Goal: Information Seeking & Learning: Learn about a topic

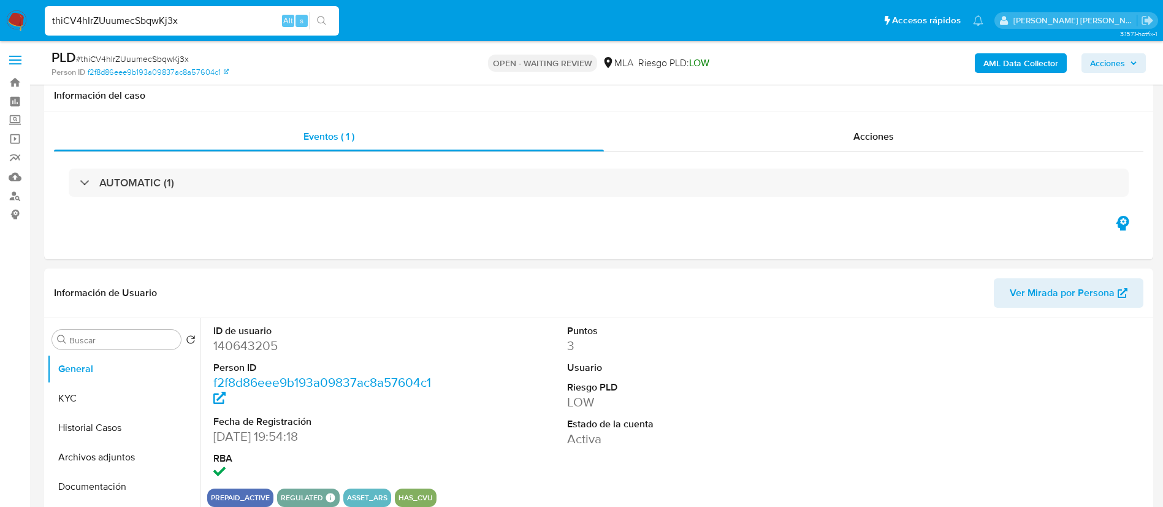
select select "10"
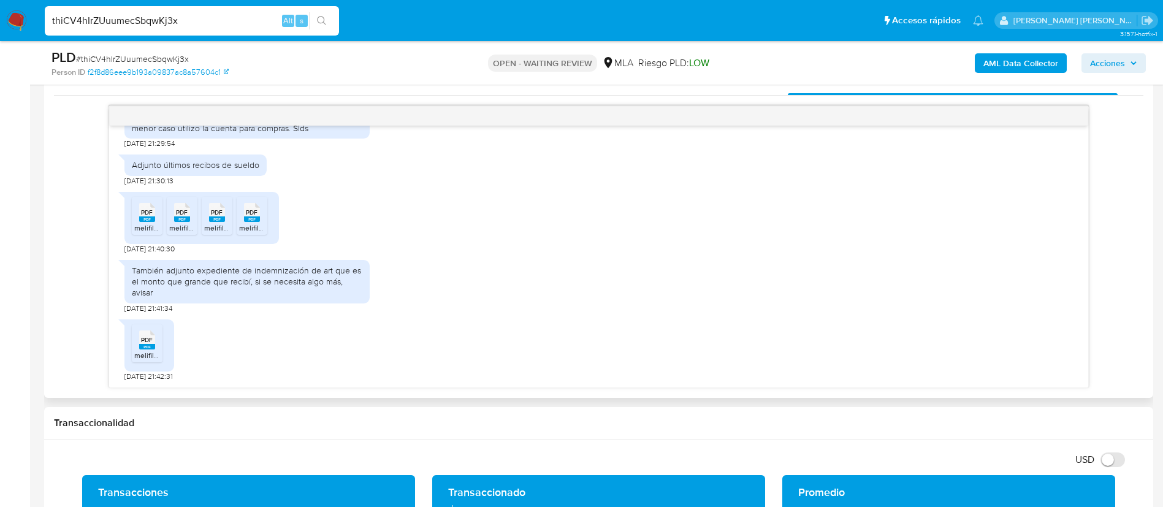
scroll to position [747, 0]
click at [140, 353] on span "melifile9215756821888959169.pdf" at bounding box center [190, 355] width 112 height 10
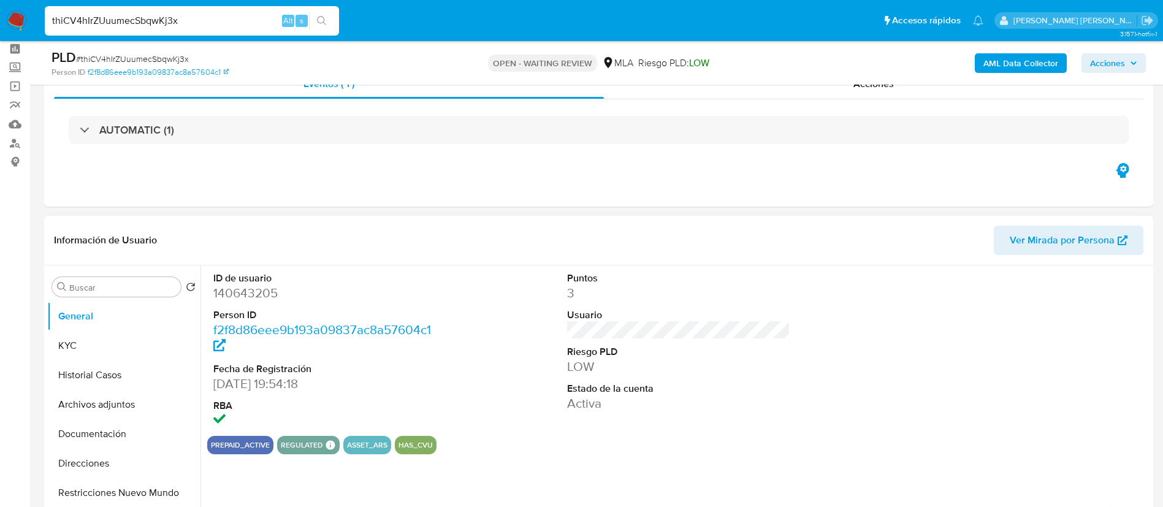
scroll to position [52, 0]
click at [118, 343] on button "KYC" at bounding box center [119, 346] width 144 height 29
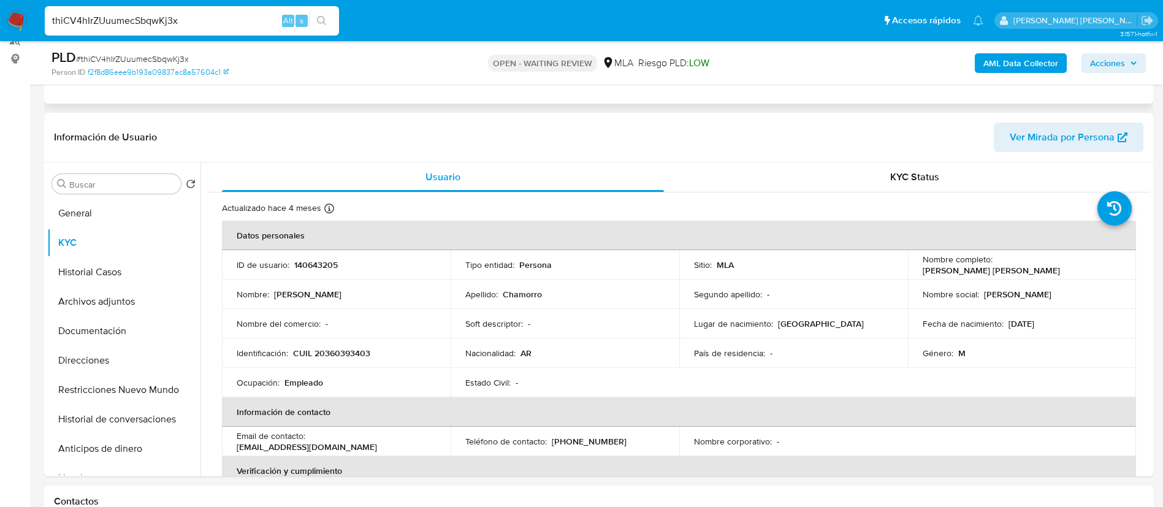
scroll to position [158, 0]
click at [324, 356] on p "CUIL 20360393403" at bounding box center [331, 350] width 77 height 11
copy p "20360393403"
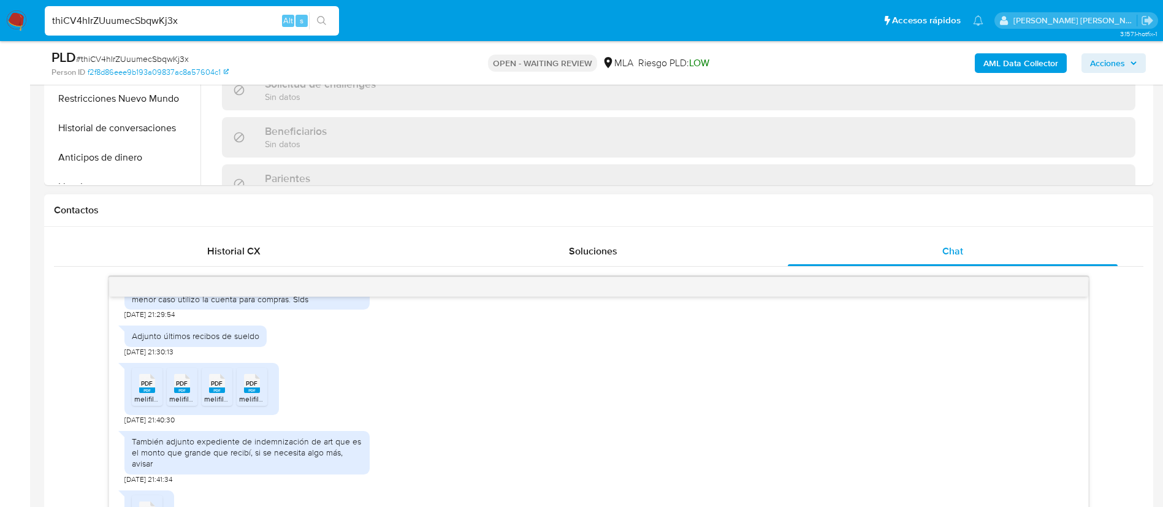
scroll to position [448, 0]
click at [129, 385] on div "PDF PDF melifile3504735015838553605.pdf PDF PDF melifile3026635011355437916.pdf…" at bounding box center [202, 388] width 155 height 52
click at [140, 388] on rect at bounding box center [147, 389] width 16 height 6
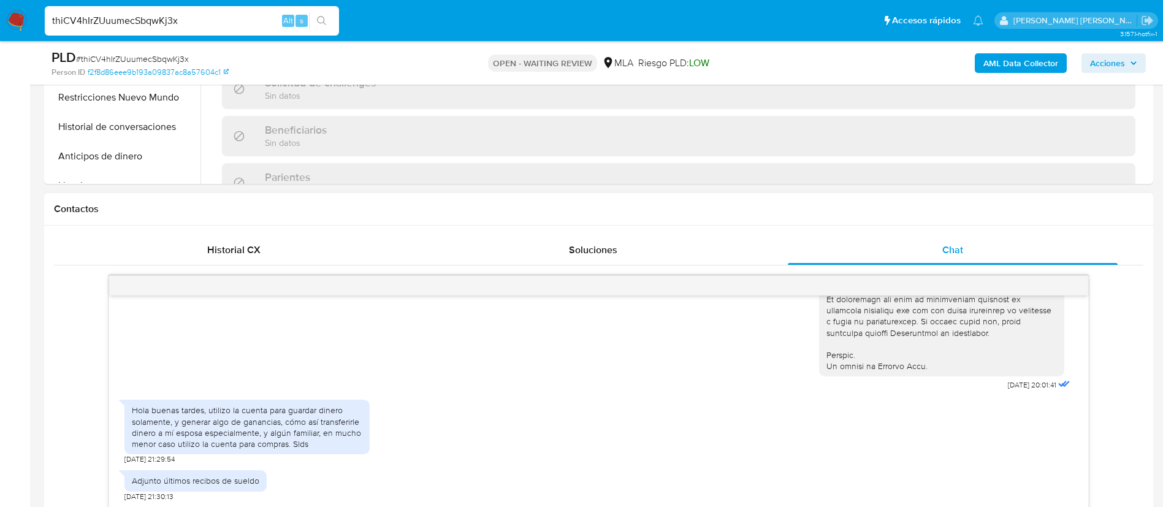
scroll to position [580, 0]
click at [222, 252] on span "Historial CX" at bounding box center [233, 250] width 53 height 14
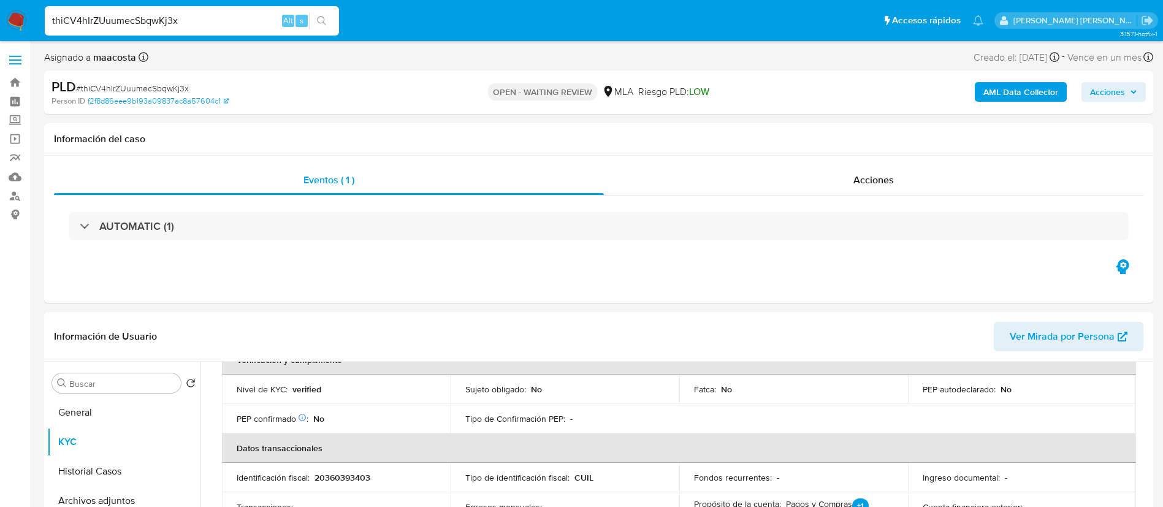
scroll to position [1, 0]
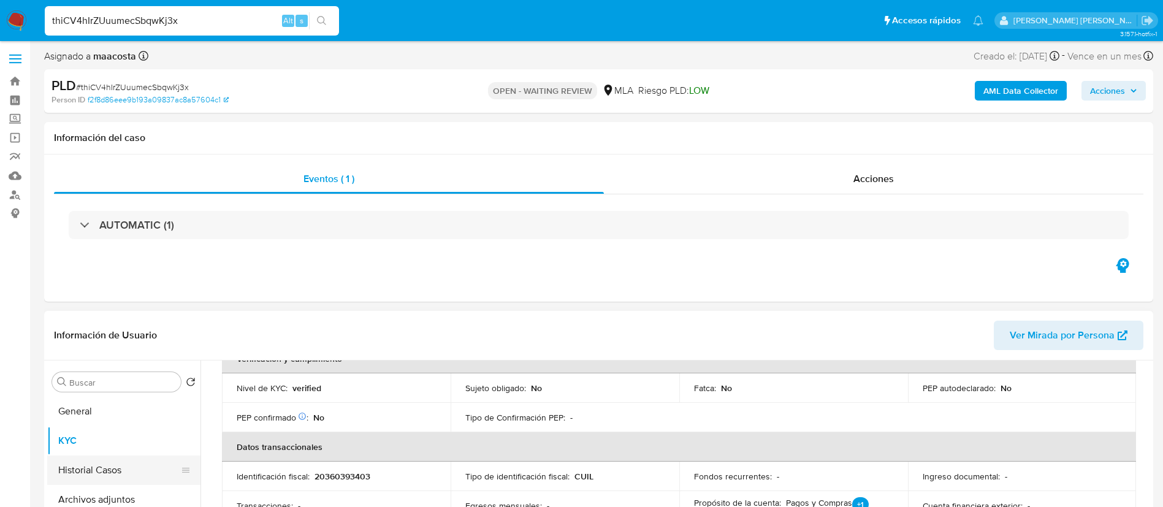
click at [125, 462] on button "Historial Casos" at bounding box center [119, 470] width 144 height 29
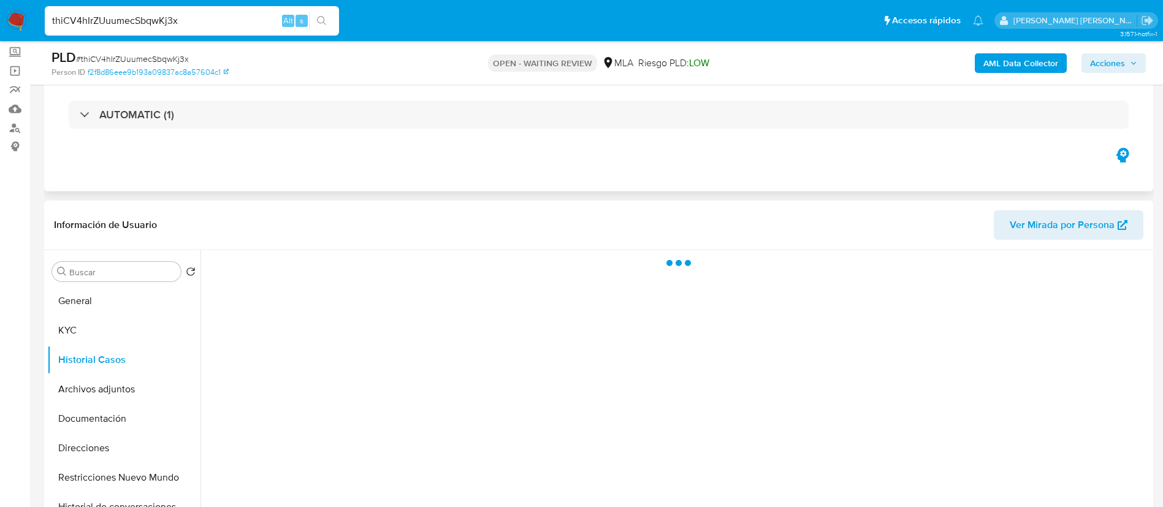
scroll to position [70, 0]
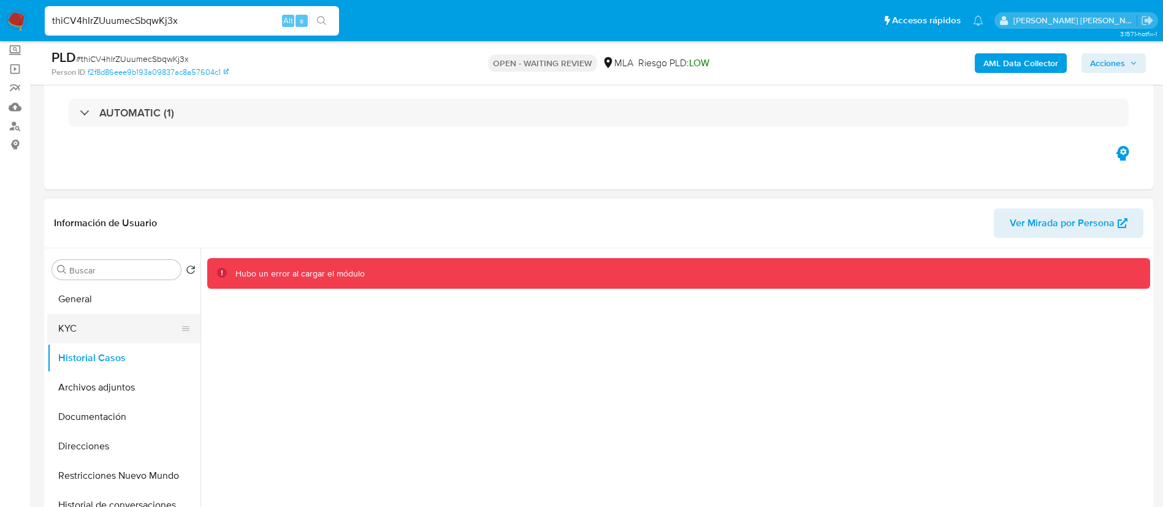
click at [88, 339] on button "KYC" at bounding box center [119, 328] width 144 height 29
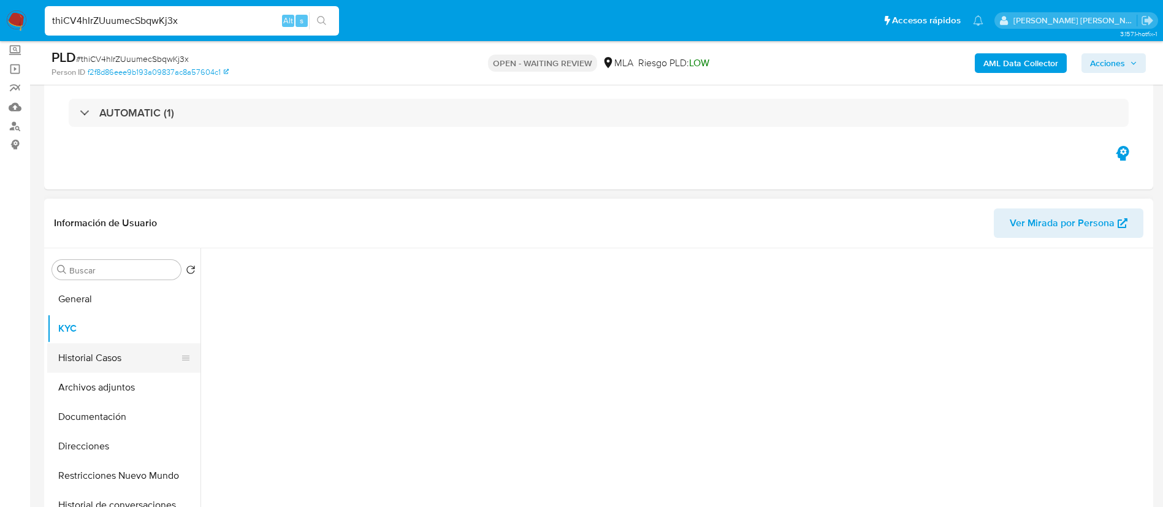
click at [89, 359] on button "Historial Casos" at bounding box center [119, 357] width 144 height 29
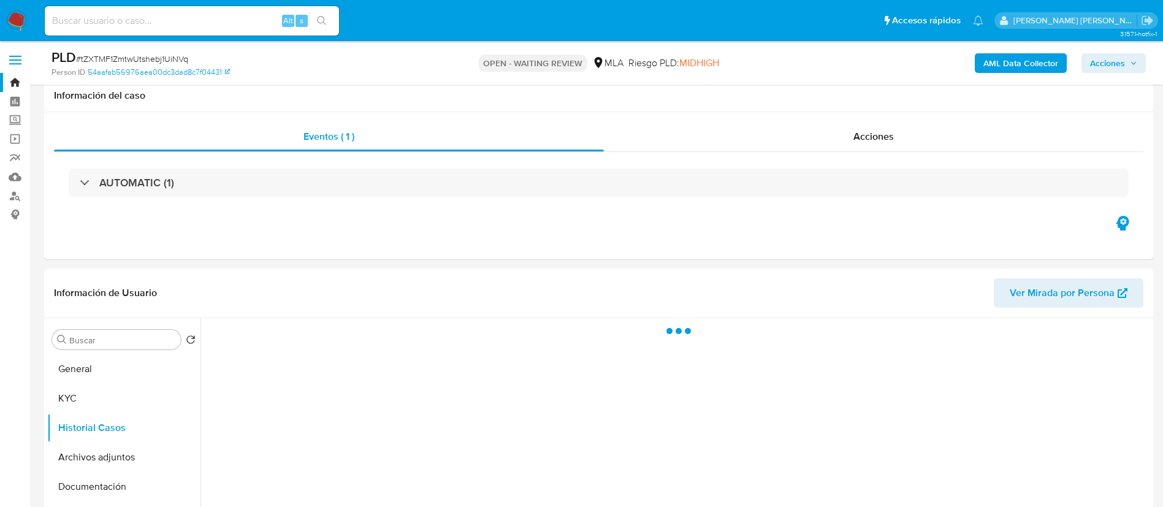
select select "10"
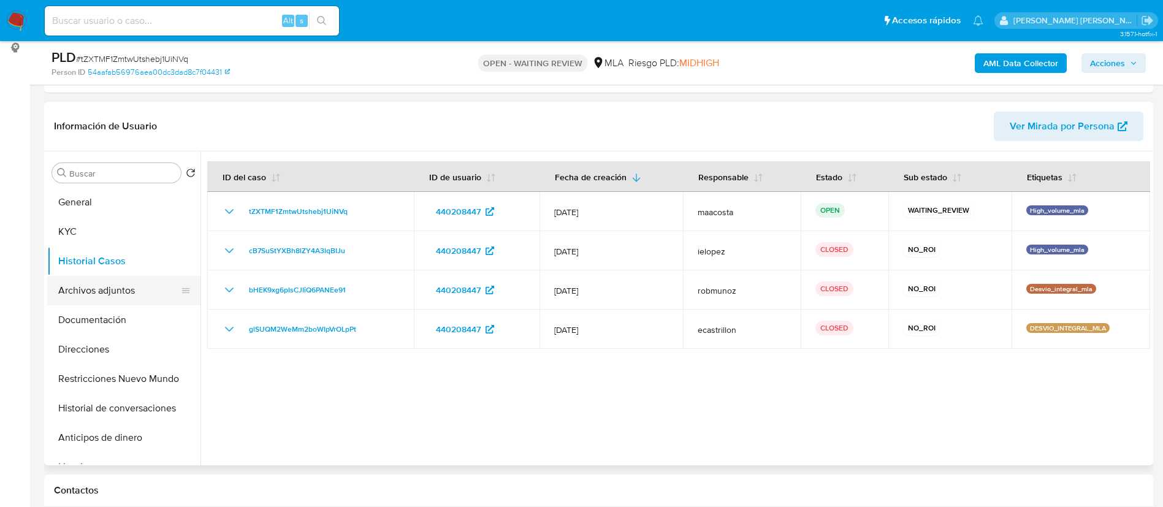
click at [125, 285] on button "Archivos adjuntos" at bounding box center [119, 290] width 144 height 29
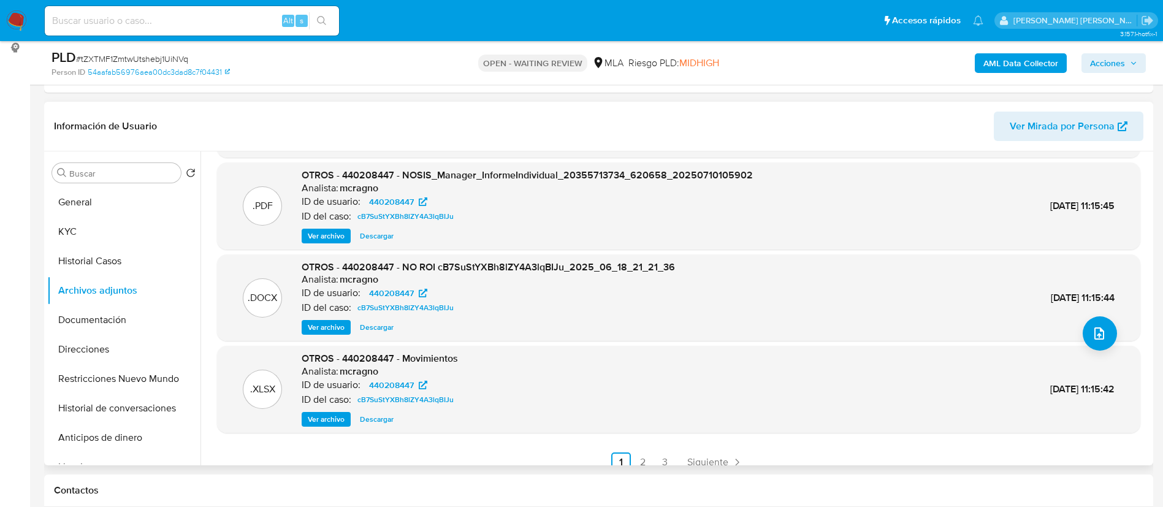
scroll to position [103, 0]
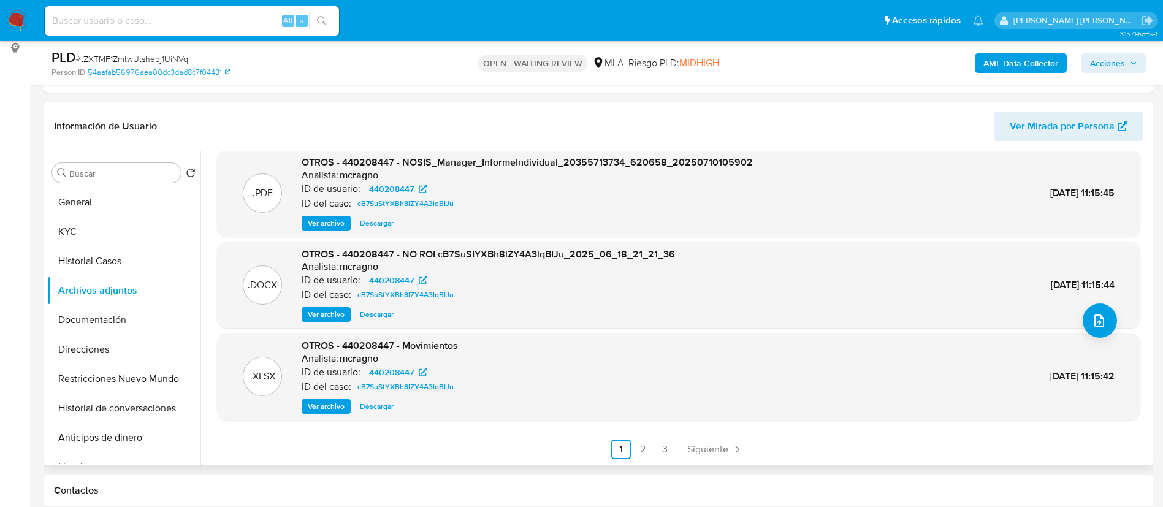
click at [333, 312] on span "Ver archivo" at bounding box center [326, 315] width 37 height 12
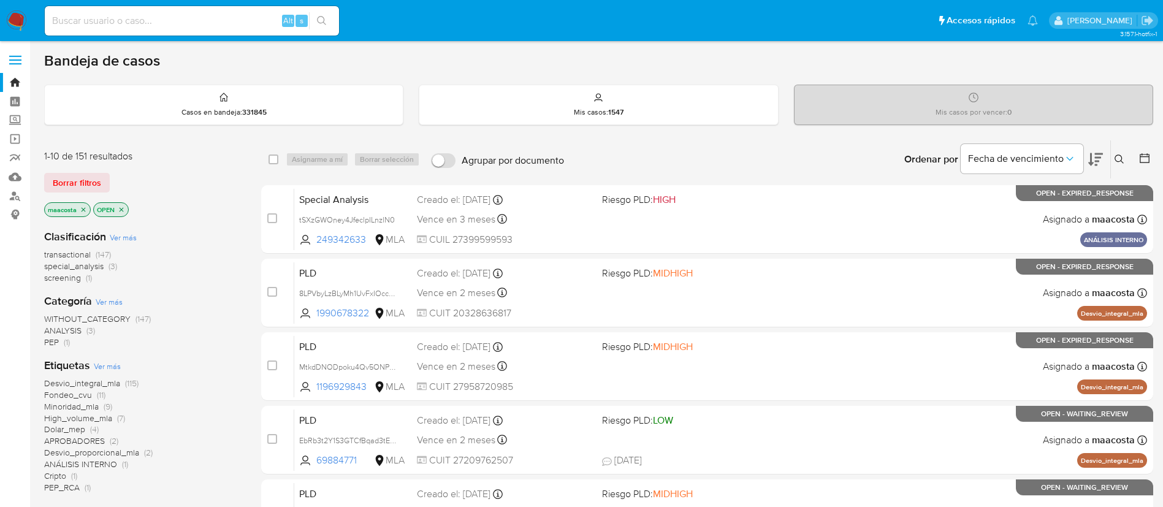
click at [204, 258] on div "transactional (147) special_analysis (3) screening (1)" at bounding box center [142, 266] width 197 height 35
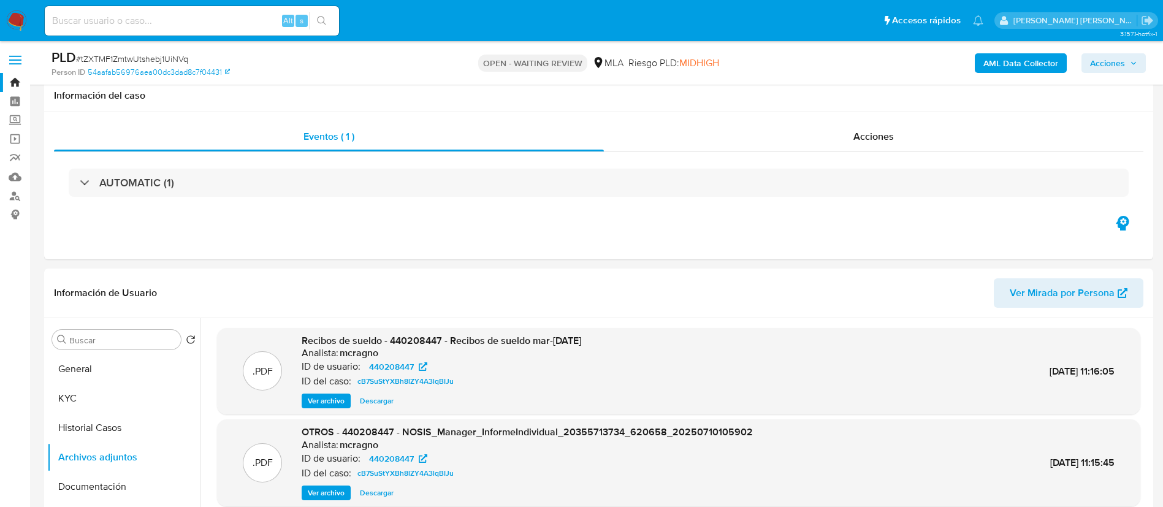
select select "10"
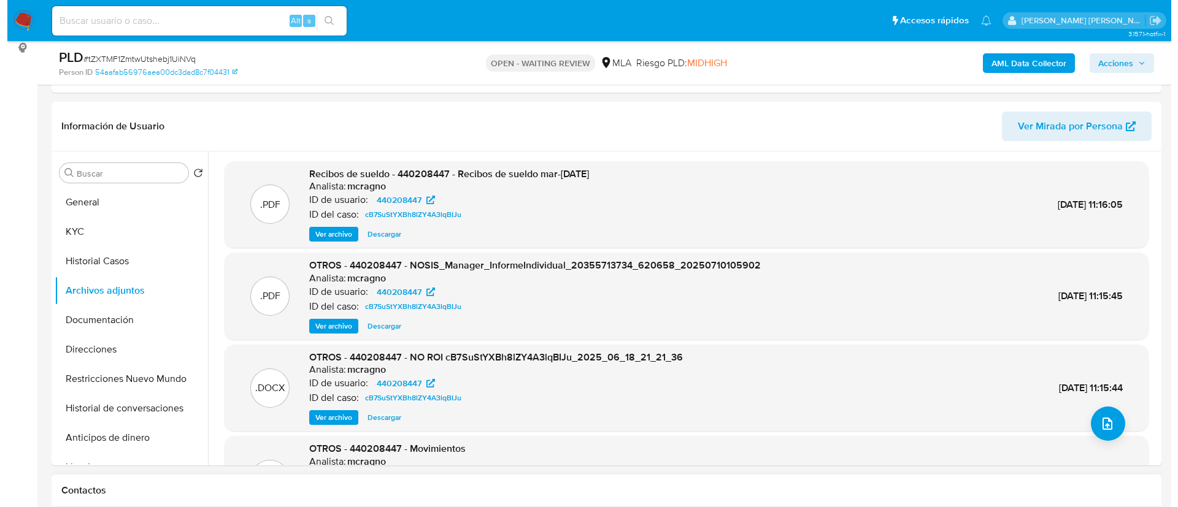
scroll to position [103, 0]
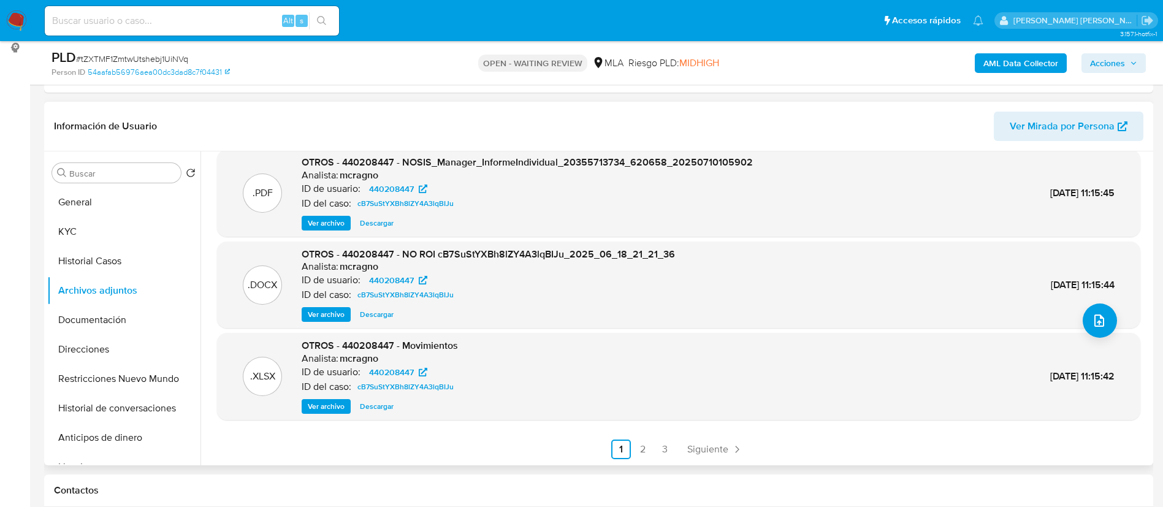
click at [338, 315] on span "Ver archivo" at bounding box center [326, 315] width 37 height 12
click at [341, 315] on span "Ver archivo" at bounding box center [326, 315] width 37 height 12
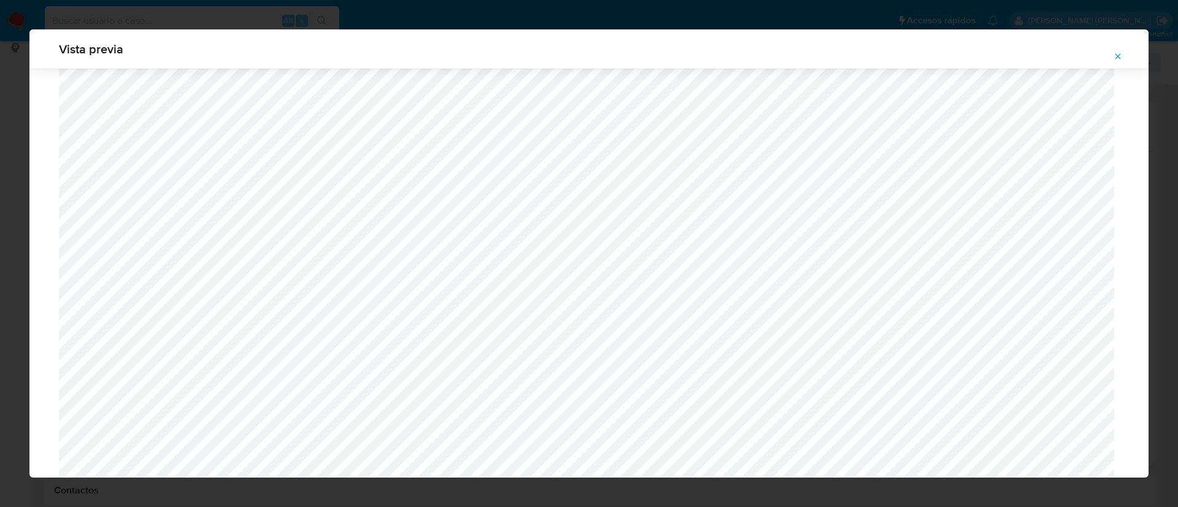
scroll to position [529, 0]
click at [1120, 53] on icon "Attachment preview" at bounding box center [1118, 57] width 10 height 10
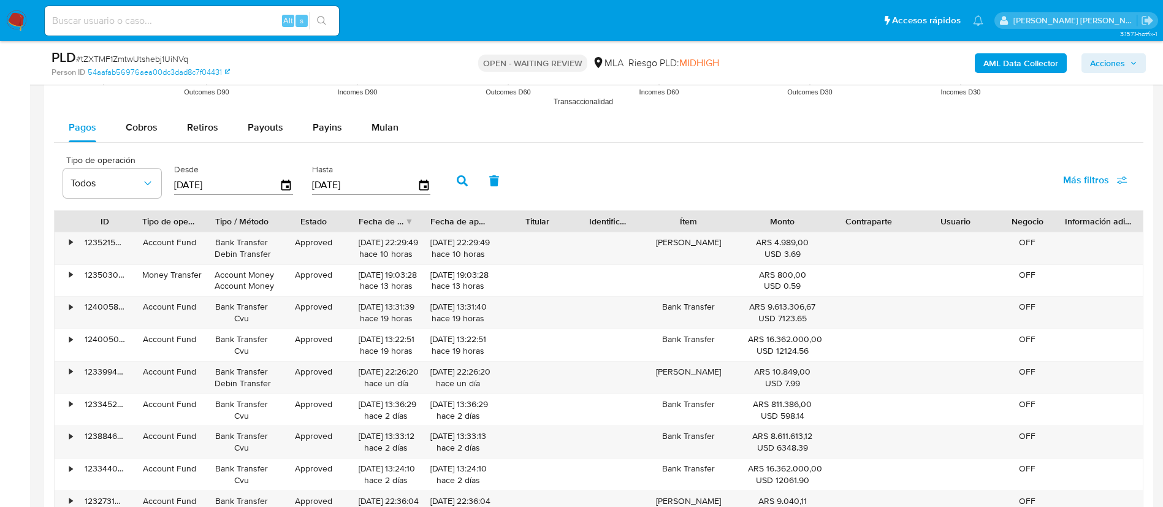
scroll to position [1297, 0]
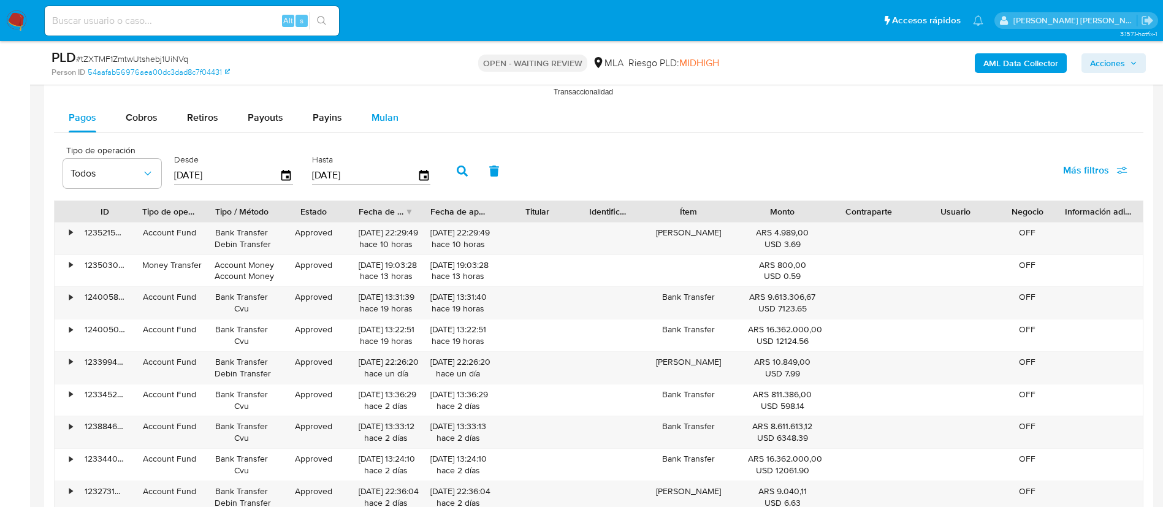
click at [397, 109] on button "Mulan" at bounding box center [385, 117] width 56 height 29
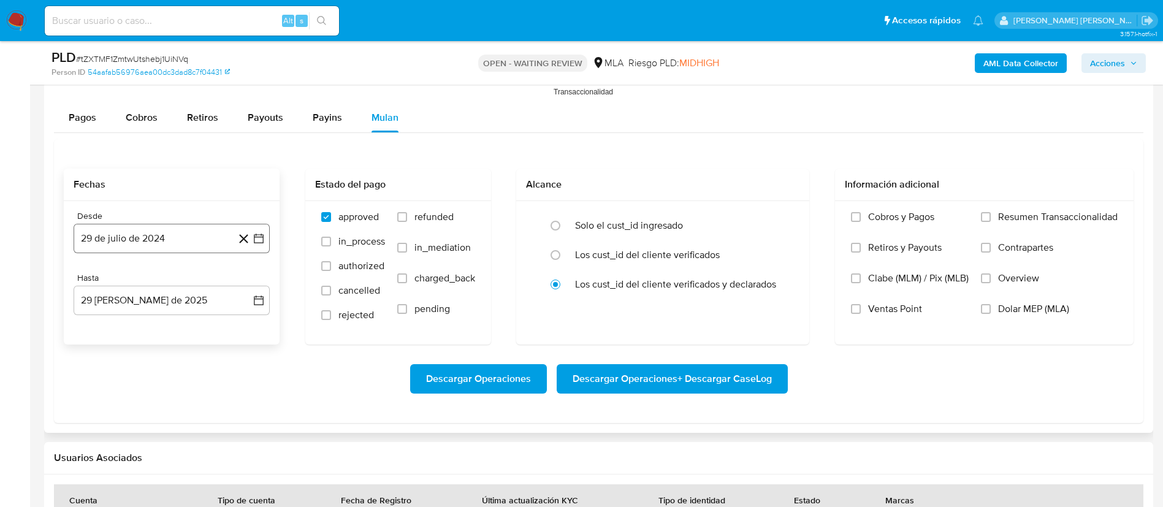
click at [262, 238] on icon "button" at bounding box center [259, 238] width 12 height 12
click at [250, 280] on icon "Mes siguiente" at bounding box center [247, 282] width 15 height 15
click at [178, 280] on span "agosto 2024" at bounding box center [166, 283] width 56 height 12
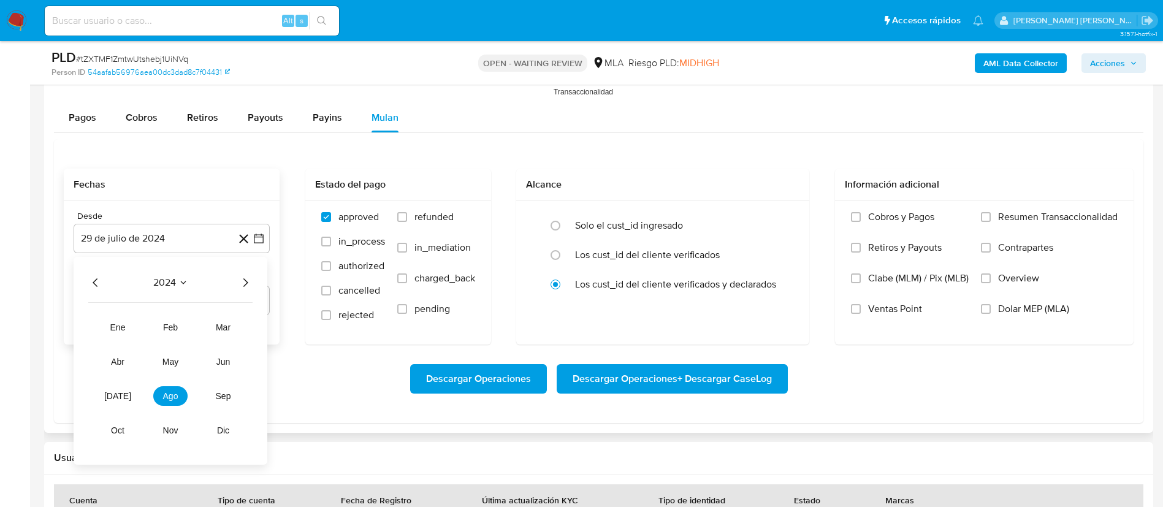
click at [242, 283] on icon "Año siguiente" at bounding box center [245, 282] width 15 height 15
click at [212, 363] on button "jun" at bounding box center [223, 362] width 34 height 20
click at [243, 327] on button "1" at bounding box center [246, 328] width 20 height 20
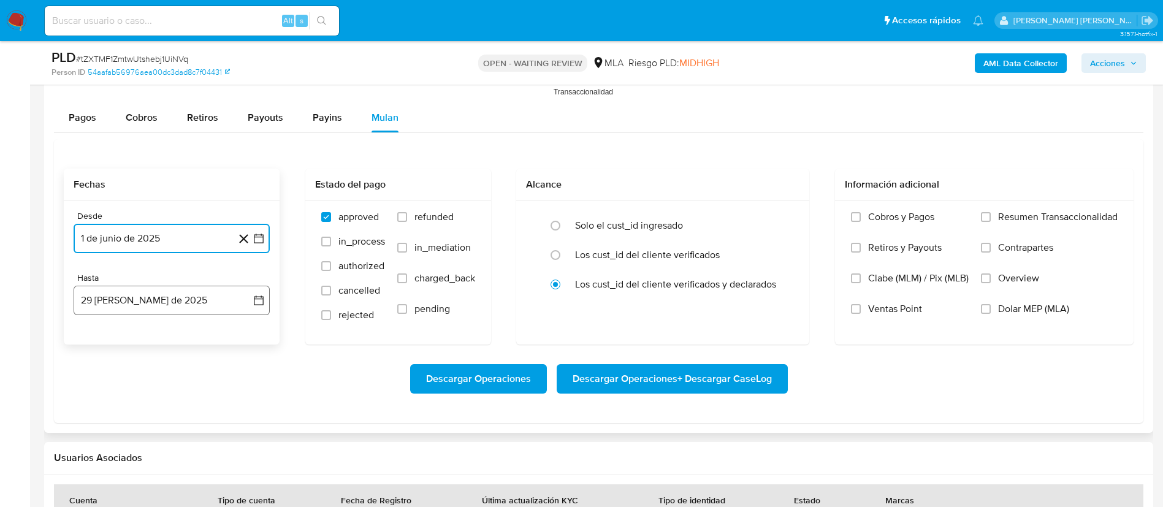
click at [264, 304] on icon "button" at bounding box center [259, 300] width 12 height 12
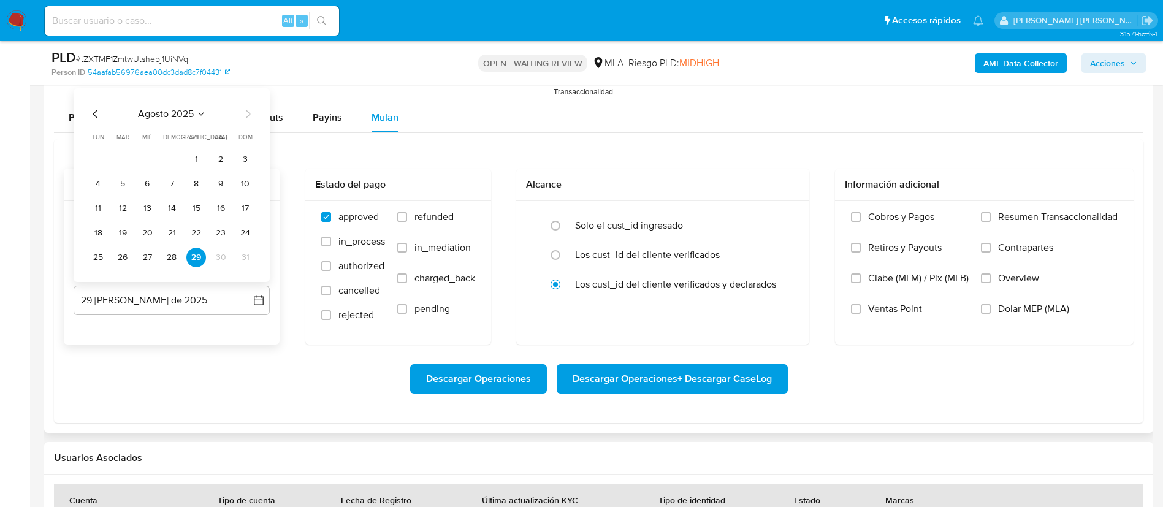
click at [96, 116] on icon "Mes anterior" at bounding box center [95, 114] width 5 height 9
click at [95, 261] on button "30" at bounding box center [98, 258] width 20 height 20
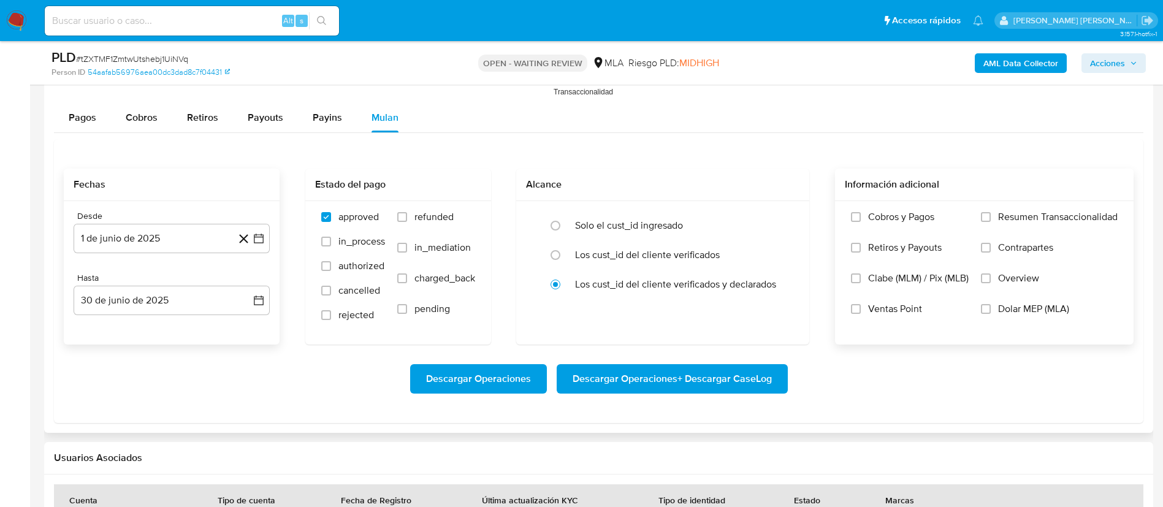
click at [993, 312] on label "Dolar MEP (MLA)" at bounding box center [1049, 318] width 137 height 31
click at [991, 312] on input "Dolar MEP (MLA)" at bounding box center [986, 309] width 10 height 10
click at [693, 378] on span "Descargar Operaciones + Descargar CaseLog" at bounding box center [672, 379] width 199 height 27
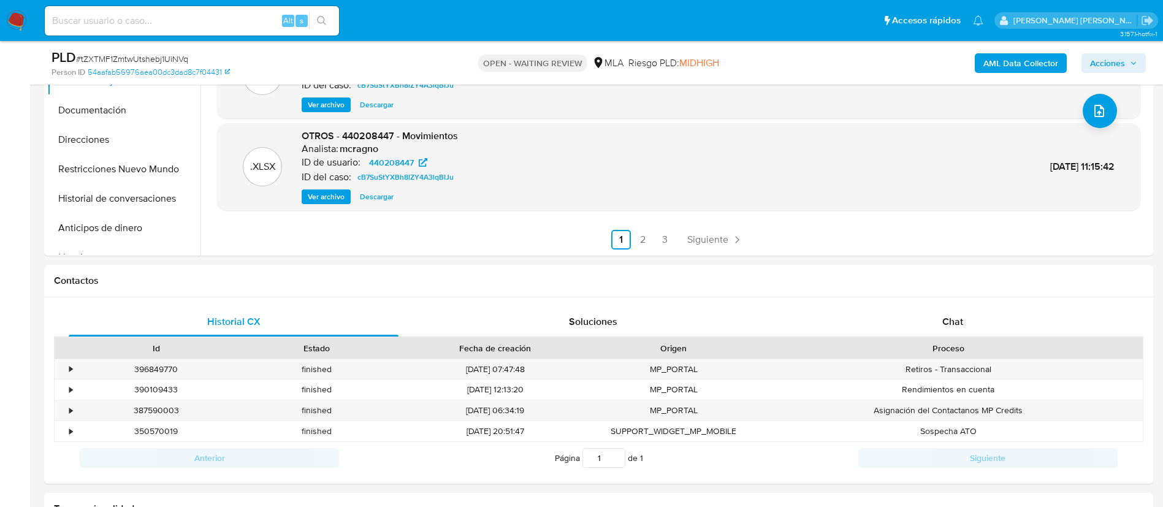
scroll to position [374, 0]
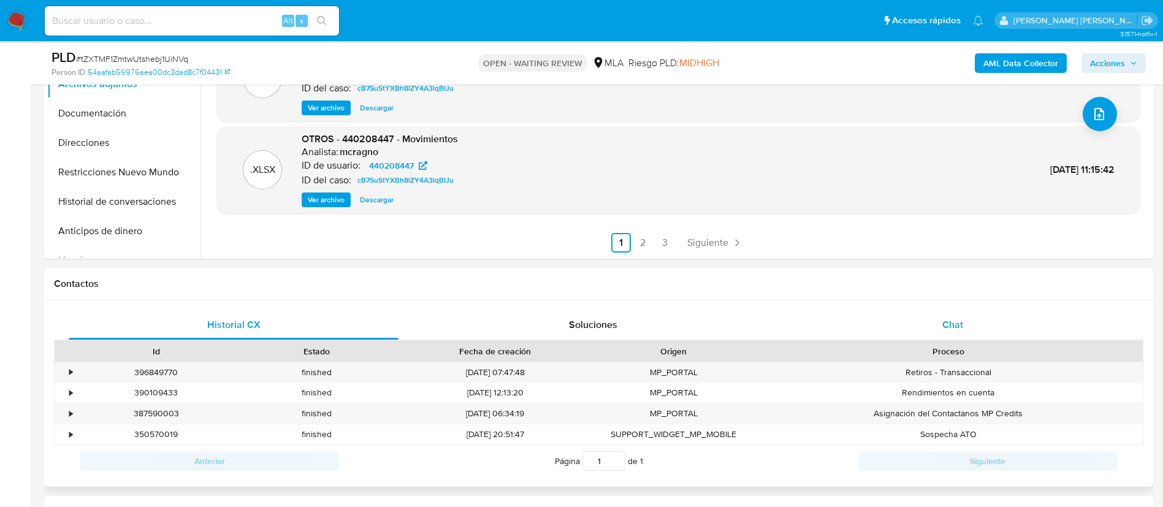
click at [943, 328] on span "Chat" at bounding box center [953, 325] width 21 height 14
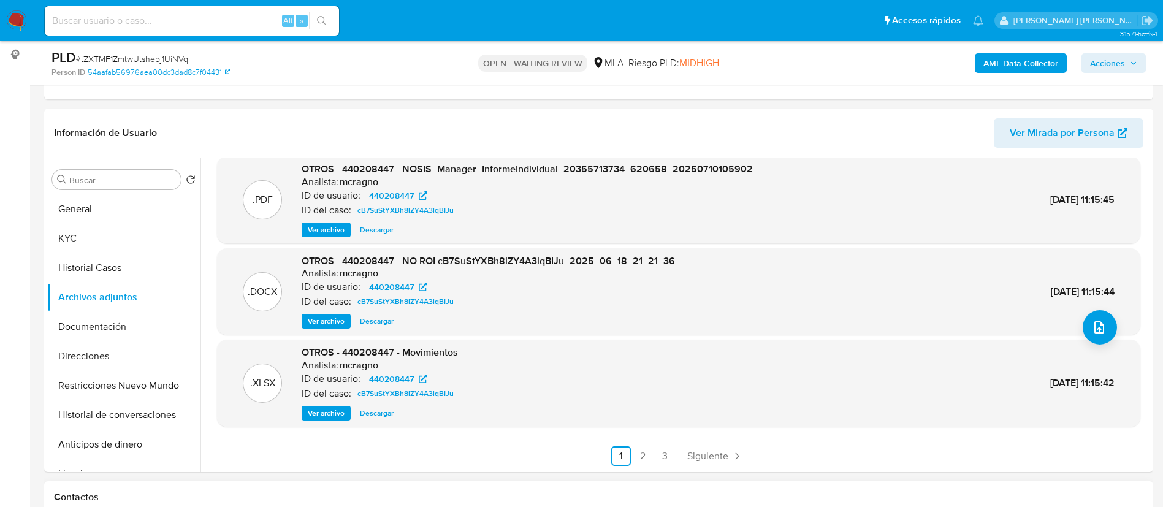
scroll to position [152, 0]
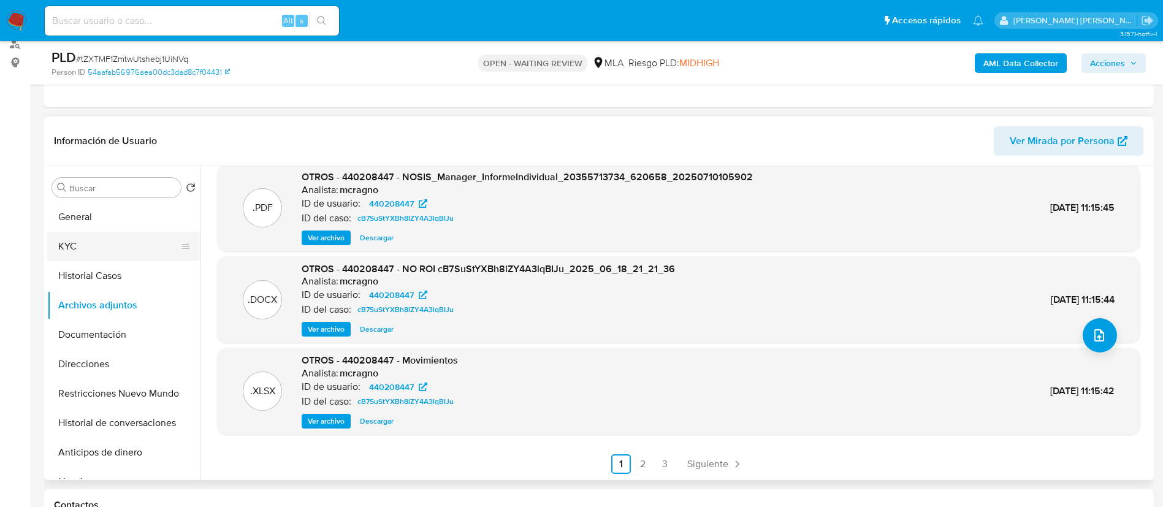
click at [80, 248] on button "KYC" at bounding box center [119, 246] width 144 height 29
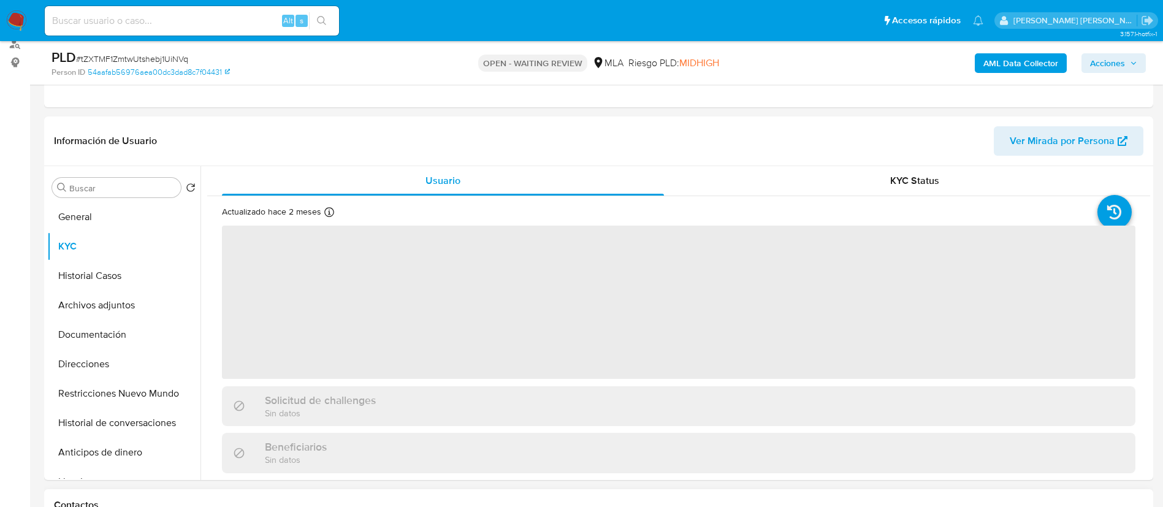
scroll to position [760, 0]
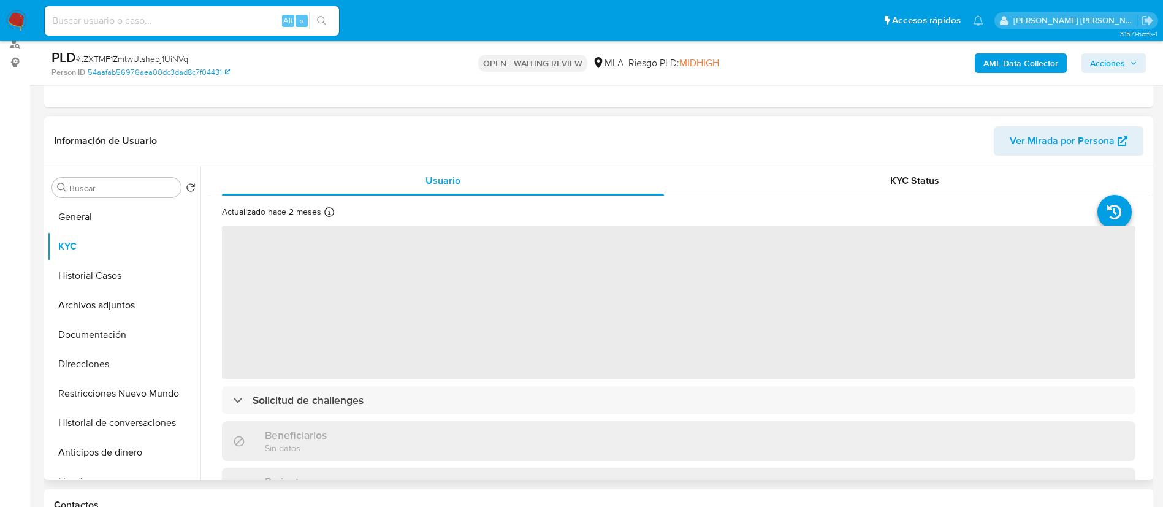
click at [171, 128] on header "Información de Usuario Ver Mirada por Persona" at bounding box center [599, 140] width 1090 height 29
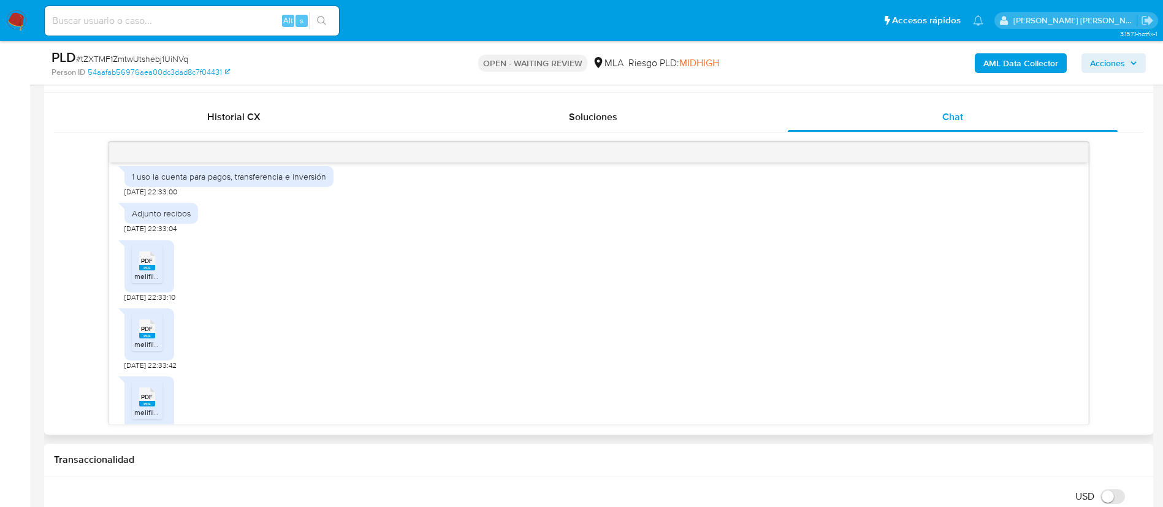
scroll to position [714, 0]
click at [149, 268] on span "PDF" at bounding box center [147, 264] width 12 height 8
click at [147, 342] on icon at bounding box center [147, 332] width 16 height 19
click at [151, 396] on rect at bounding box center [159, 388] width 19 height 16
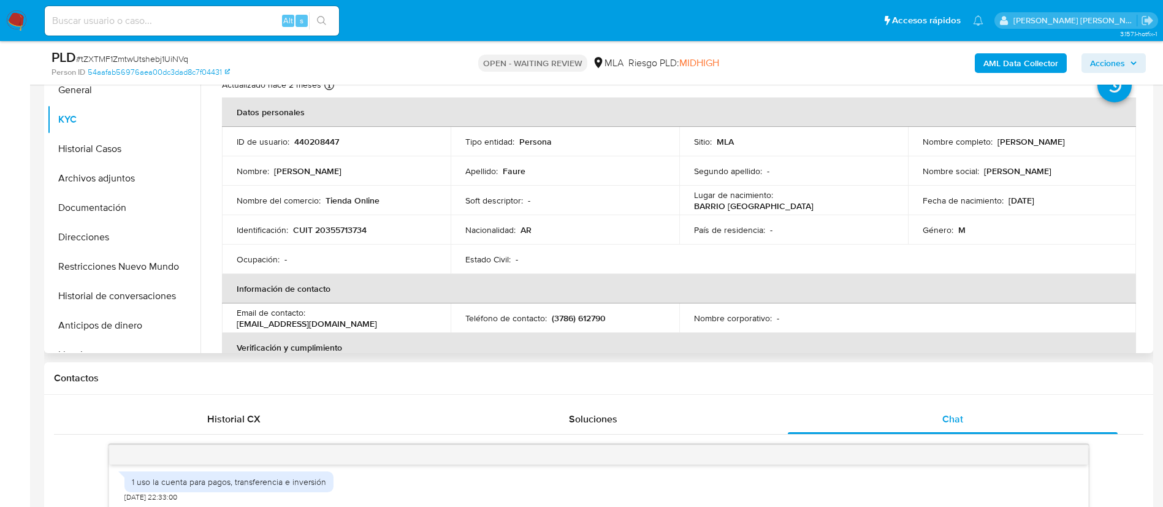
scroll to position [278, 0]
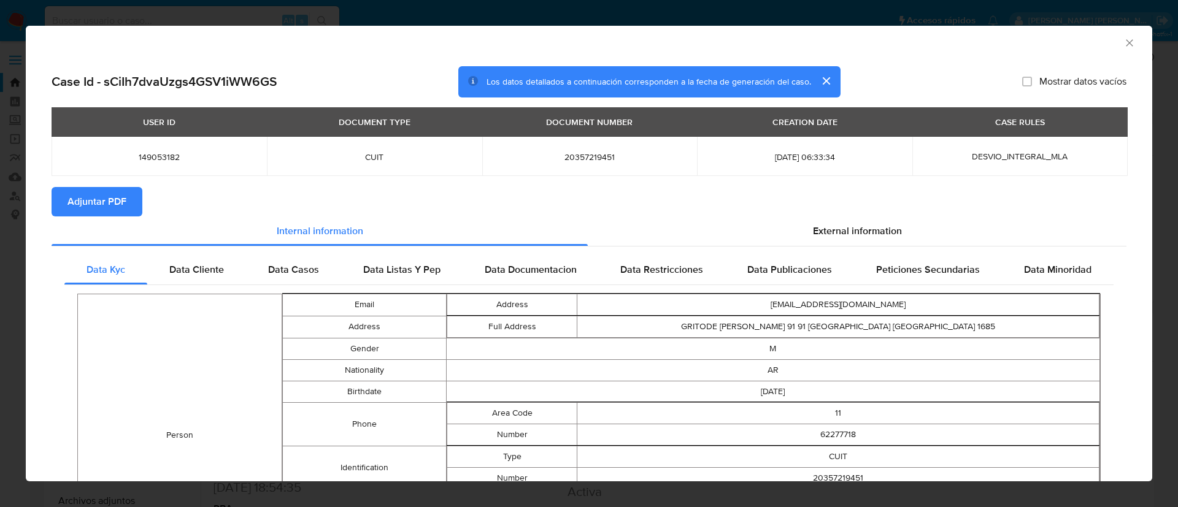
select select "10"
click at [1123, 40] on icon "Cerrar ventana" at bounding box center [1129, 43] width 12 height 12
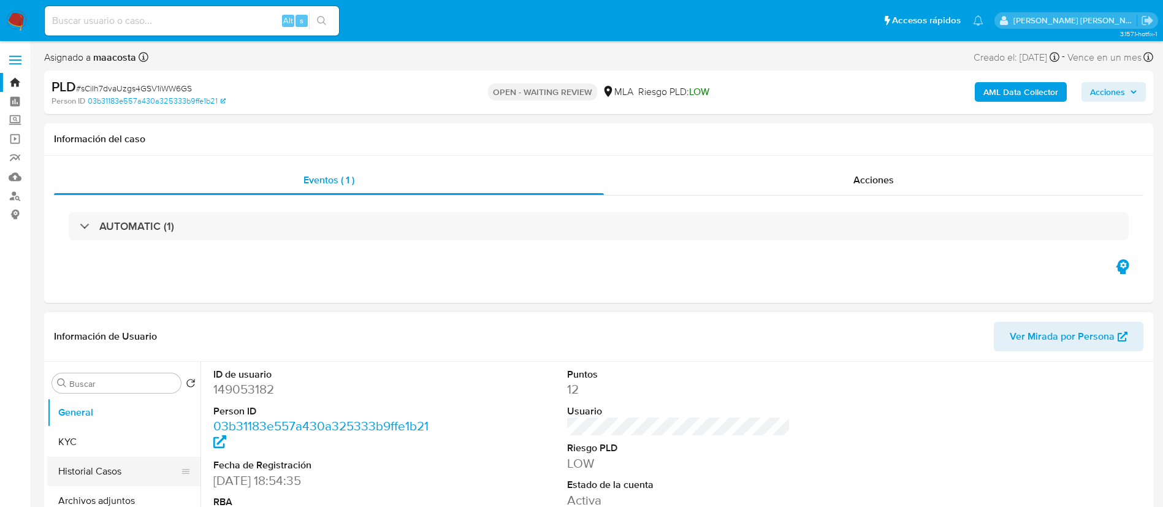
click at [115, 469] on button "Historial Casos" at bounding box center [119, 471] width 144 height 29
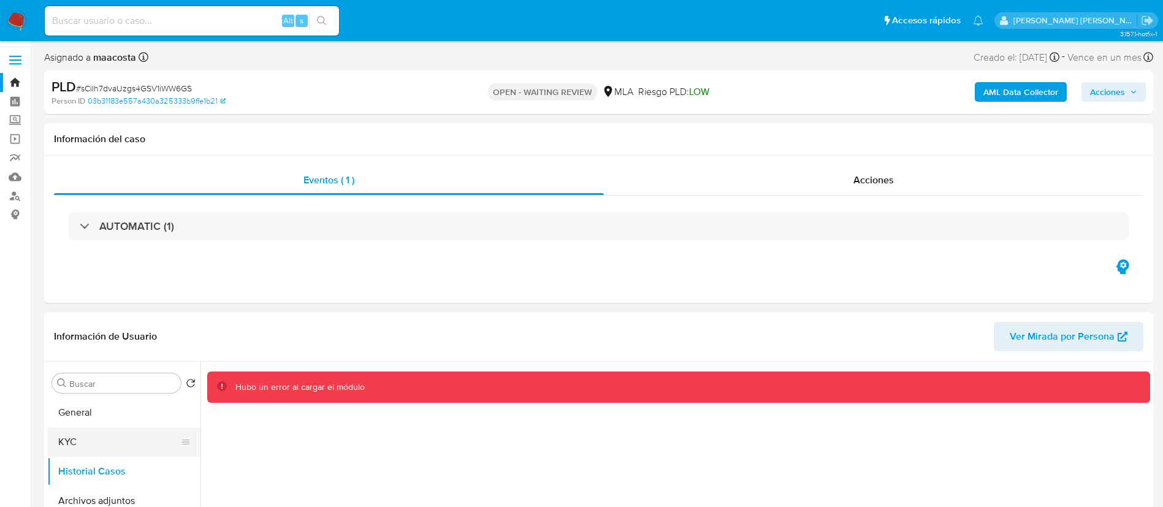
click at [107, 439] on button "KYC" at bounding box center [119, 441] width 144 height 29
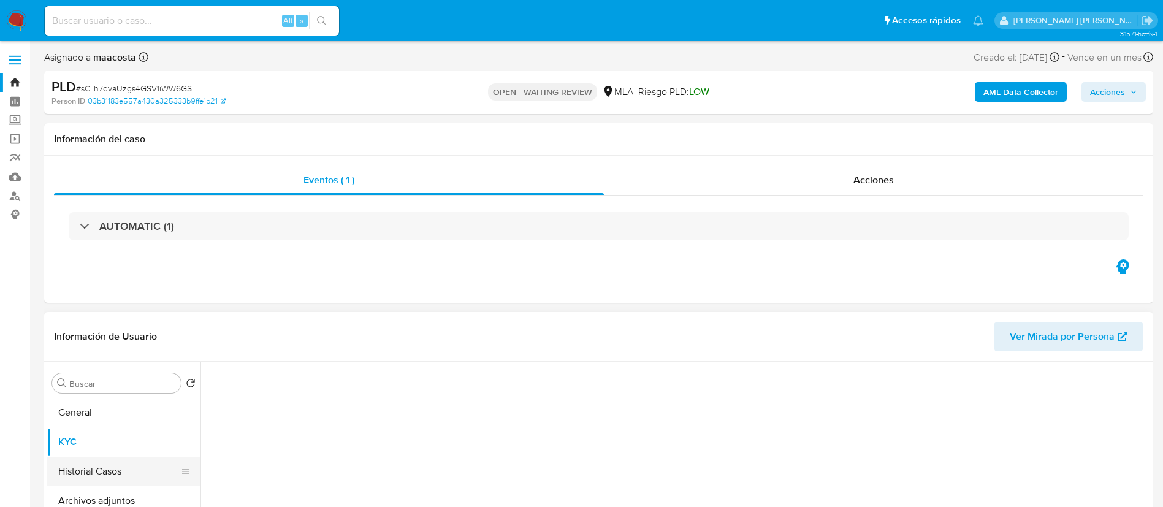
click at [110, 464] on button "Historial Casos" at bounding box center [119, 471] width 144 height 29
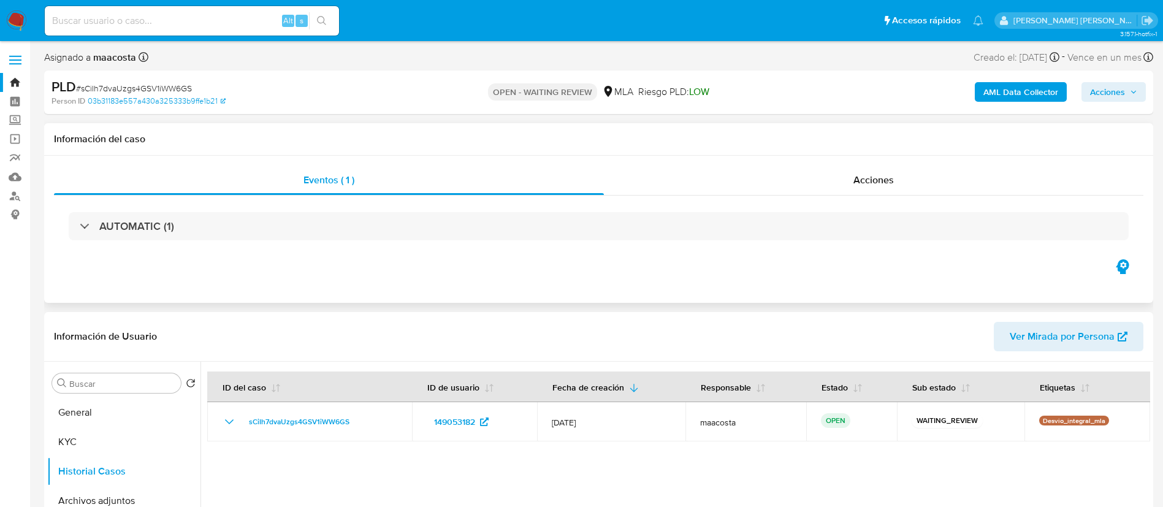
click at [223, 141] on h1 "Información del caso" at bounding box center [599, 139] width 1090 height 12
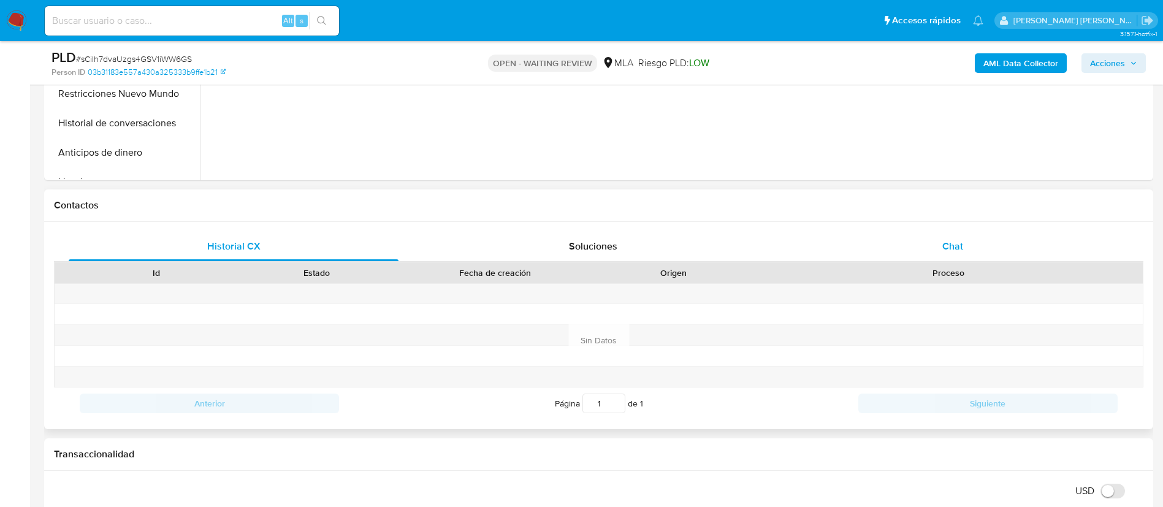
scroll to position [460, 0]
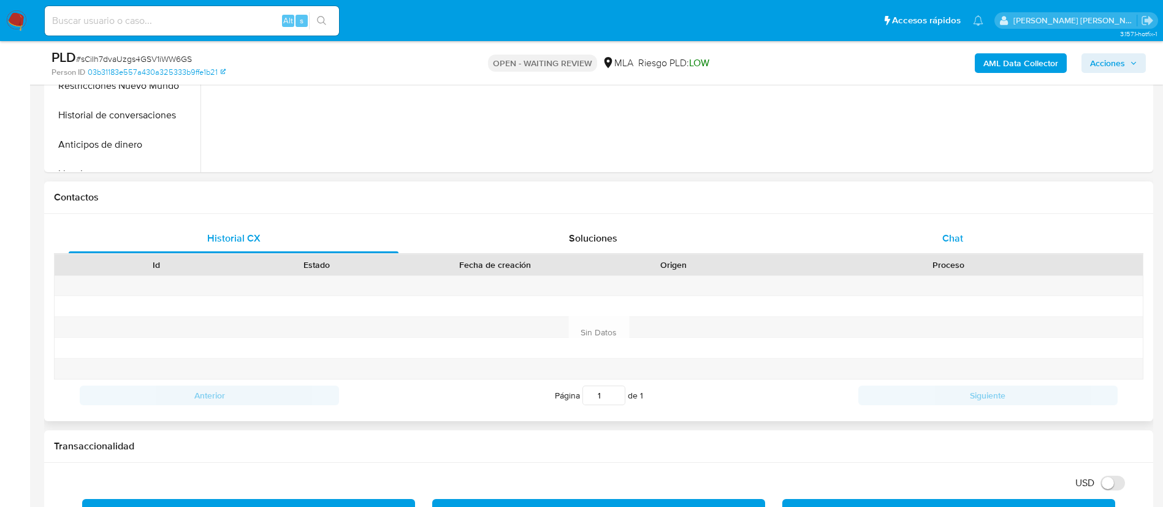
click at [940, 230] on div "Chat" at bounding box center [953, 238] width 330 height 29
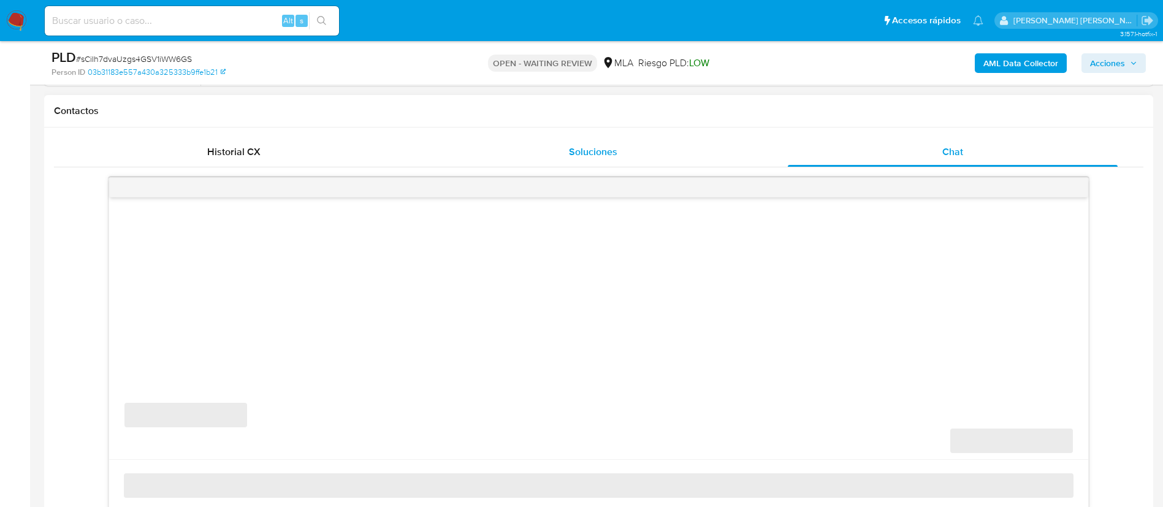
scroll to position [544, 0]
click at [603, 154] on span "Soluciones" at bounding box center [593, 154] width 48 height 14
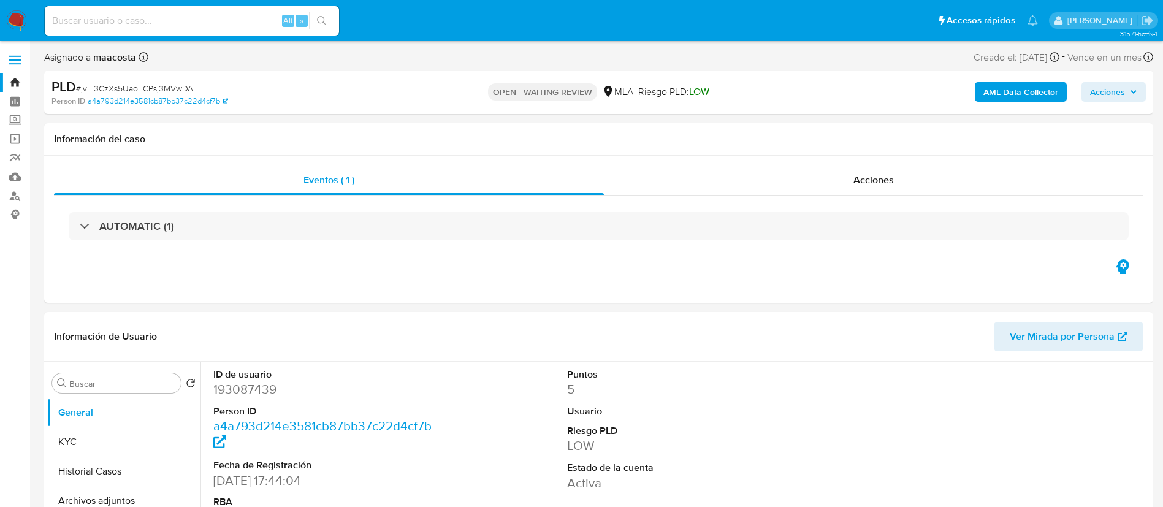
select select "10"
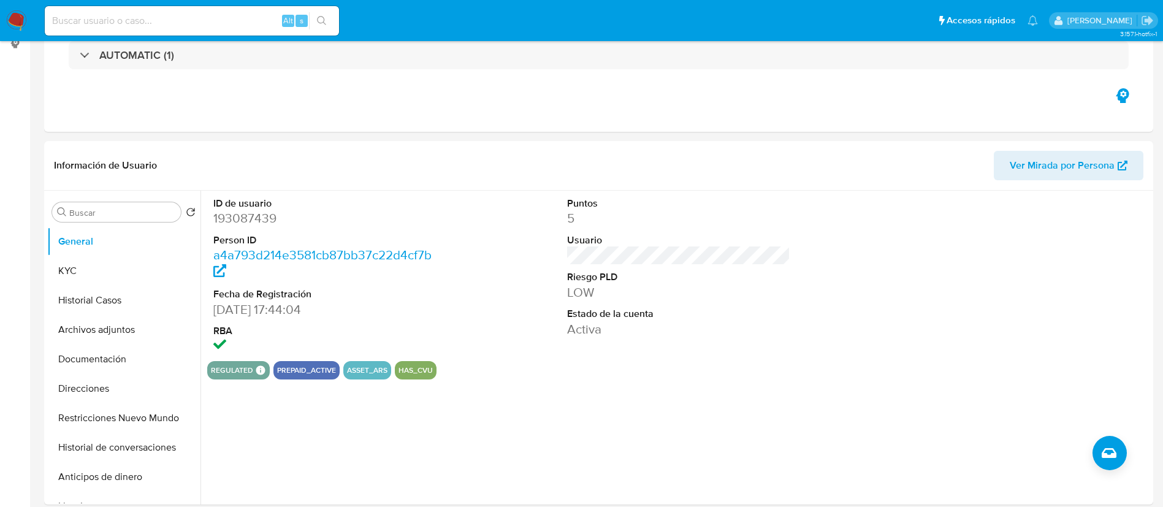
scroll to position [175, 0]
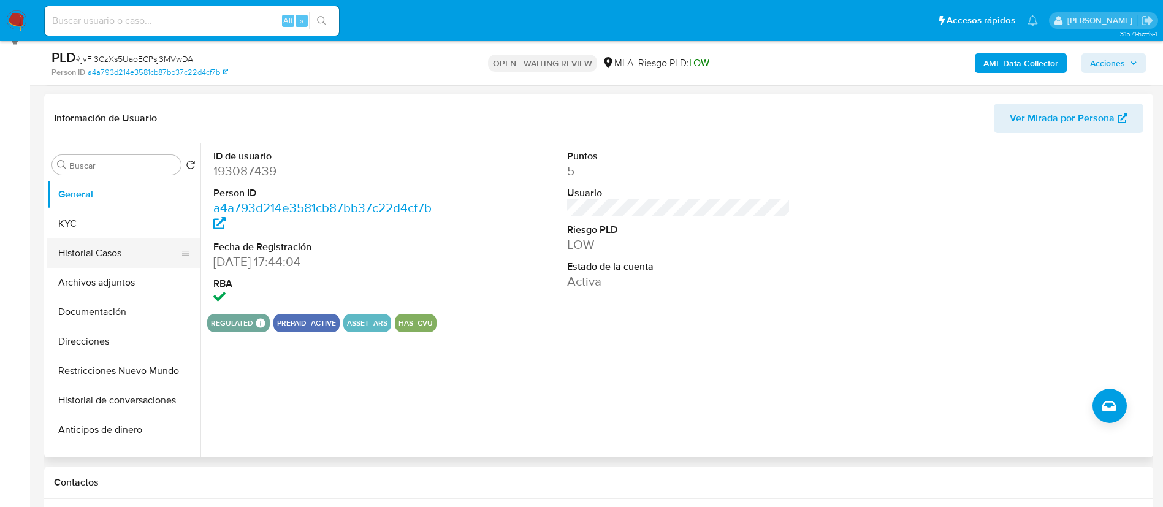
click at [134, 247] on button "Historial Casos" at bounding box center [119, 253] width 144 height 29
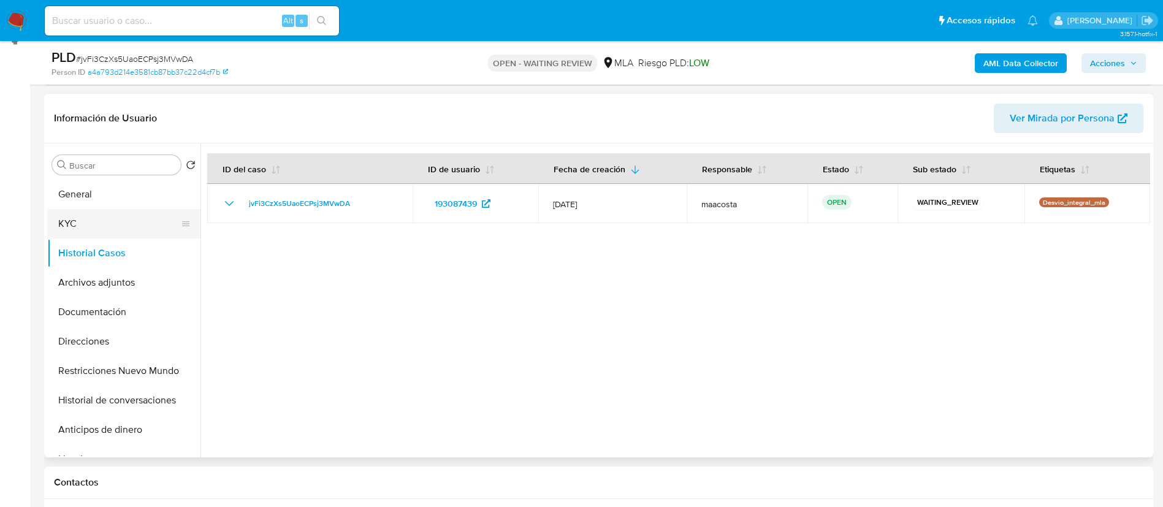
click at [80, 228] on button "KYC" at bounding box center [119, 223] width 144 height 29
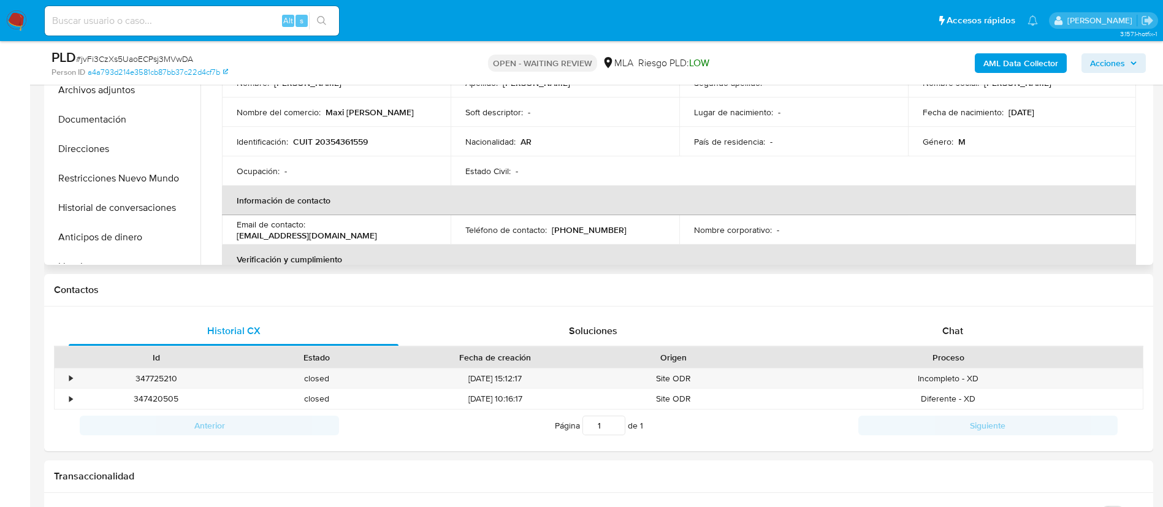
scroll to position [385, 0]
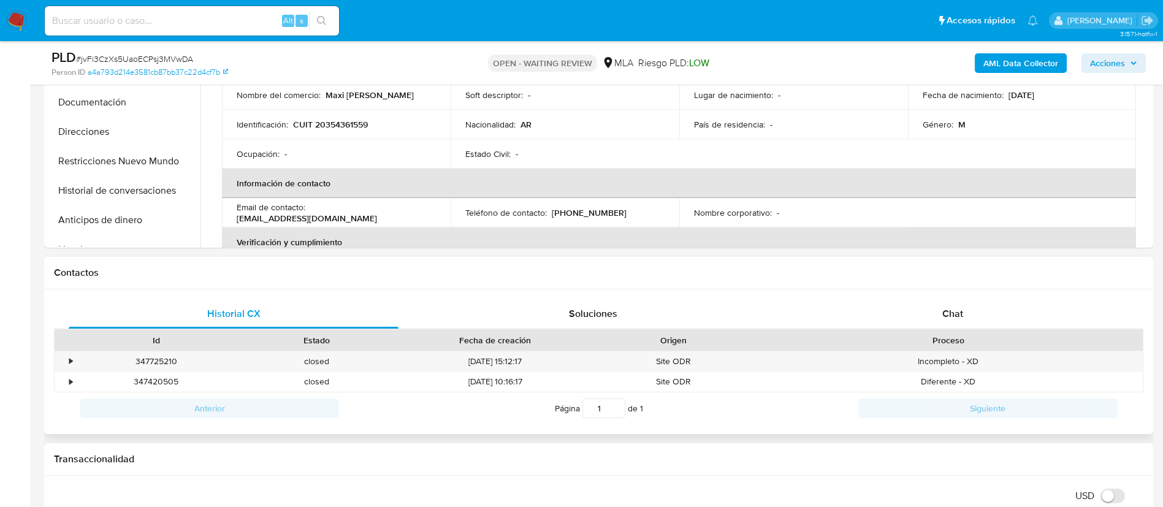
click at [595, 270] on h1 "Contactos" at bounding box center [599, 273] width 1090 height 12
click at [946, 321] on div "Chat" at bounding box center [953, 313] width 330 height 29
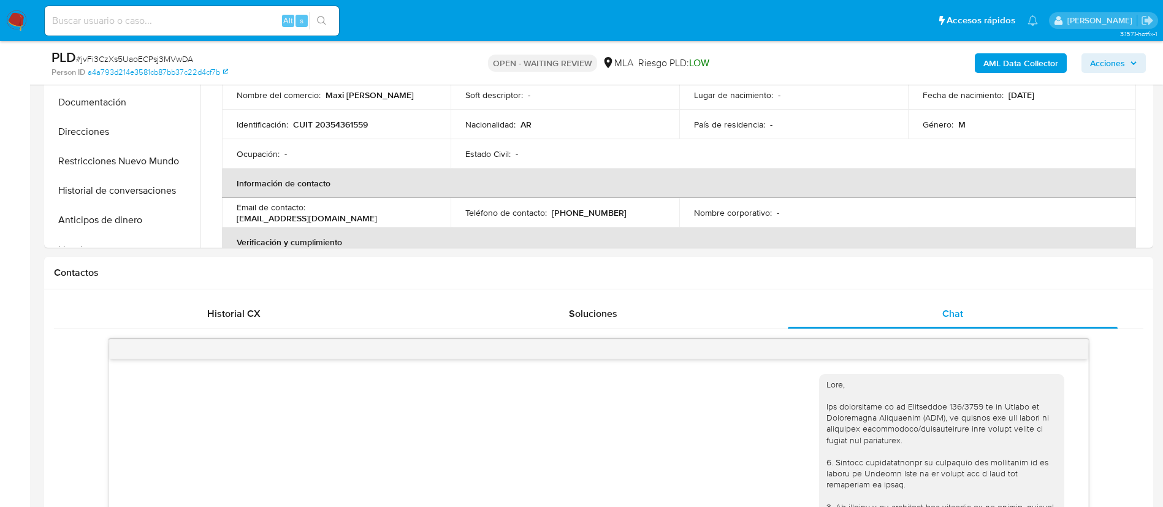
scroll to position [886, 0]
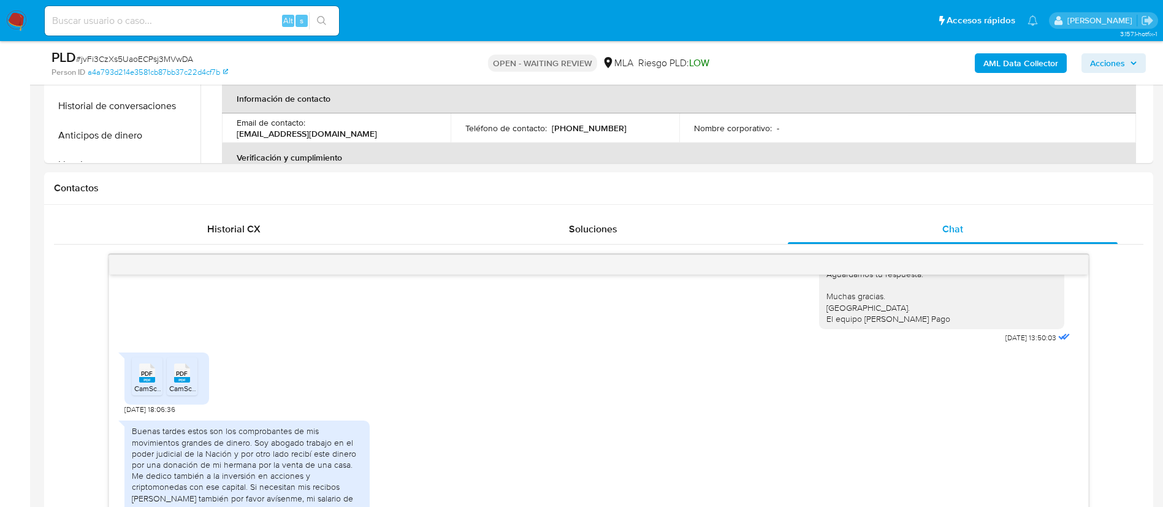
scroll to position [475, 0]
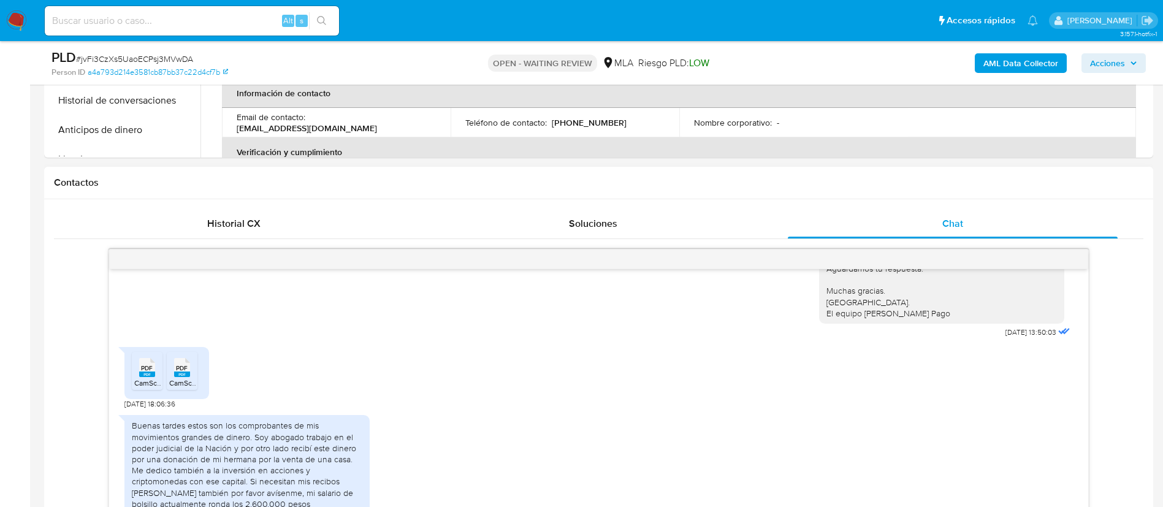
click at [147, 370] on span "PDF" at bounding box center [147, 368] width 12 height 8
click at [183, 378] on icon "PDF" at bounding box center [182, 367] width 16 height 21
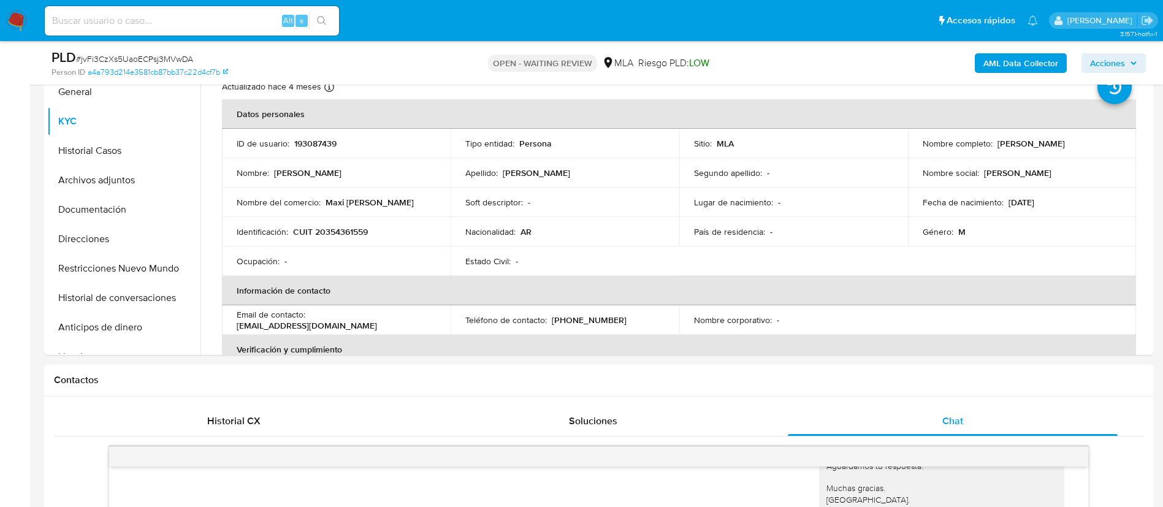
scroll to position [278, 0]
click at [300, 368] on div "Contactos" at bounding box center [599, 380] width 1110 height 33
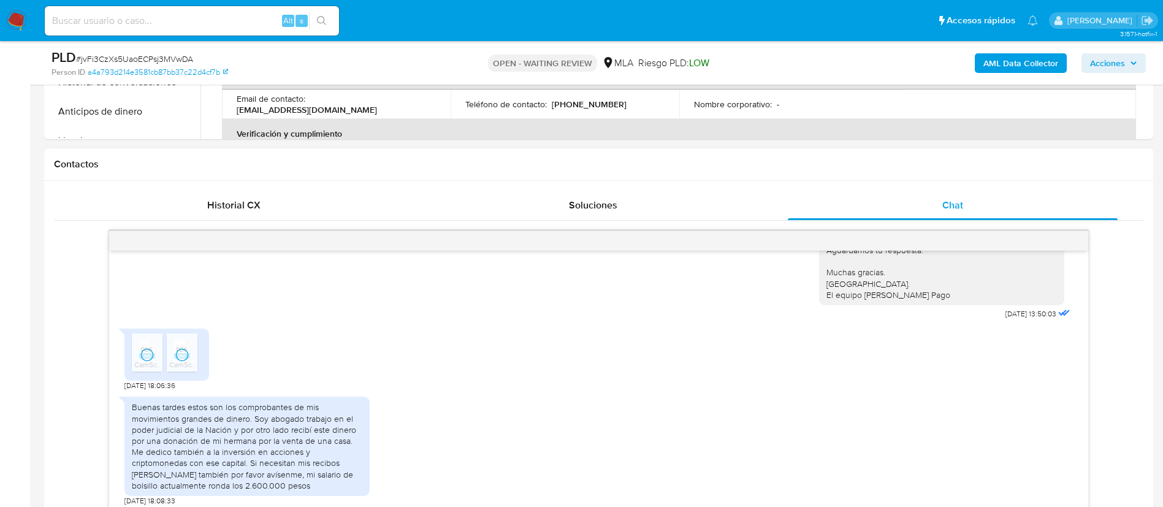
scroll to position [494, 0]
click at [141, 364] on span "CamScanner 05-03-2025 22.39.pdf" at bounding box center [183, 363] width 98 height 10
click at [187, 357] on rect at bounding box center [182, 355] width 16 height 6
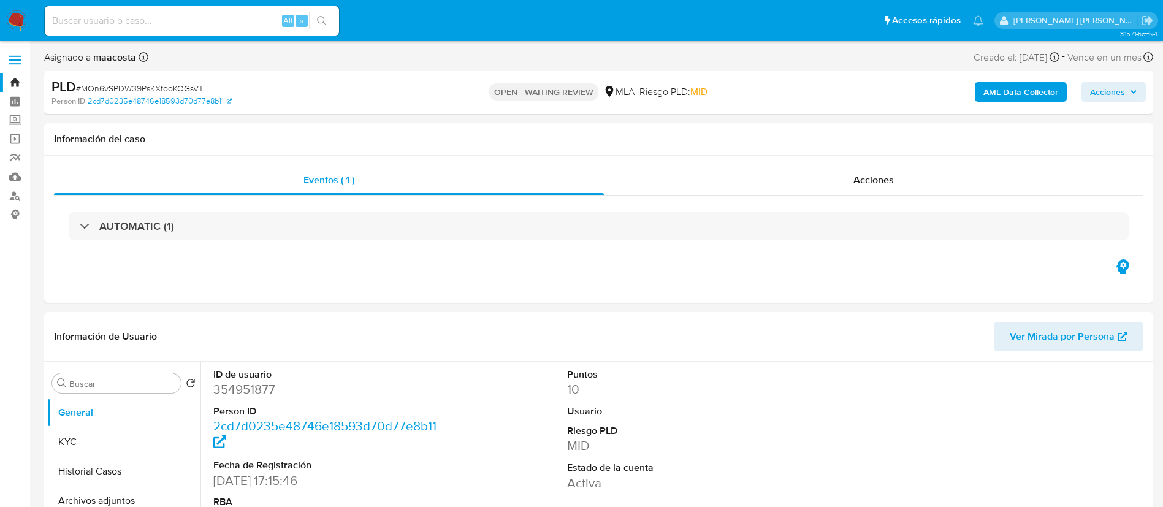
select select "10"
click at [134, 247] on div "AUTOMATIC (1)" at bounding box center [599, 226] width 1090 height 61
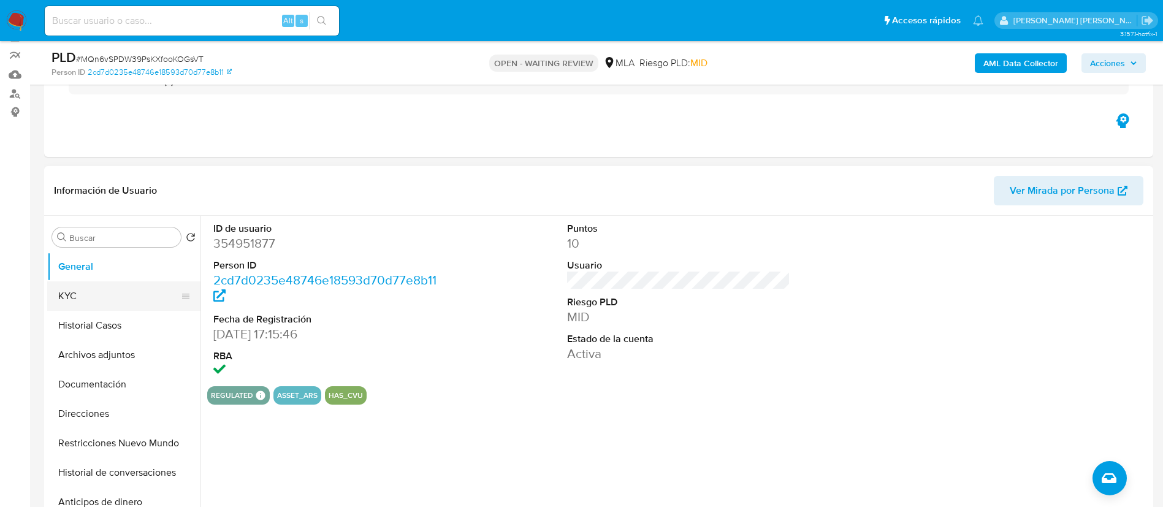
scroll to position [103, 0]
click at [113, 324] on button "Historial Casos" at bounding box center [119, 324] width 144 height 29
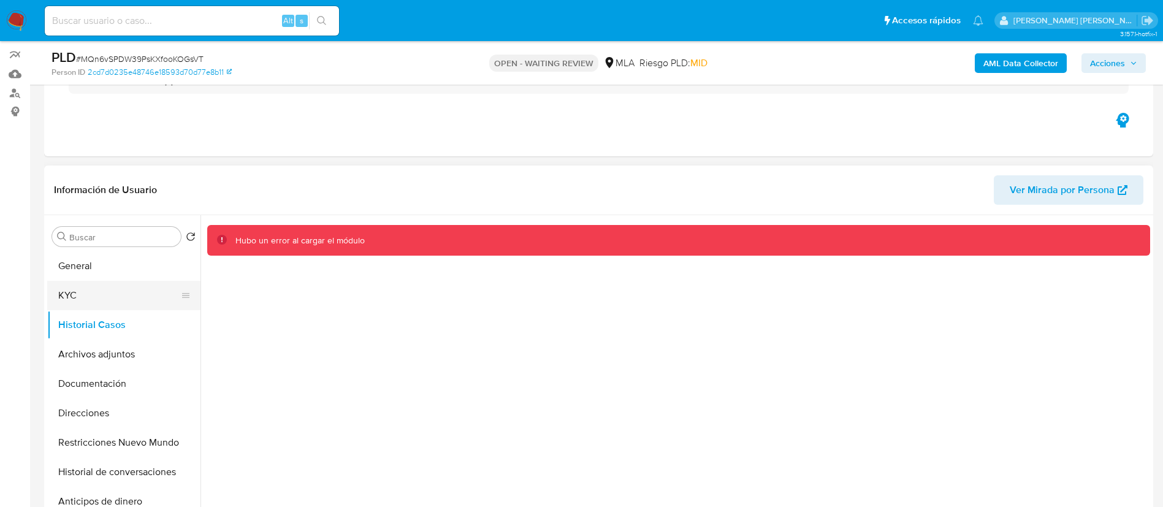
click at [108, 297] on button "KYC" at bounding box center [119, 295] width 144 height 29
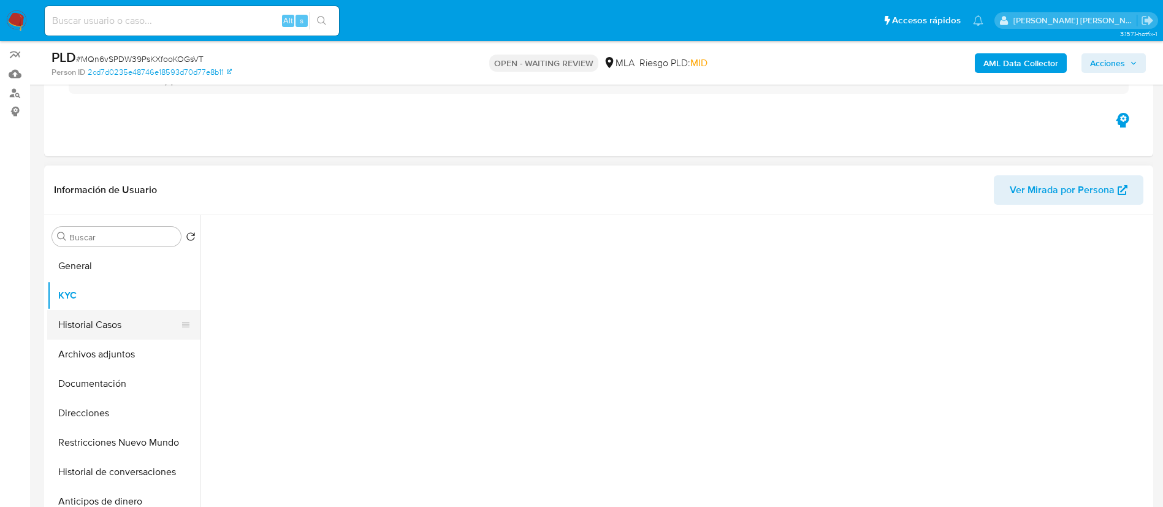
click at [111, 329] on button "Historial Casos" at bounding box center [119, 324] width 144 height 29
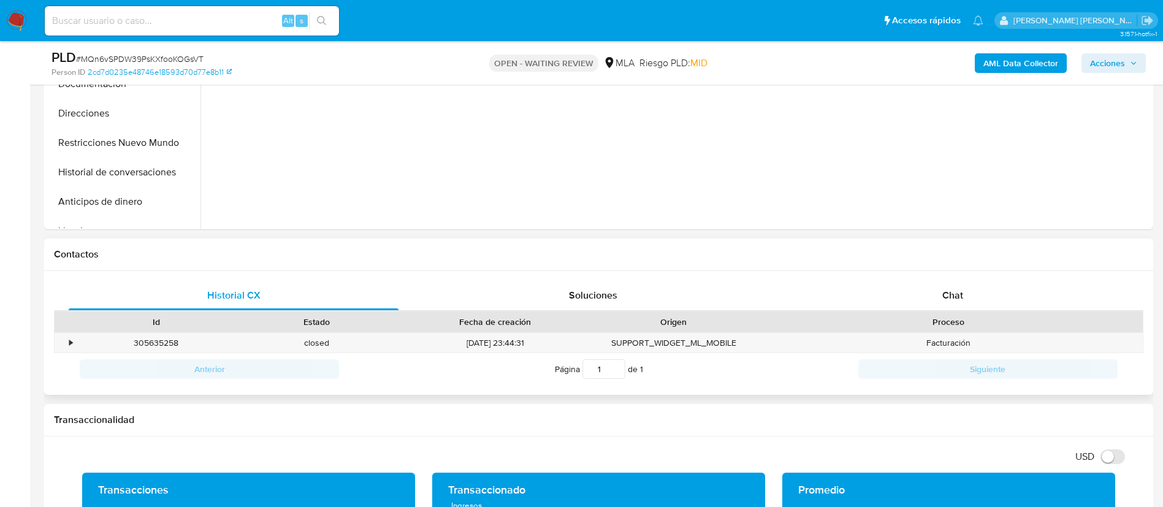
scroll to position [408, 0]
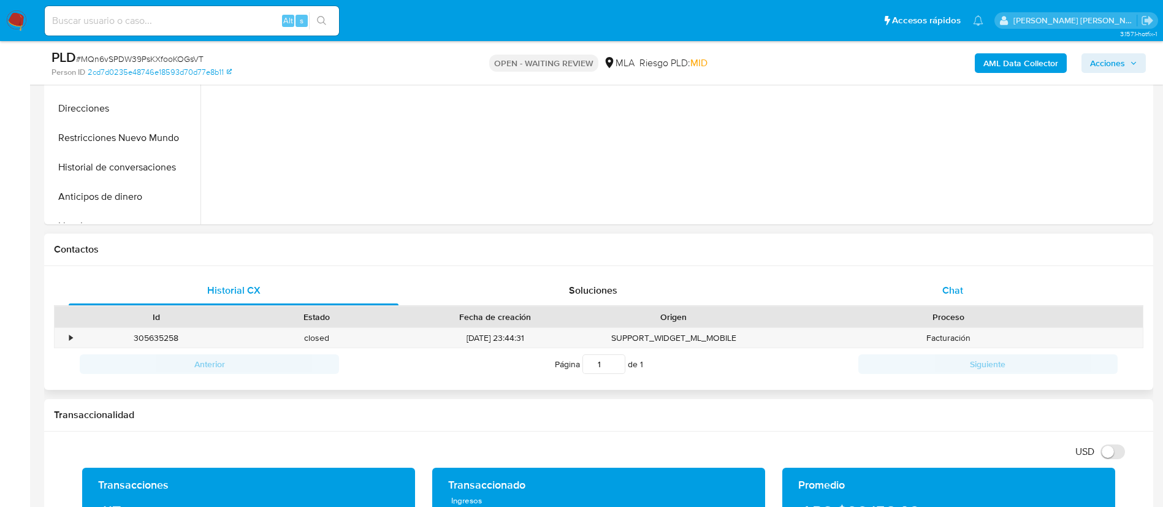
click at [943, 288] on span "Chat" at bounding box center [953, 290] width 21 height 14
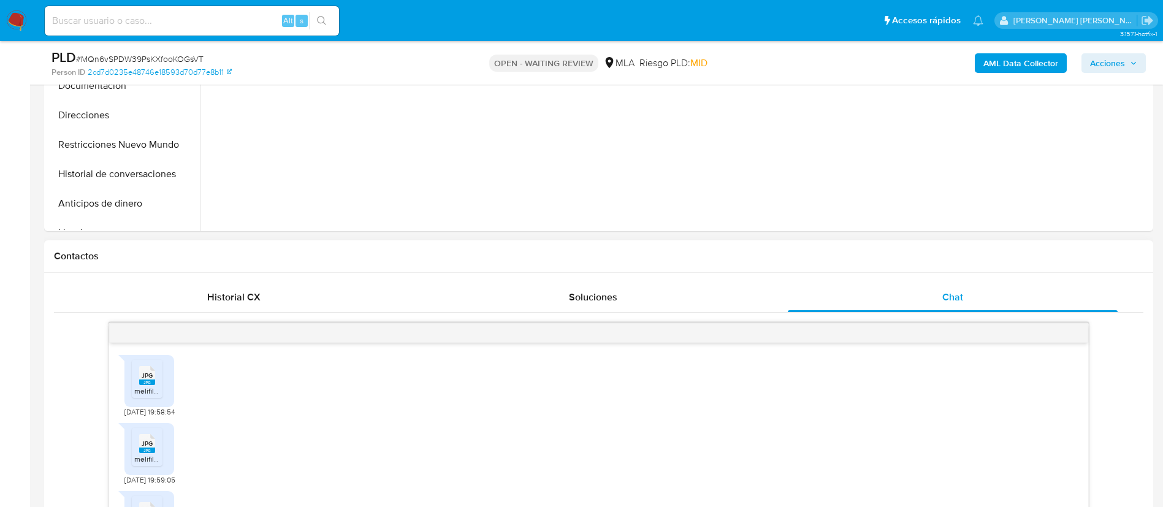
scroll to position [401, 0]
click at [599, 294] on span "Soluciones" at bounding box center [593, 298] width 48 height 14
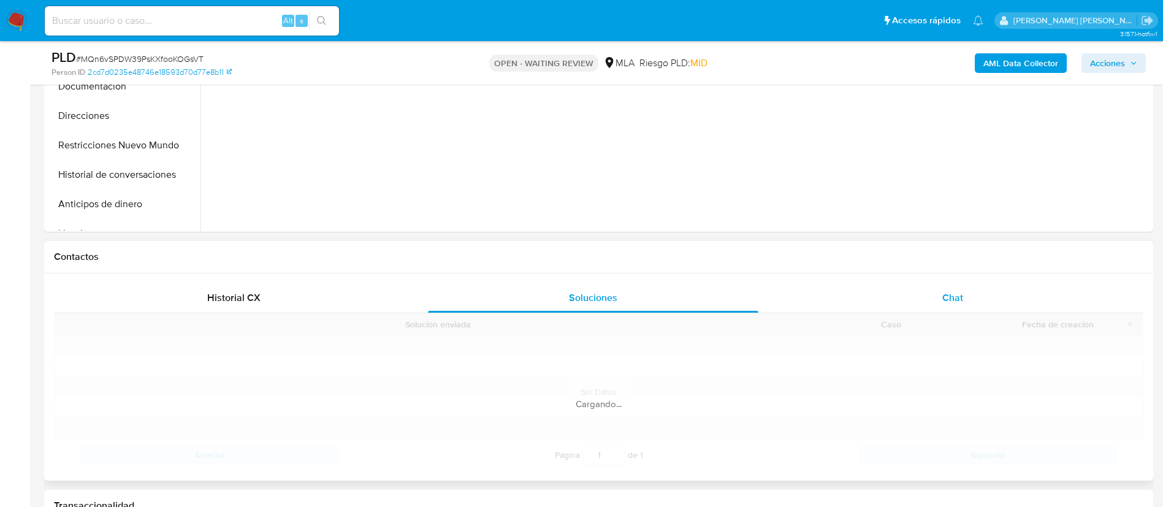
click at [914, 304] on div "Chat" at bounding box center [953, 297] width 330 height 29
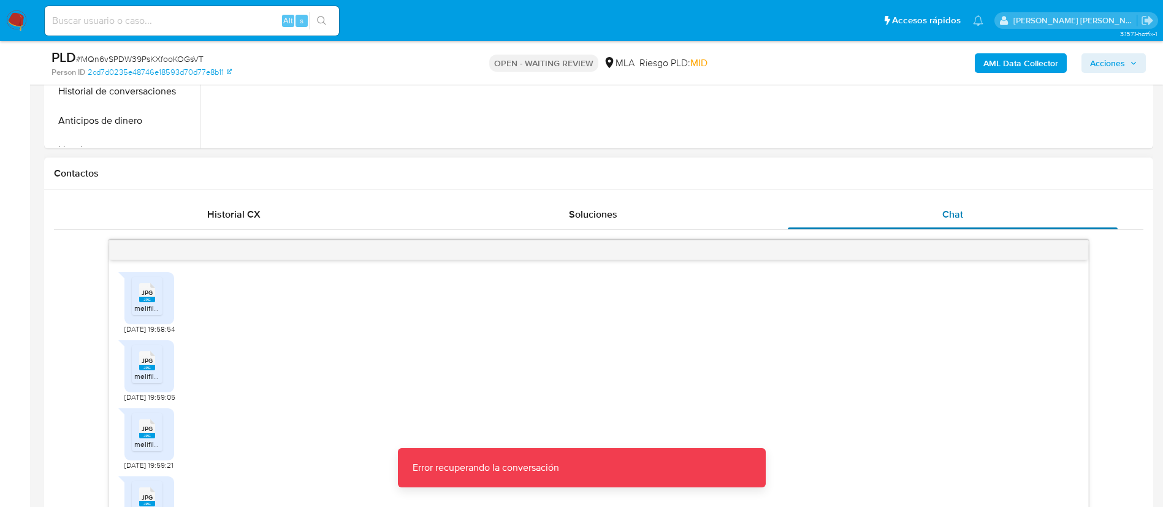
scroll to position [491, 0]
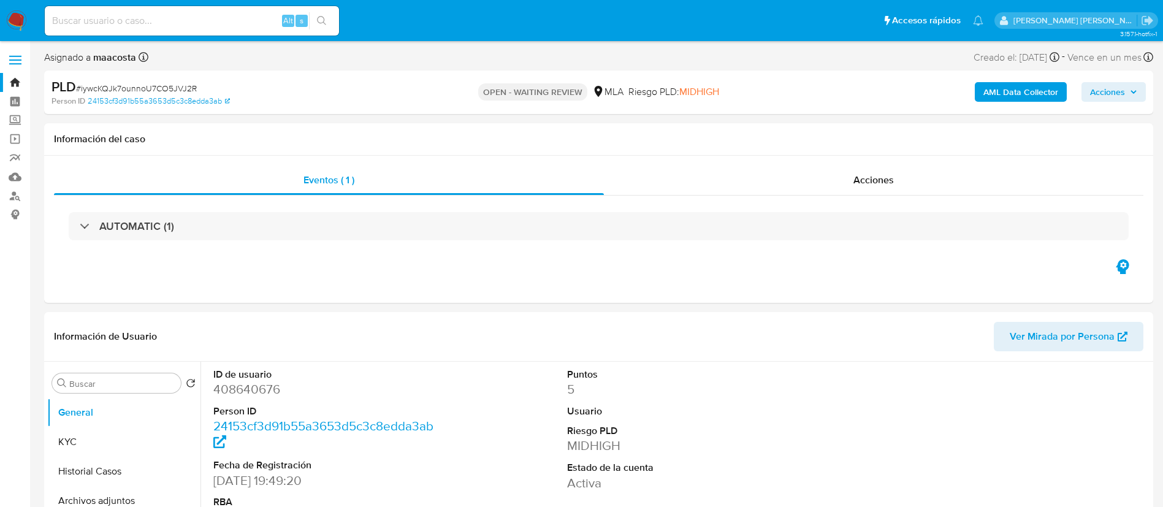
select select "10"
click at [109, 467] on button "Historial Casos" at bounding box center [119, 471] width 144 height 29
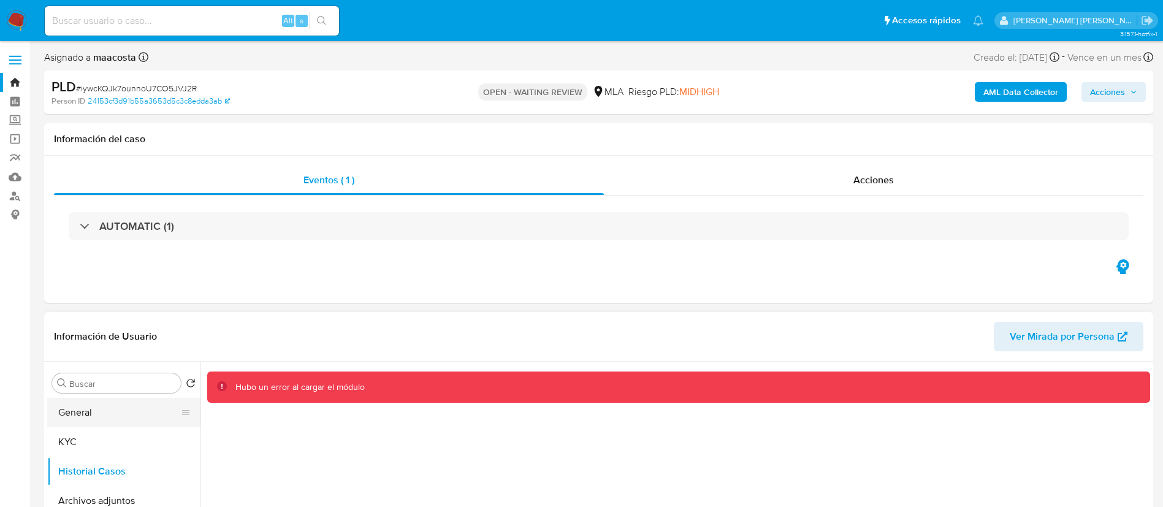
click at [74, 418] on button "General" at bounding box center [119, 412] width 144 height 29
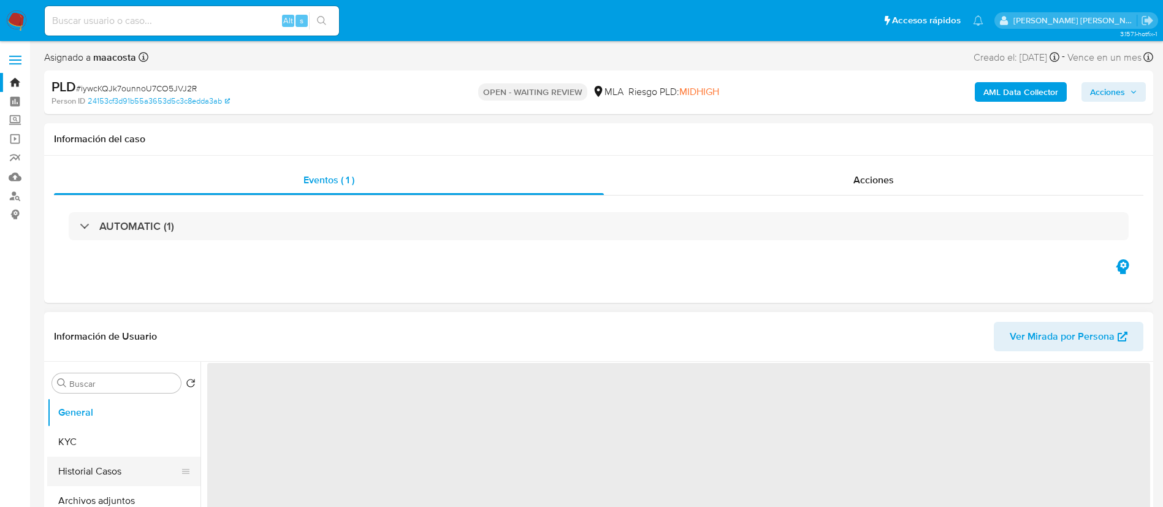
click at [90, 478] on button "Historial Casos" at bounding box center [119, 471] width 144 height 29
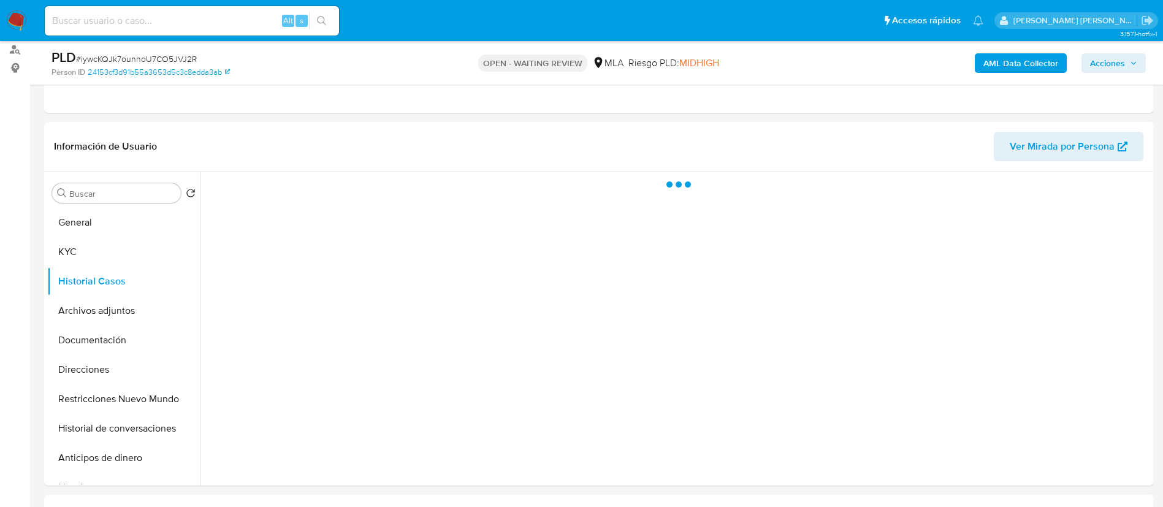
scroll to position [144, 0]
click at [651, 243] on div at bounding box center [676, 332] width 950 height 314
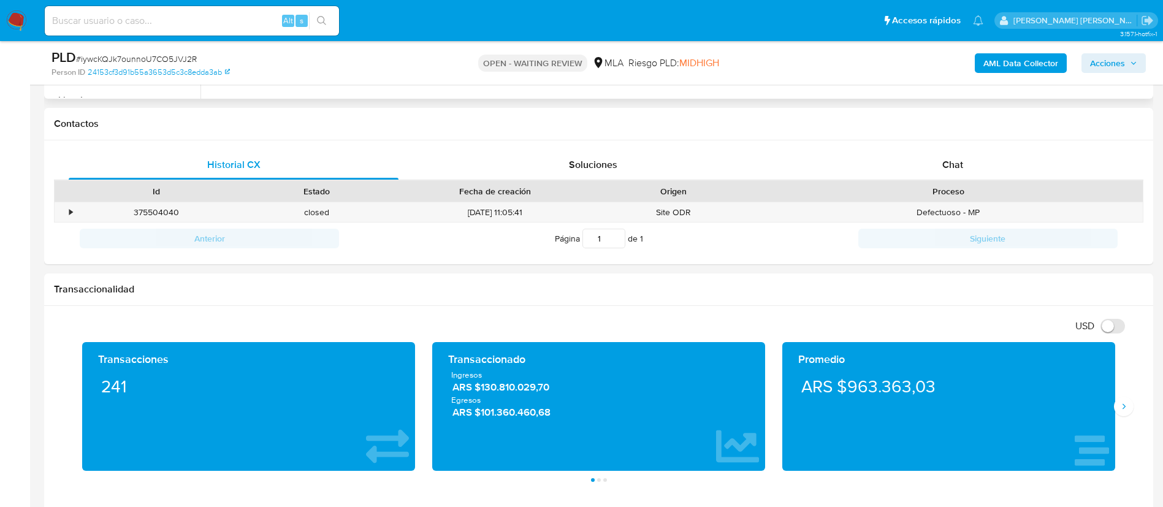
scroll to position [533, 0]
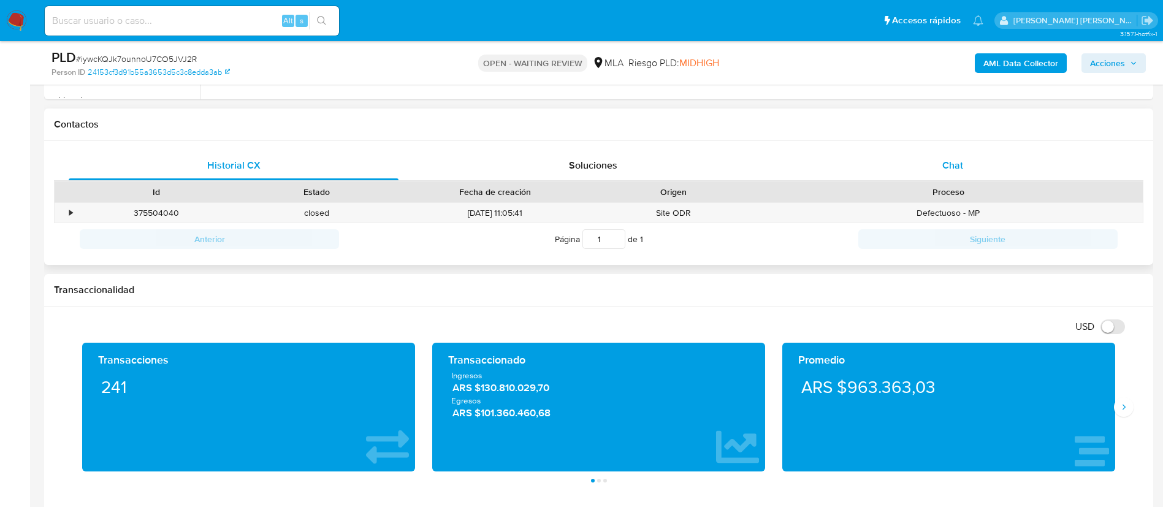
click at [943, 164] on span "Chat" at bounding box center [953, 165] width 21 height 14
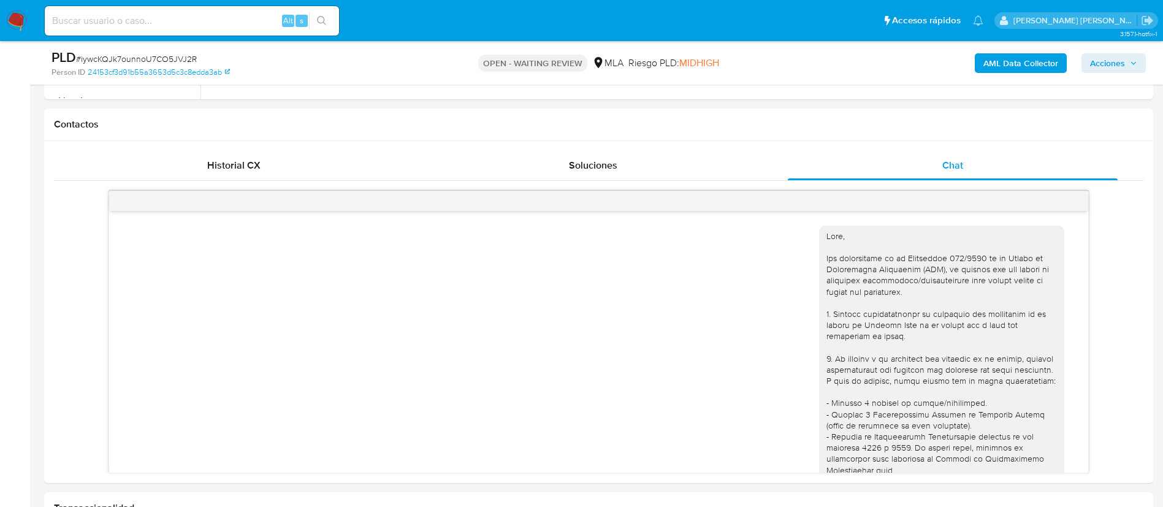
scroll to position [512, 0]
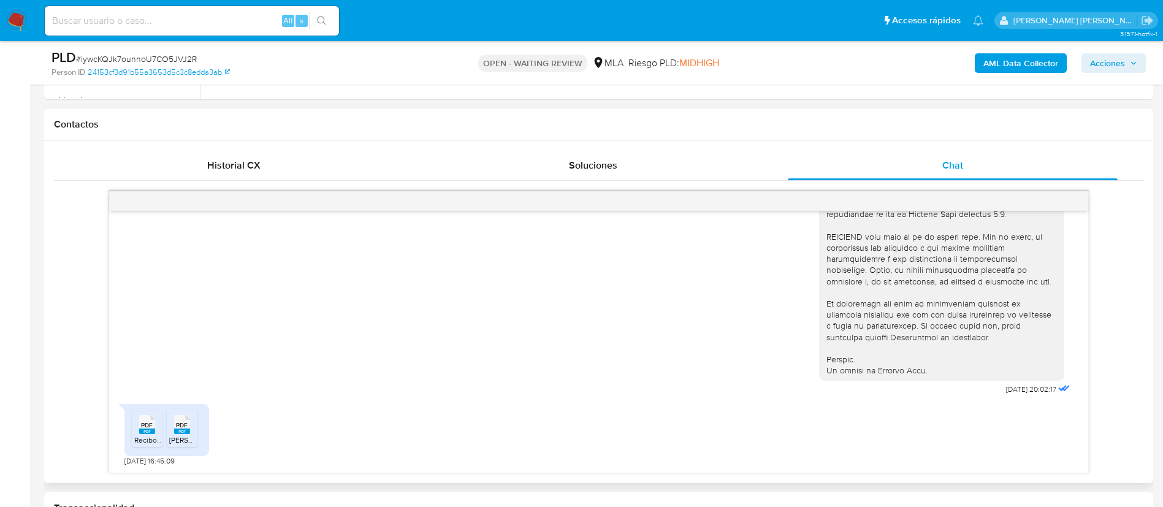
click at [138, 439] on span "ReciboDeSueldo 01.2025.pdf" at bounding box center [181, 440] width 95 height 10
click at [155, 427] on icon at bounding box center [147, 424] width 16 height 19
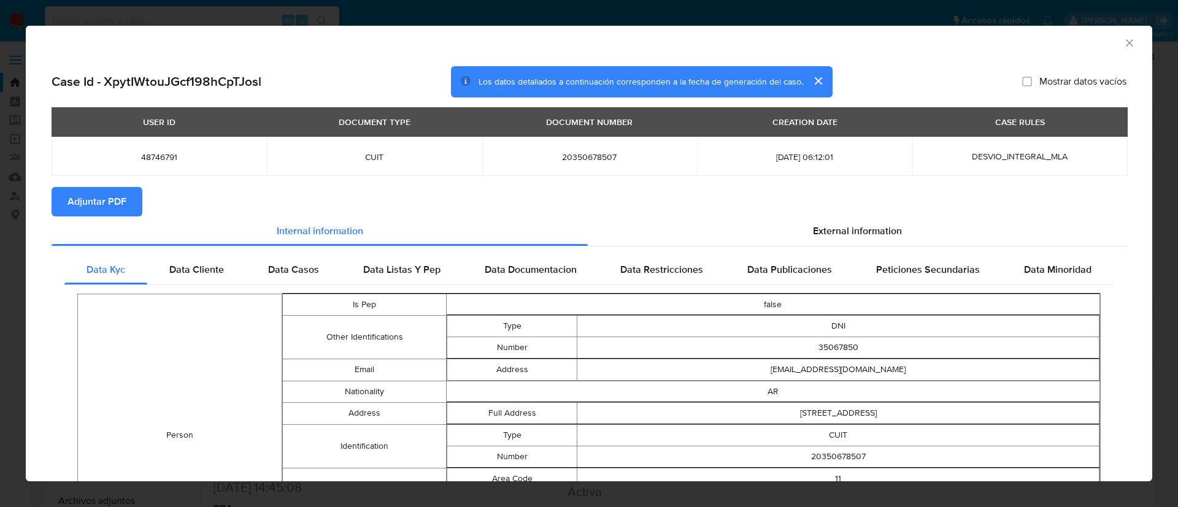
select select "10"
click at [1122, 44] on div "AML Data Collector" at bounding box center [589, 41] width 1126 height 31
click at [1123, 45] on icon "Cerrar ventana" at bounding box center [1129, 43] width 12 height 12
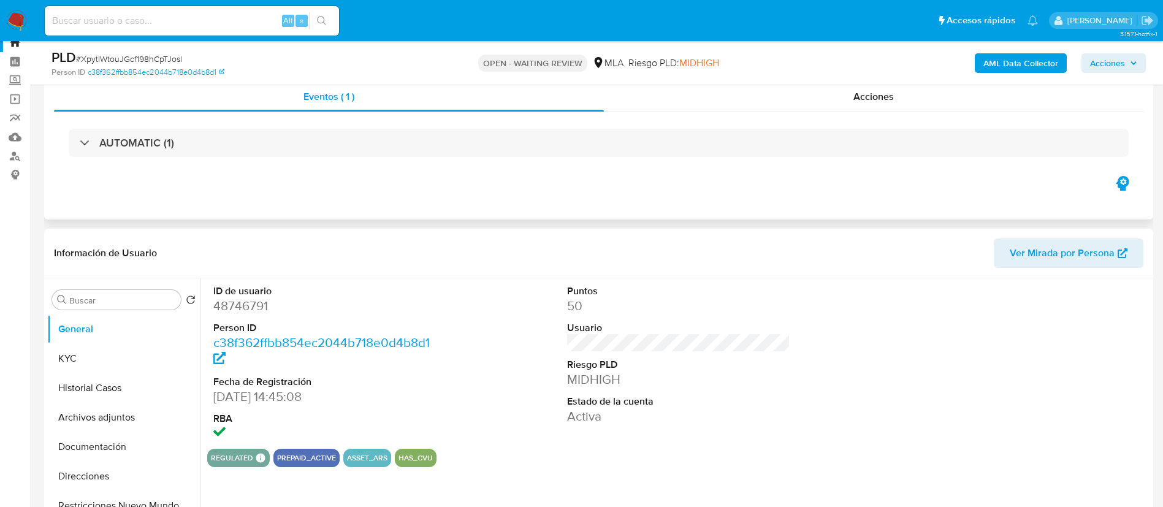
scroll to position [42, 0]
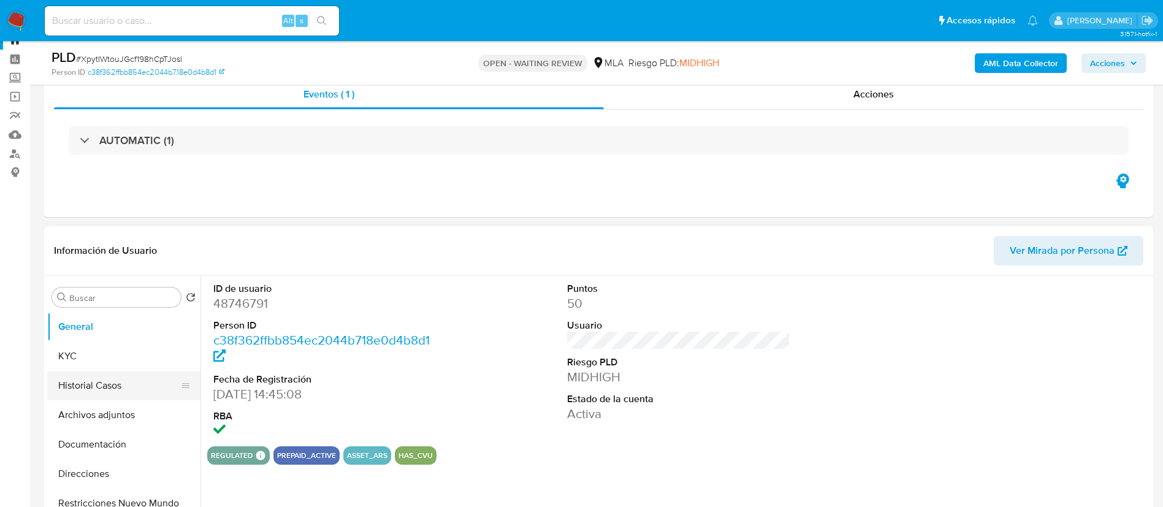
click at [104, 392] on button "Historial Casos" at bounding box center [119, 385] width 144 height 29
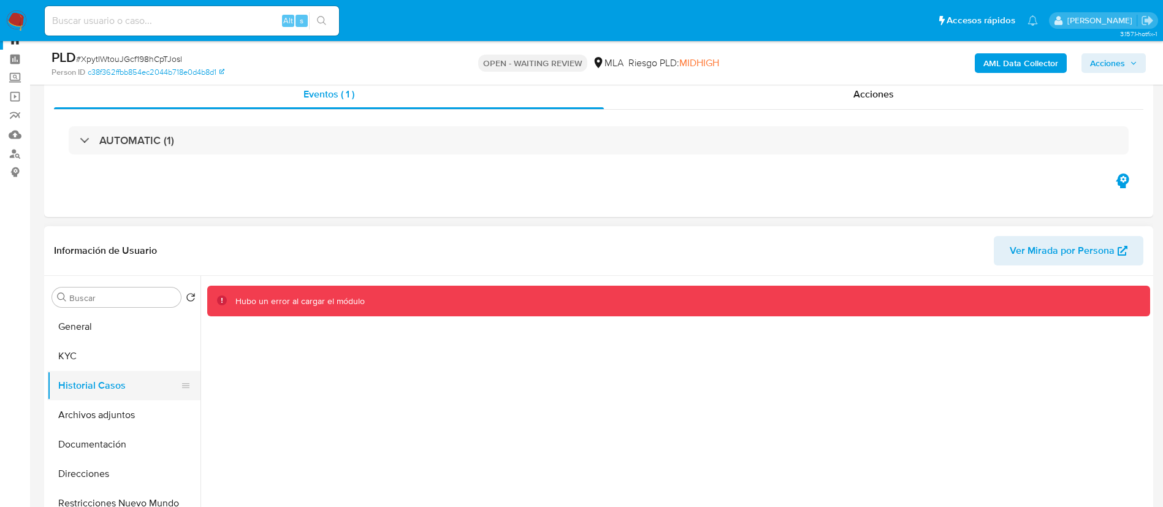
click at [107, 381] on button "Historial Casos" at bounding box center [119, 385] width 144 height 29
click at [90, 362] on button "KYC" at bounding box center [119, 356] width 144 height 29
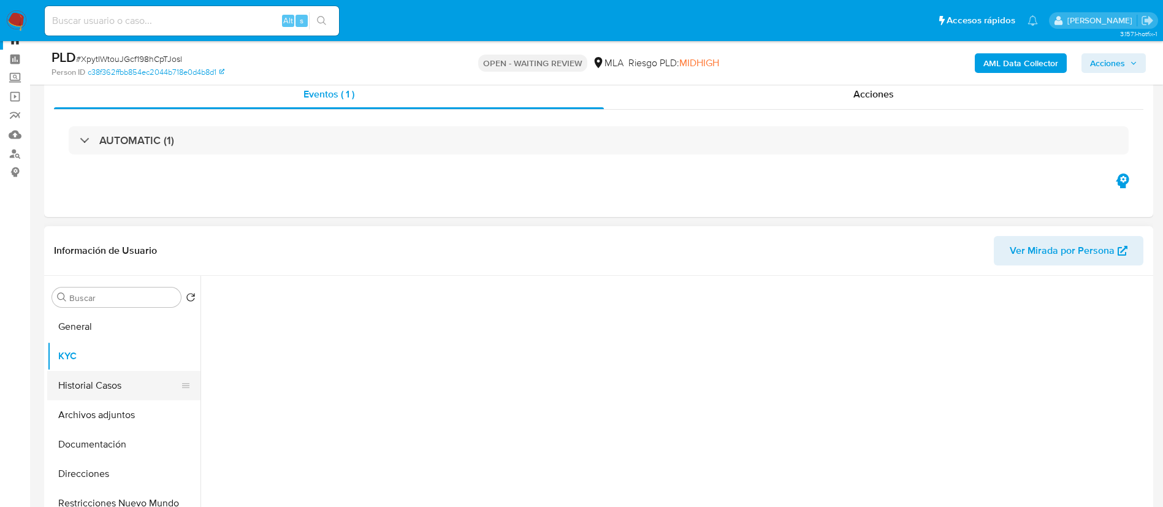
click at [96, 395] on button "Historial Casos" at bounding box center [119, 385] width 144 height 29
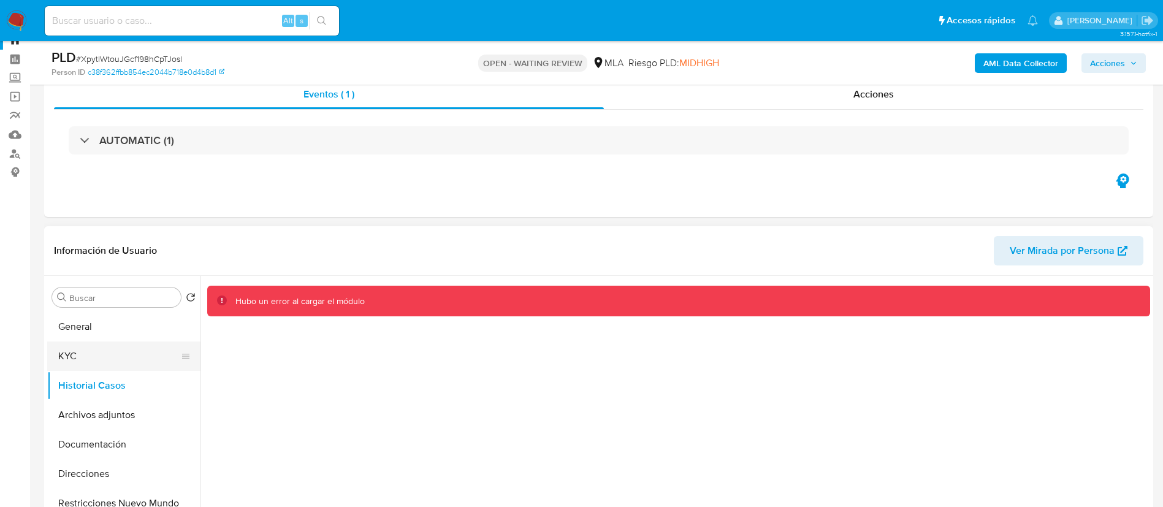
click at [75, 358] on button "KYC" at bounding box center [119, 356] width 144 height 29
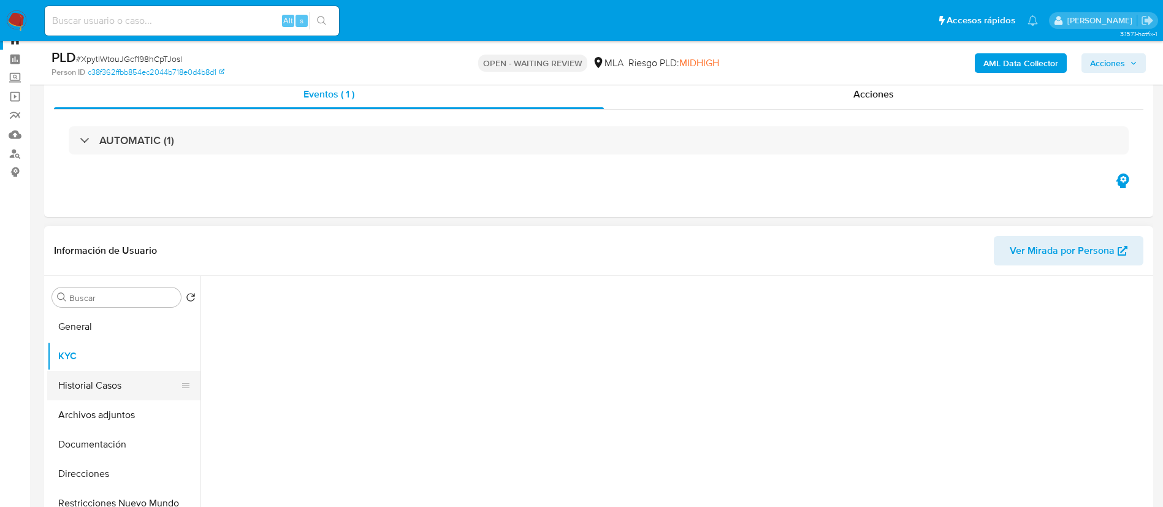
click at [84, 386] on button "Historial Casos" at bounding box center [119, 385] width 144 height 29
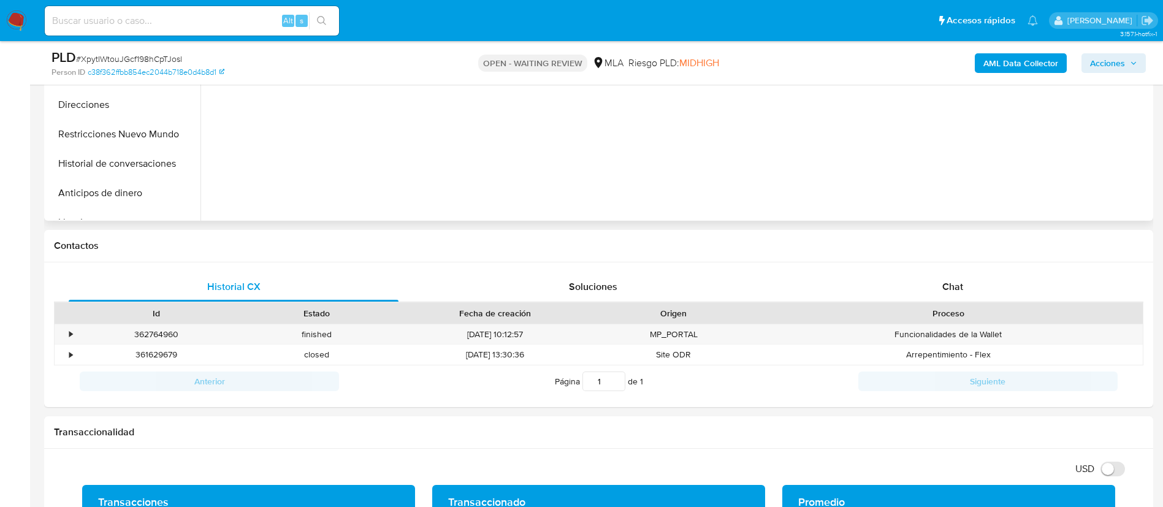
scroll to position [434, 0]
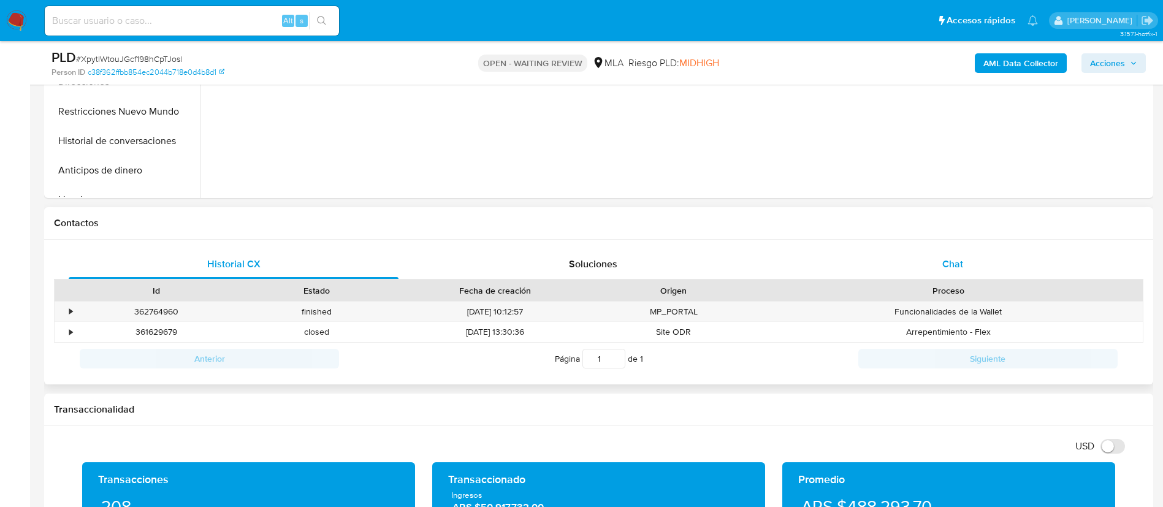
click at [963, 265] on span "Chat" at bounding box center [953, 264] width 21 height 14
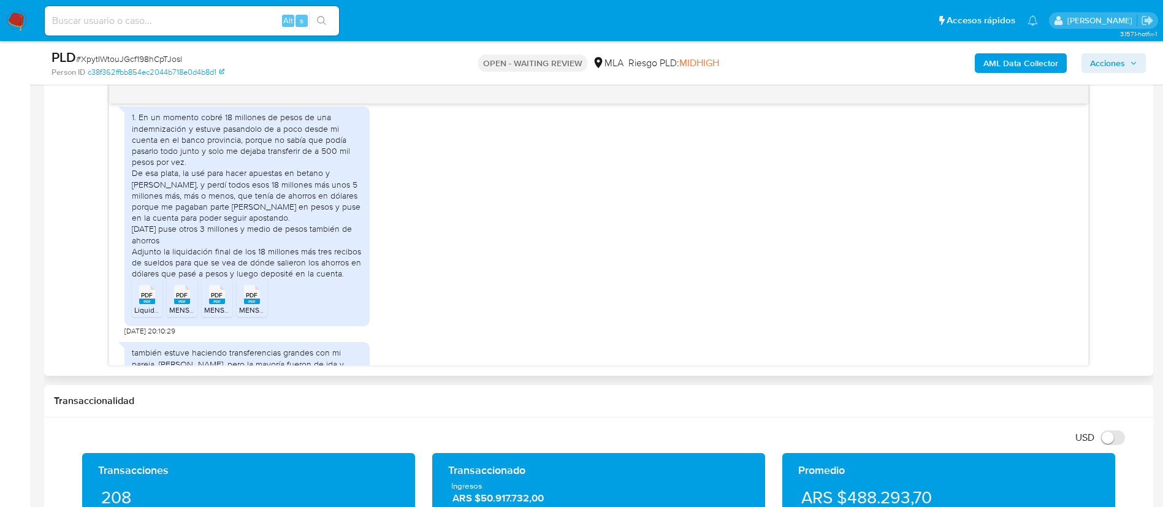
scroll to position [673, 0]
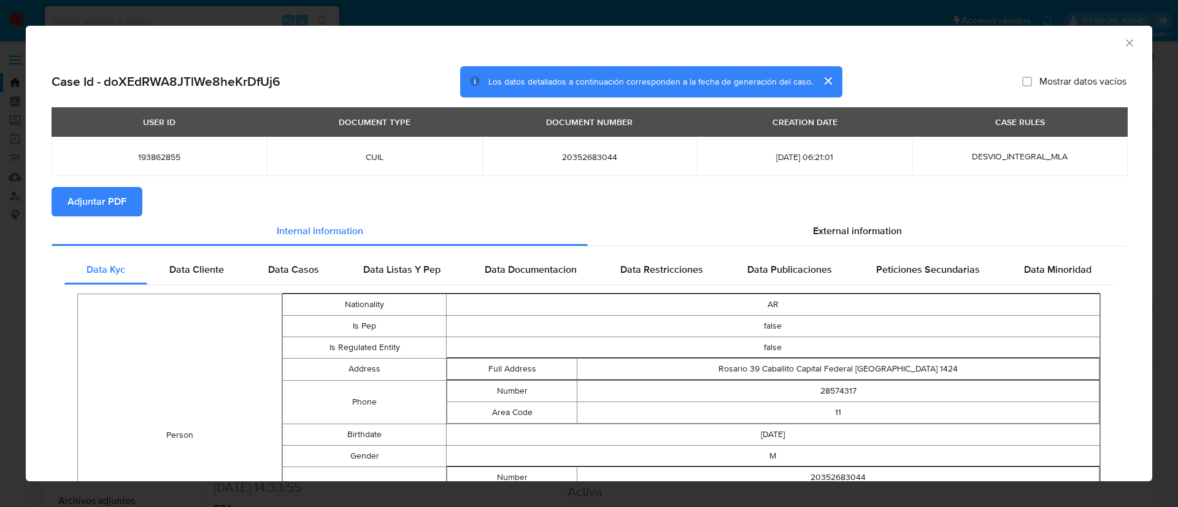
select select "10"
click at [1123, 45] on icon "Cerrar ventana" at bounding box center [1129, 43] width 12 height 12
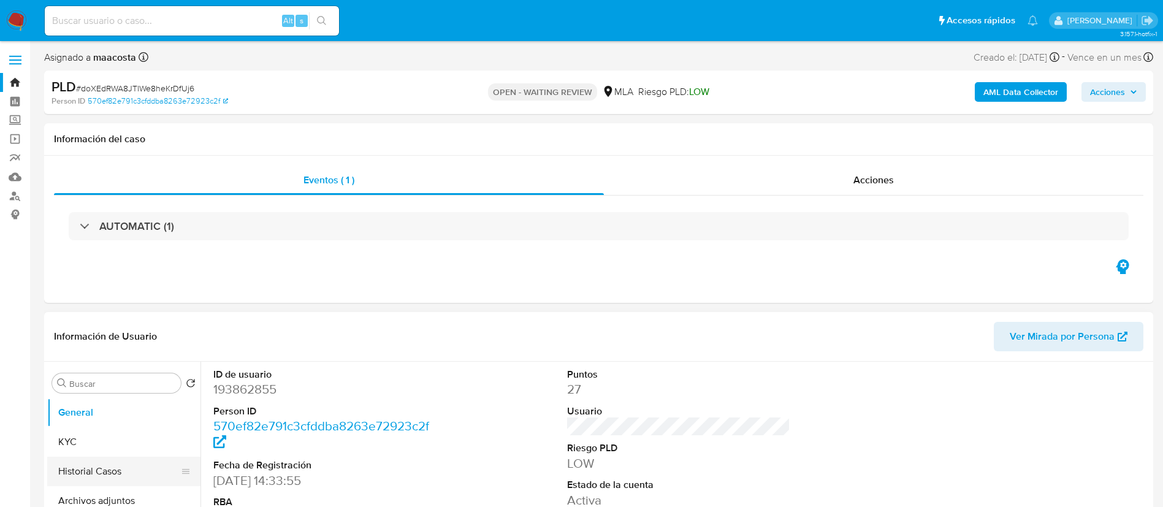
click at [116, 473] on button "Historial Casos" at bounding box center [119, 471] width 144 height 29
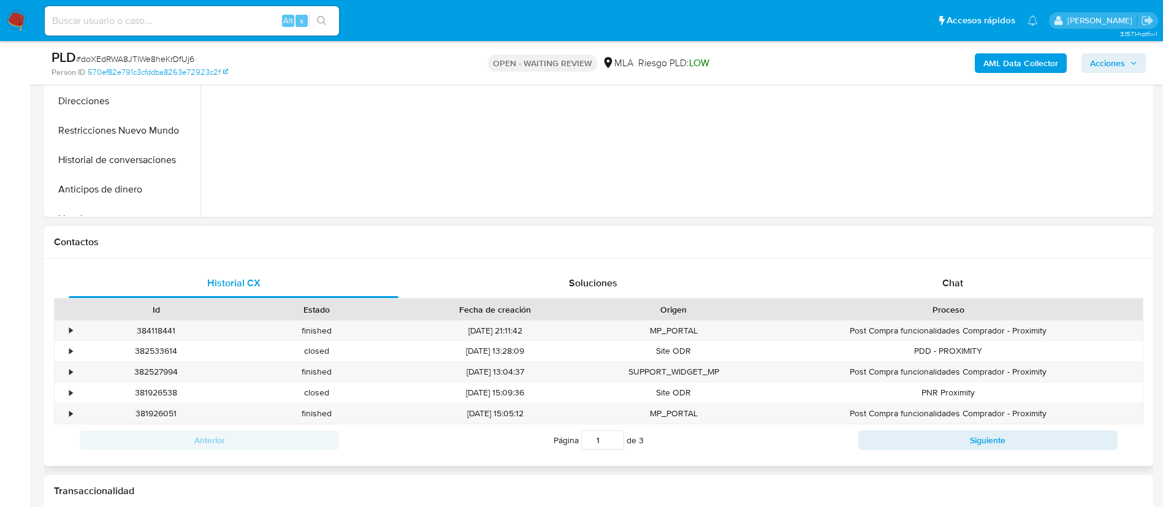
scroll to position [416, 0]
click at [941, 275] on div "Chat" at bounding box center [953, 282] width 330 height 29
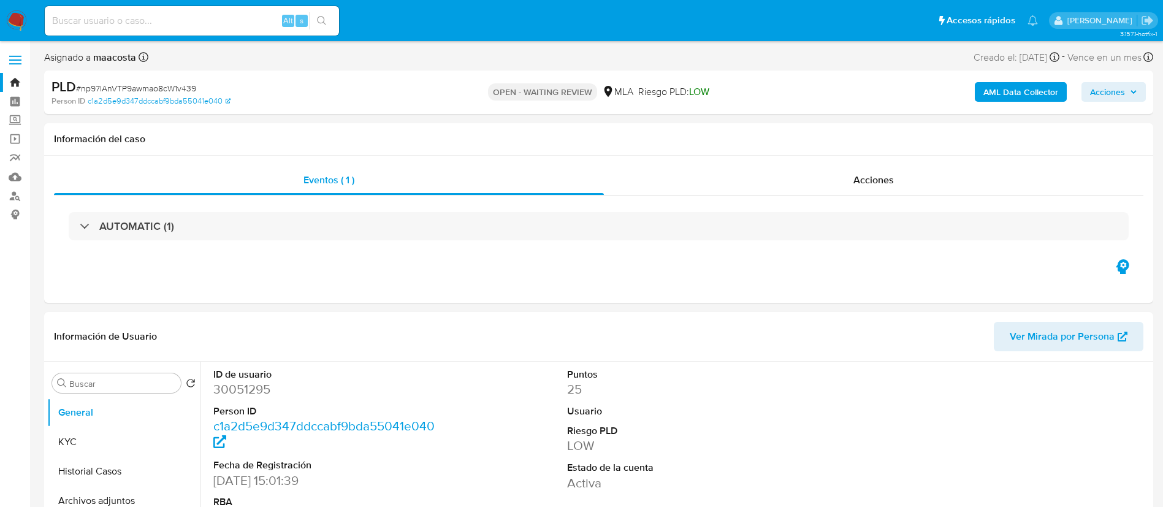
select select "10"
click at [115, 462] on button "Historial Casos" at bounding box center [119, 471] width 144 height 29
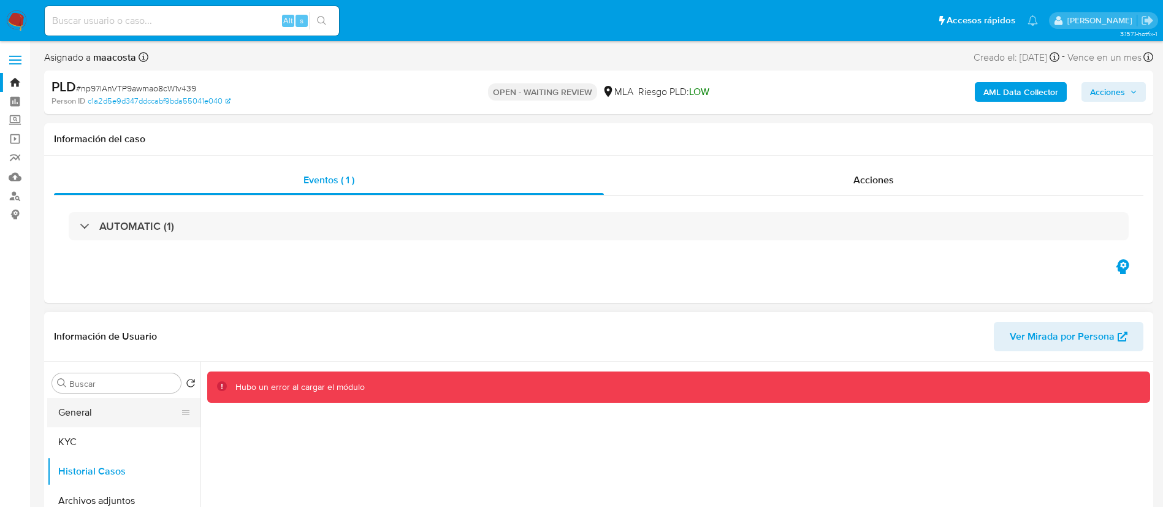
click at [86, 423] on button "General" at bounding box center [119, 412] width 144 height 29
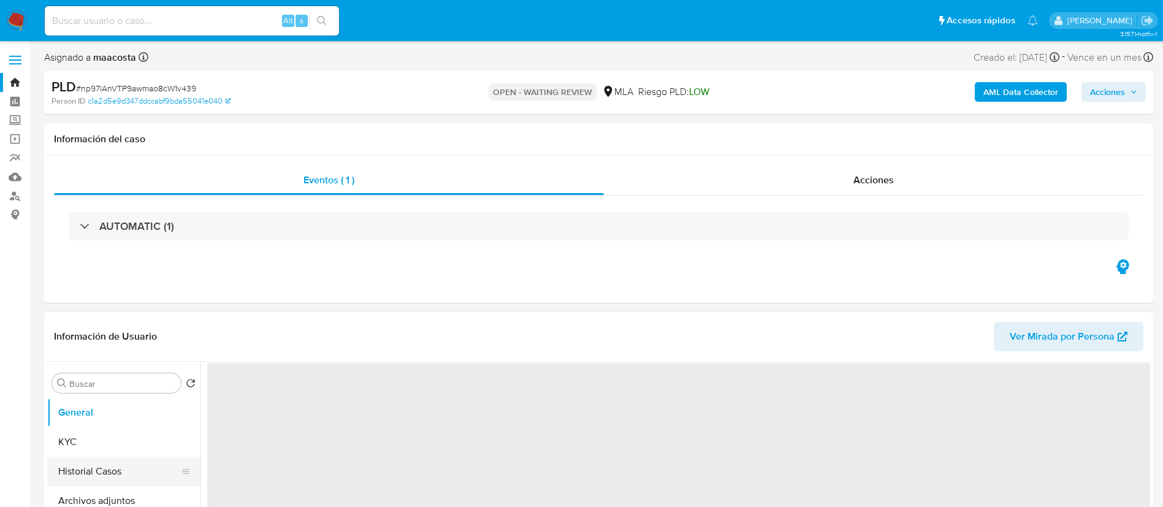
click at [87, 470] on button "Historial Casos" at bounding box center [119, 471] width 144 height 29
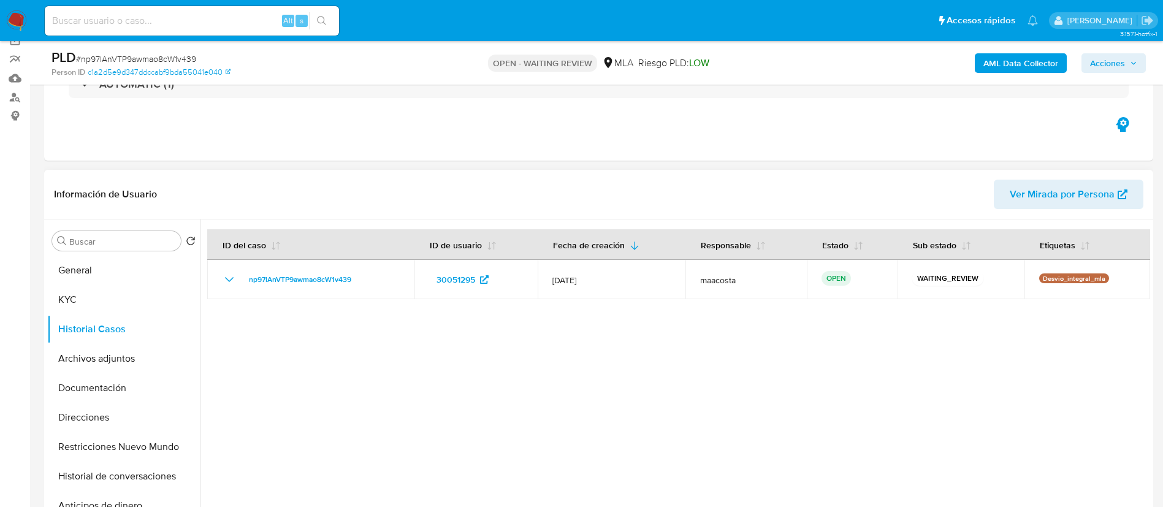
scroll to position [166, 0]
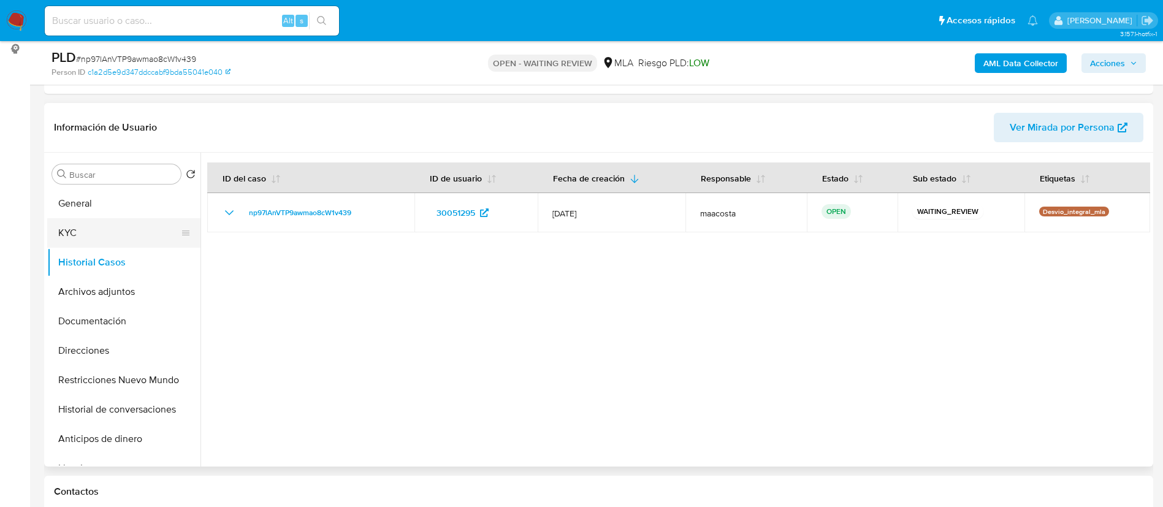
click at [98, 228] on button "KYC" at bounding box center [119, 232] width 144 height 29
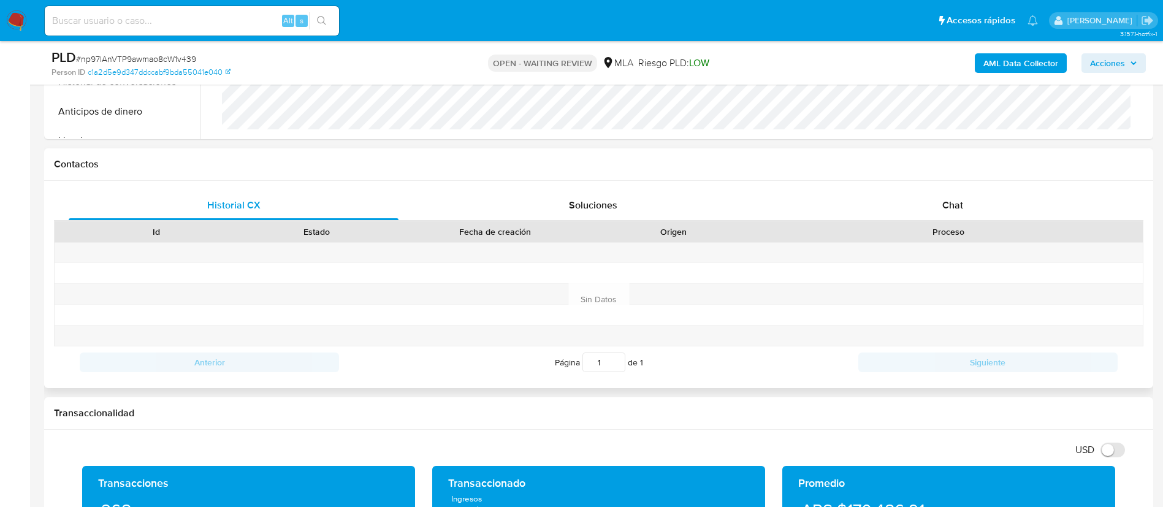
scroll to position [494, 0]
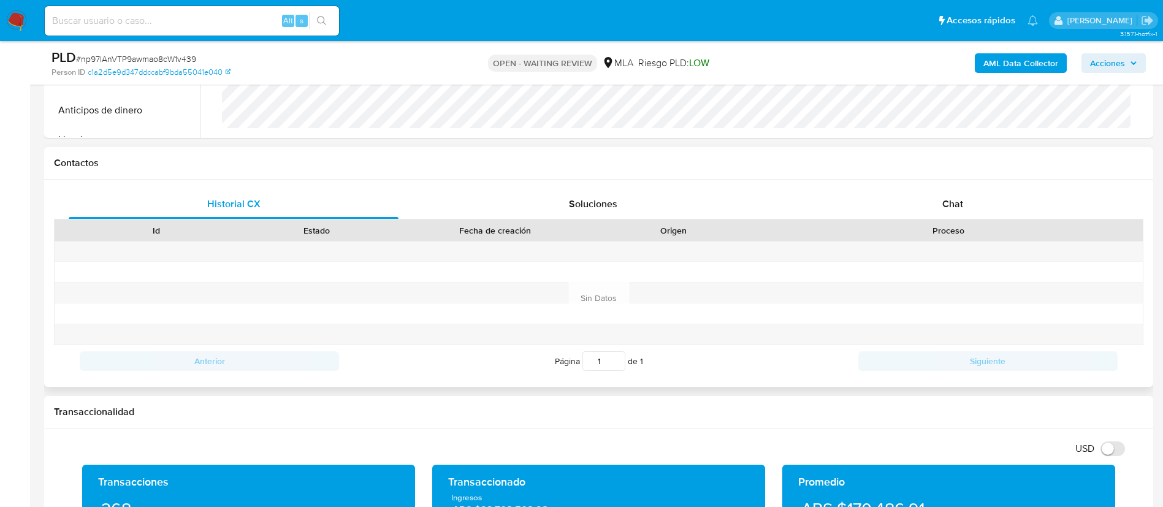
click at [956, 183] on div "Historial CX Soluciones Chat Id Estado Fecha de creación Origen Proceso Anterio…" at bounding box center [599, 283] width 1110 height 207
click at [949, 205] on span "Chat" at bounding box center [953, 204] width 21 height 14
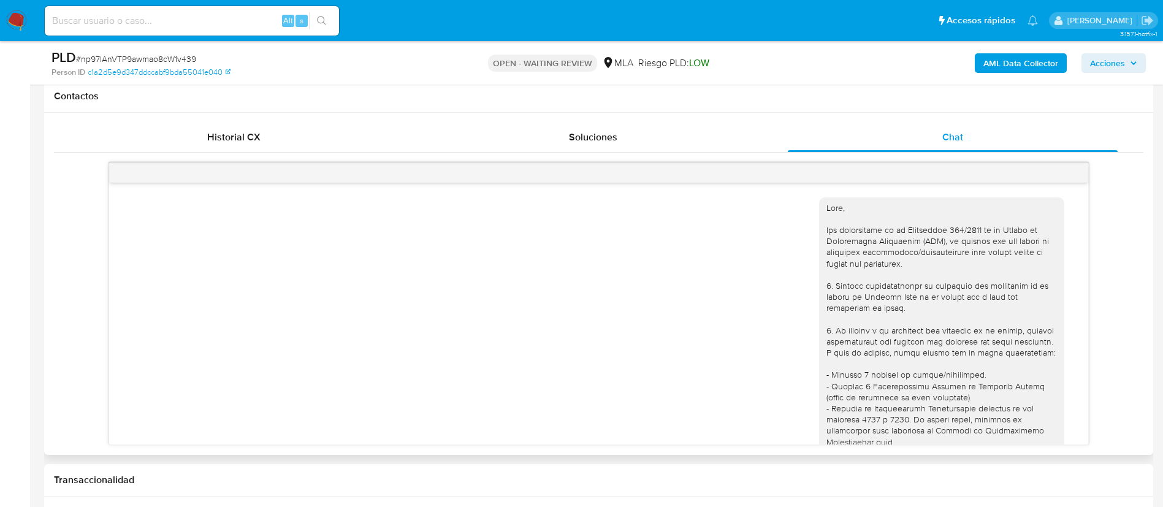
scroll to position [550, 0]
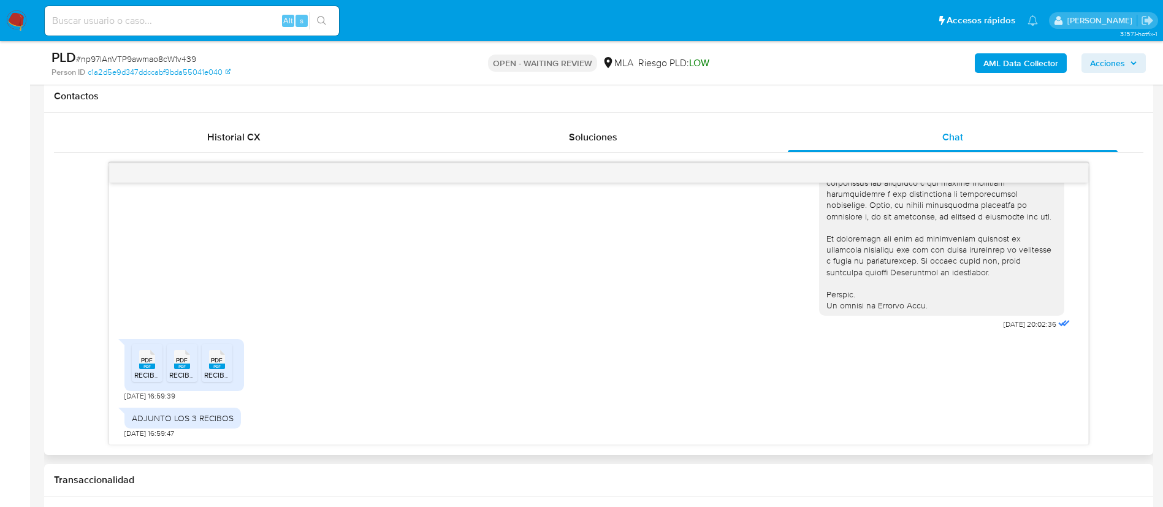
click at [144, 367] on rect at bounding box center [147, 367] width 16 height 6
click at [180, 372] on span "RECIBO 2.pdf" at bounding box center [191, 375] width 44 height 10
click at [220, 372] on span "RECIBO 3.pdf" at bounding box center [226, 375] width 44 height 10
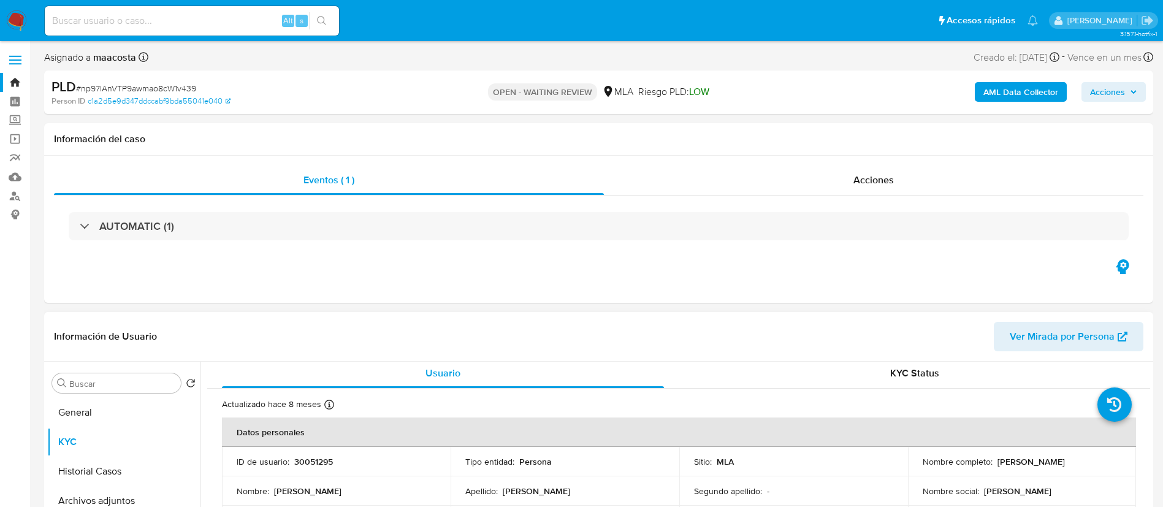
scroll to position [2, 0]
click at [212, 261] on div "Eventos ( 1 ) Acciones AUTOMATIC (1)" at bounding box center [599, 229] width 1110 height 147
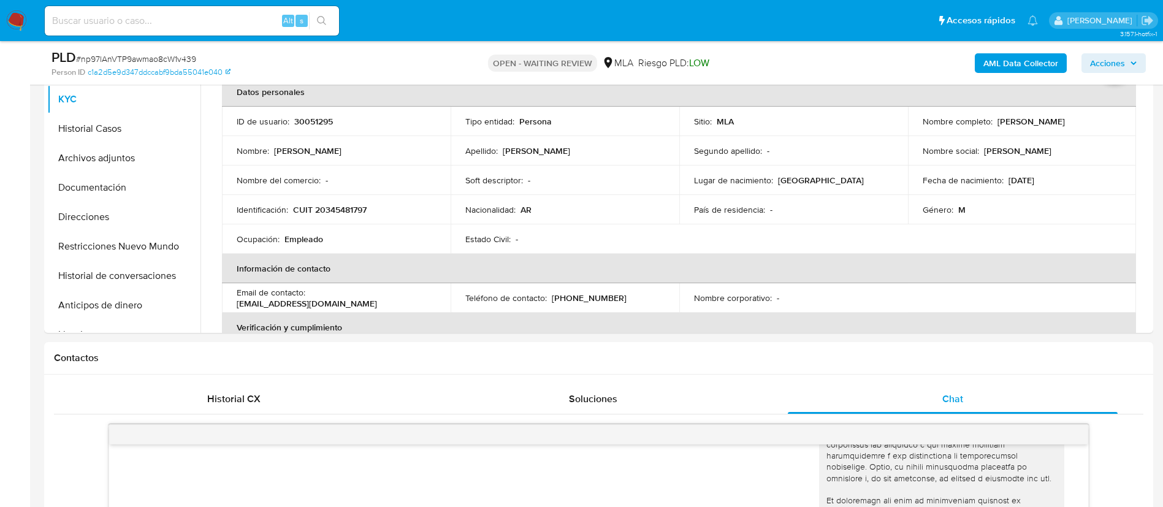
scroll to position [1, 0]
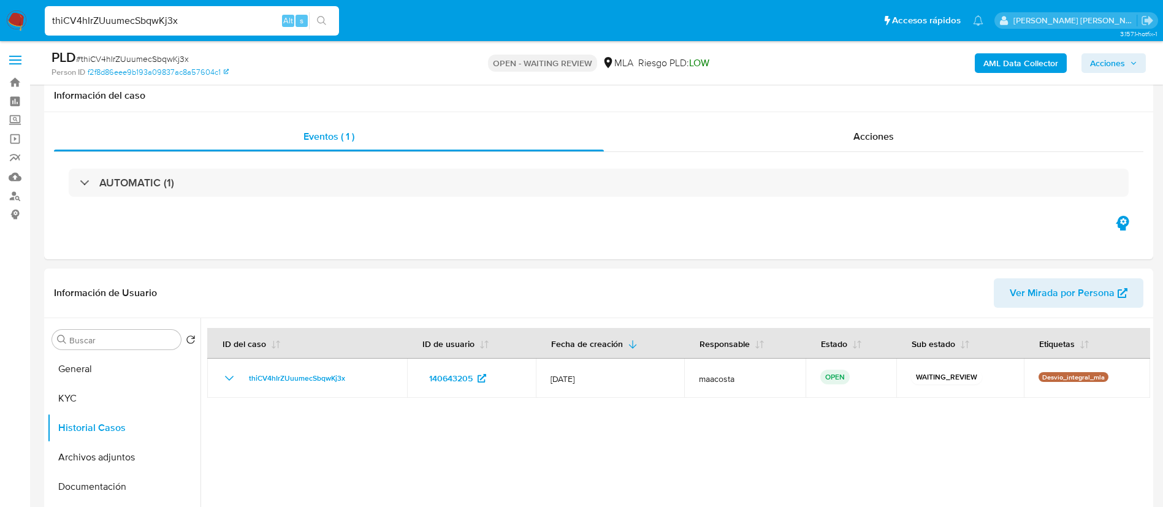
select select "10"
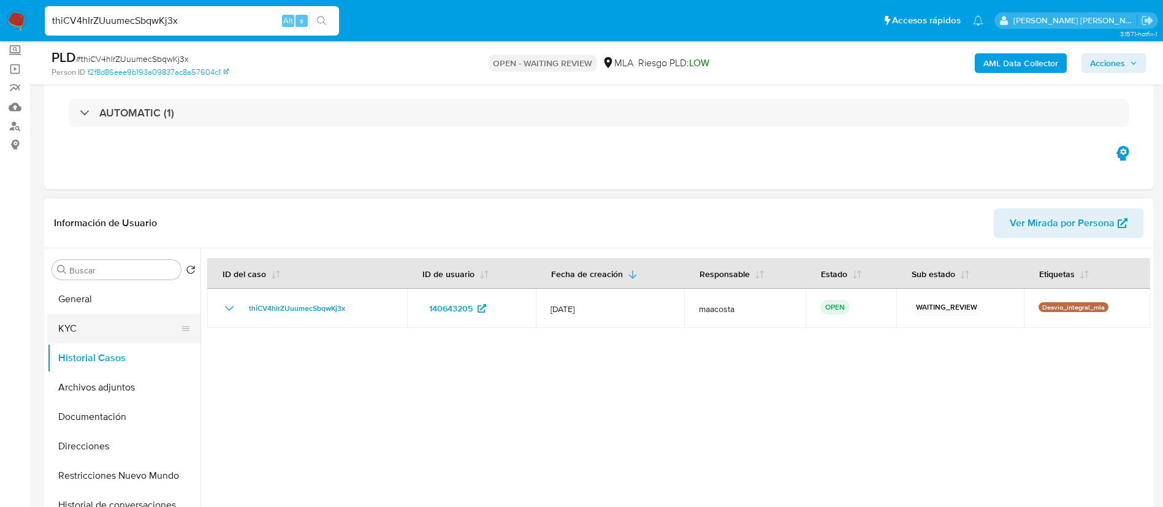
click at [83, 320] on button "KYC" at bounding box center [119, 328] width 144 height 29
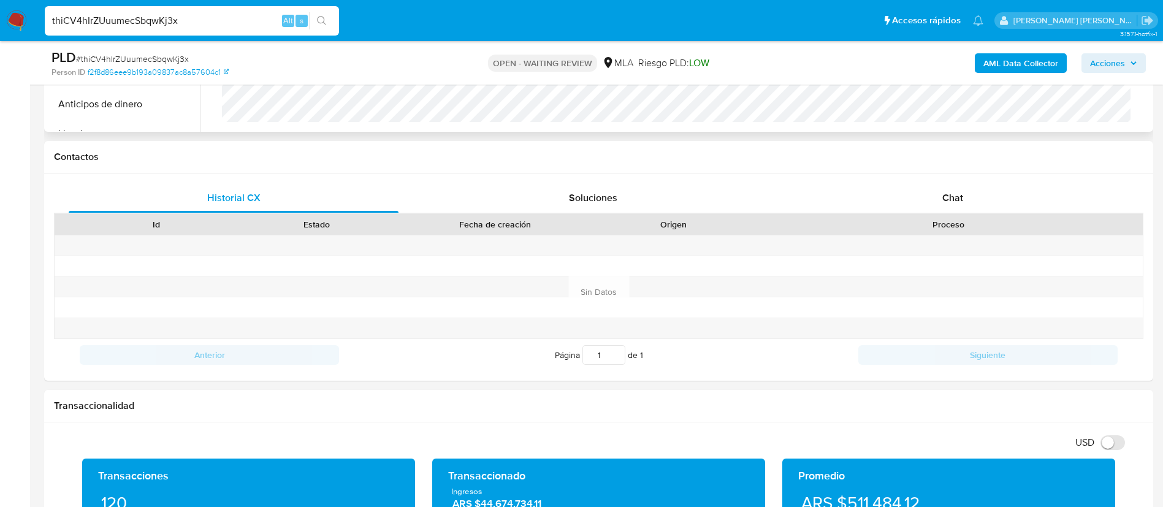
scroll to position [520, 0]
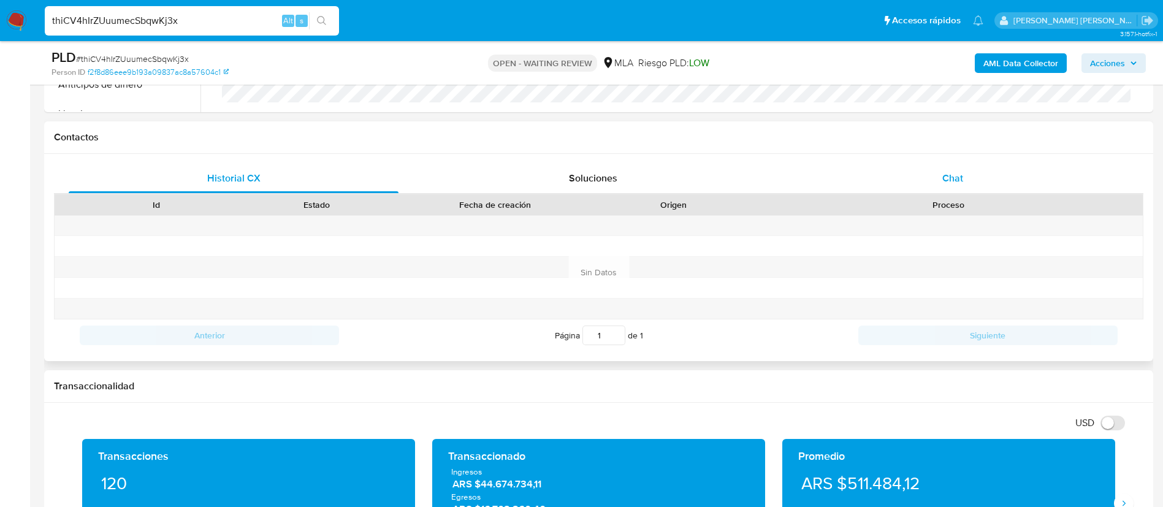
click at [954, 180] on span "Chat" at bounding box center [953, 178] width 21 height 14
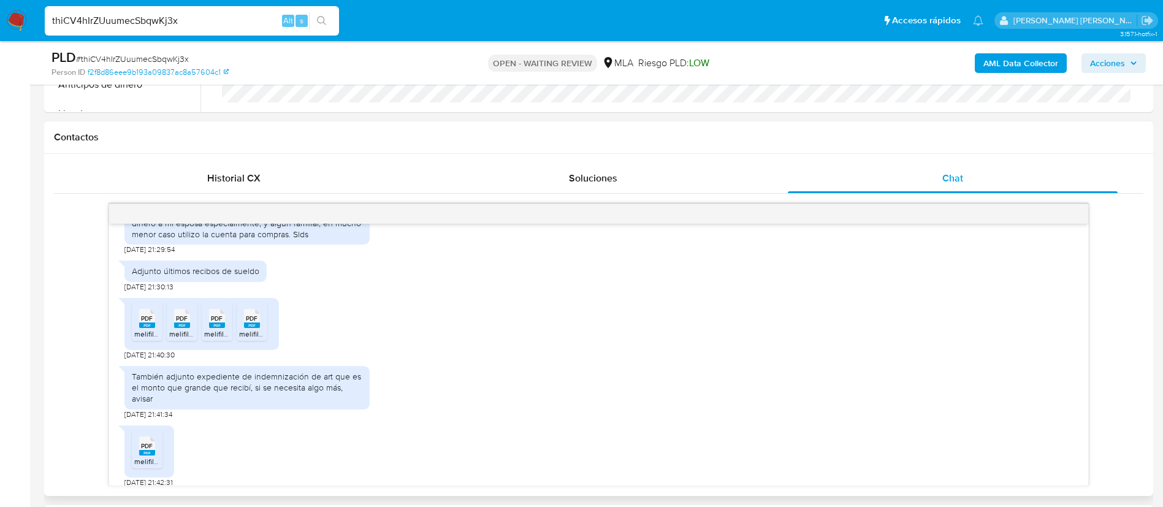
scroll to position [718, 0]
click at [149, 322] on span "PDF" at bounding box center [147, 318] width 12 height 8
click at [177, 328] on rect at bounding box center [182, 325] width 16 height 6
click at [216, 328] on rect at bounding box center [217, 325] width 16 height 6
click at [249, 339] on span "melifile2578838823618469381.pdf" at bounding box center [295, 333] width 113 height 10
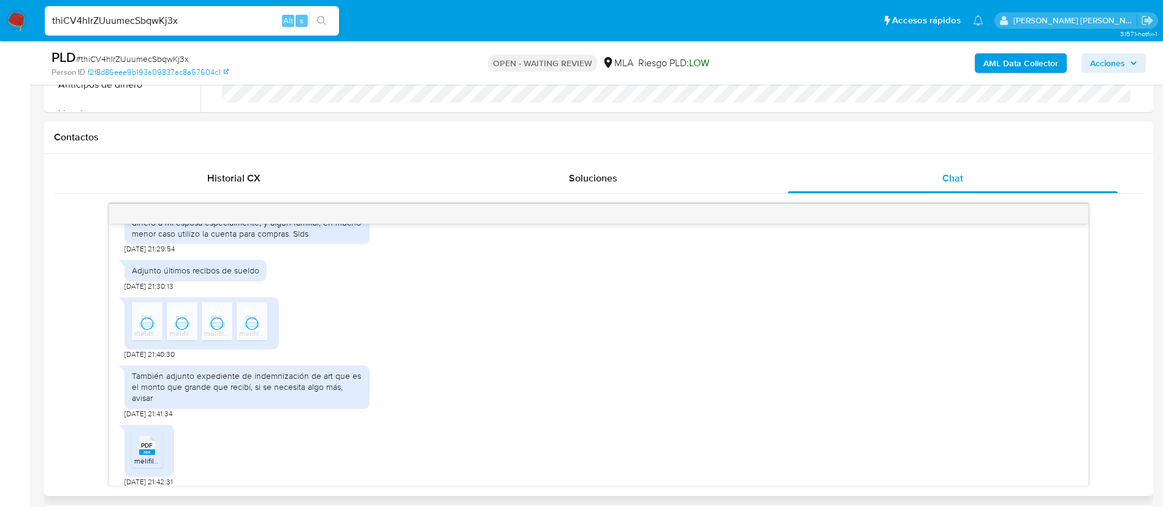
scroll to position [735, 0]
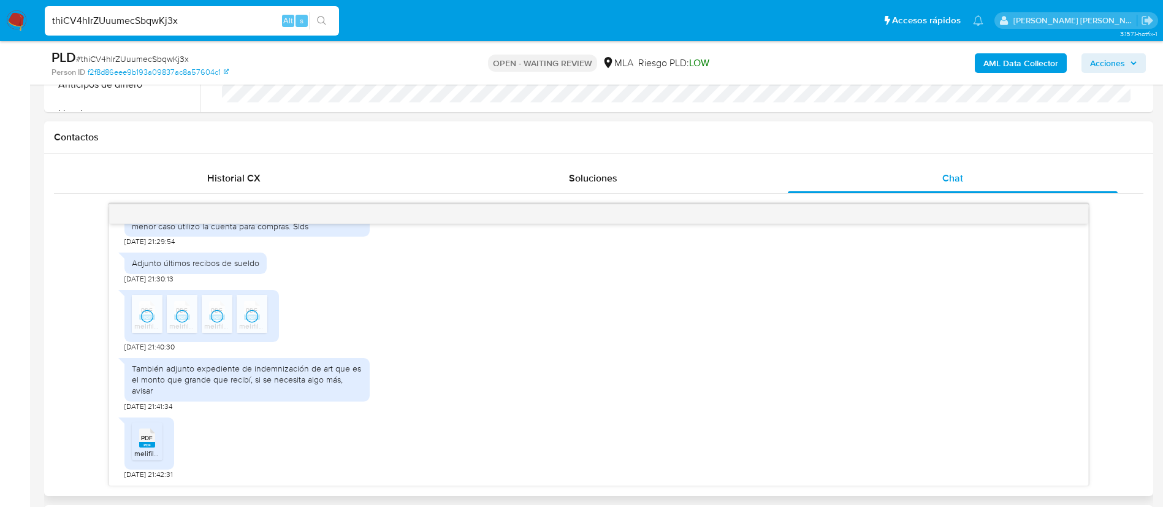
click at [148, 442] on span "PDF" at bounding box center [147, 438] width 12 height 8
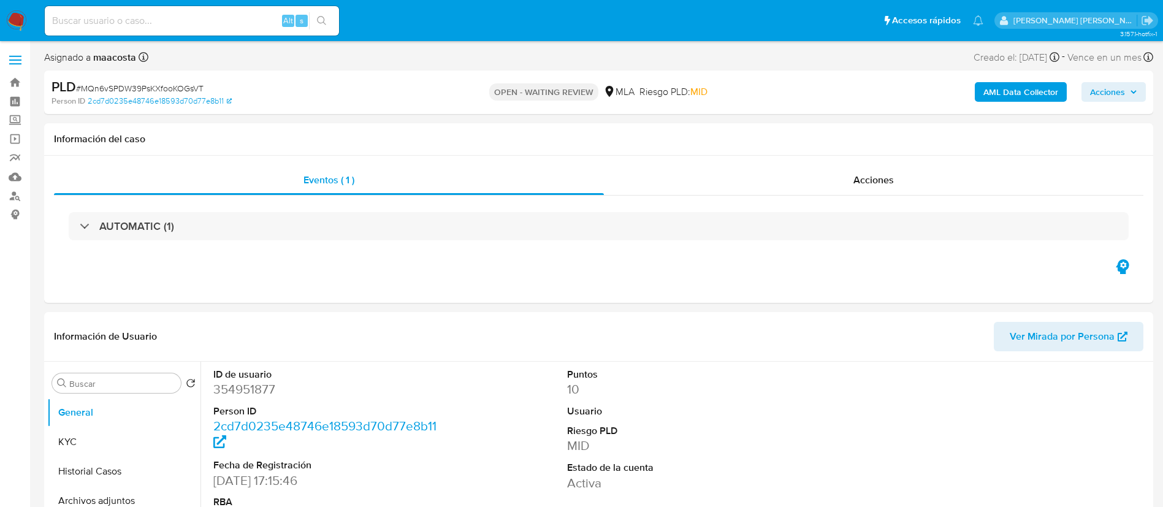
select select "10"
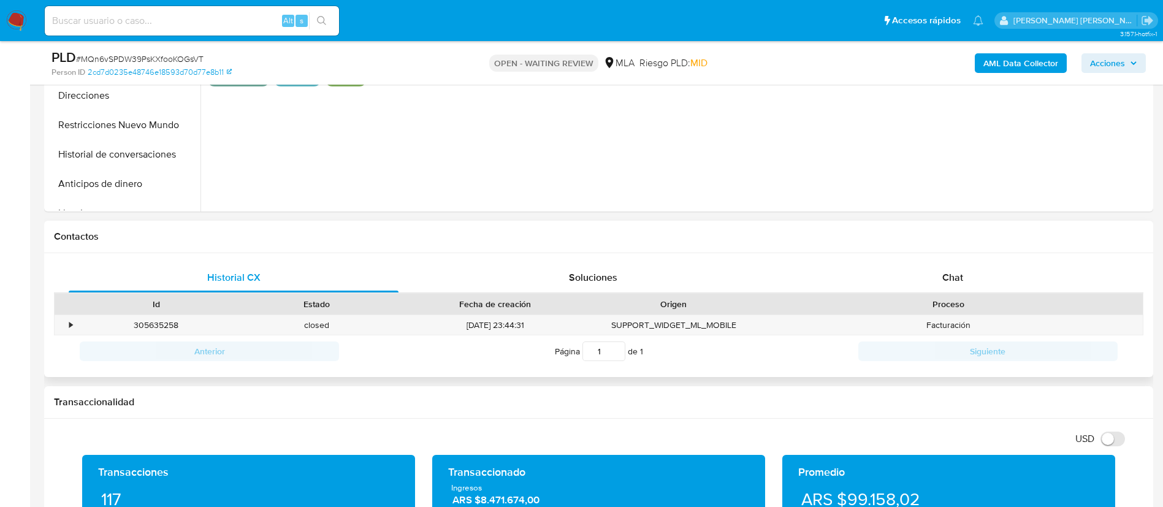
scroll to position [424, 0]
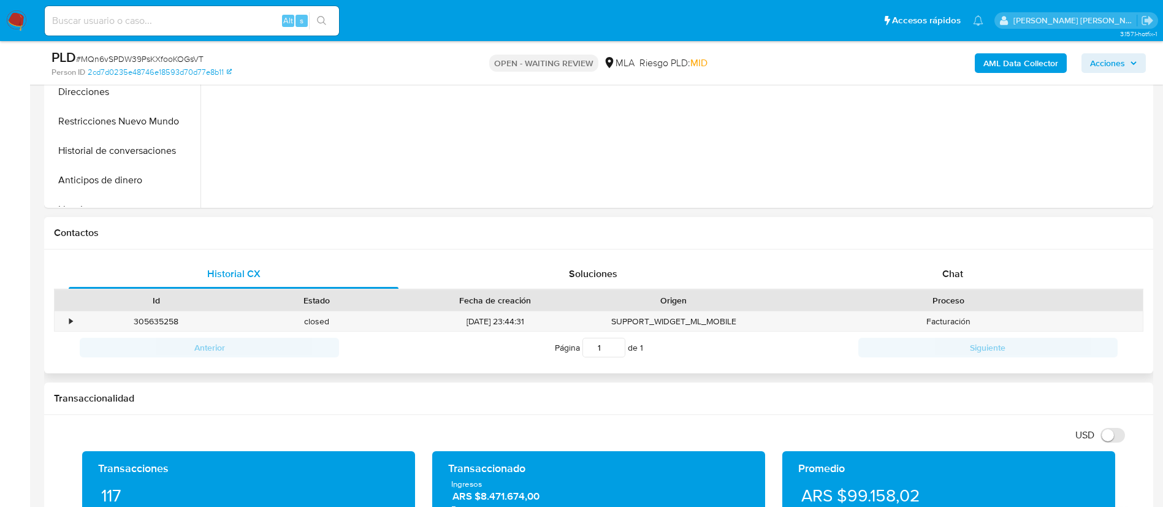
click at [941, 258] on div "Historial CX Soluciones Chat Id Estado Fecha de creación Origen Proceso • 30563…" at bounding box center [599, 312] width 1110 height 125
click at [576, 185] on div "ID de usuario 354951877 Person ID 2cd7d0235e48746e18593d70d77e8b11 Fecha de Reg…" at bounding box center [676, 51] width 950 height 314
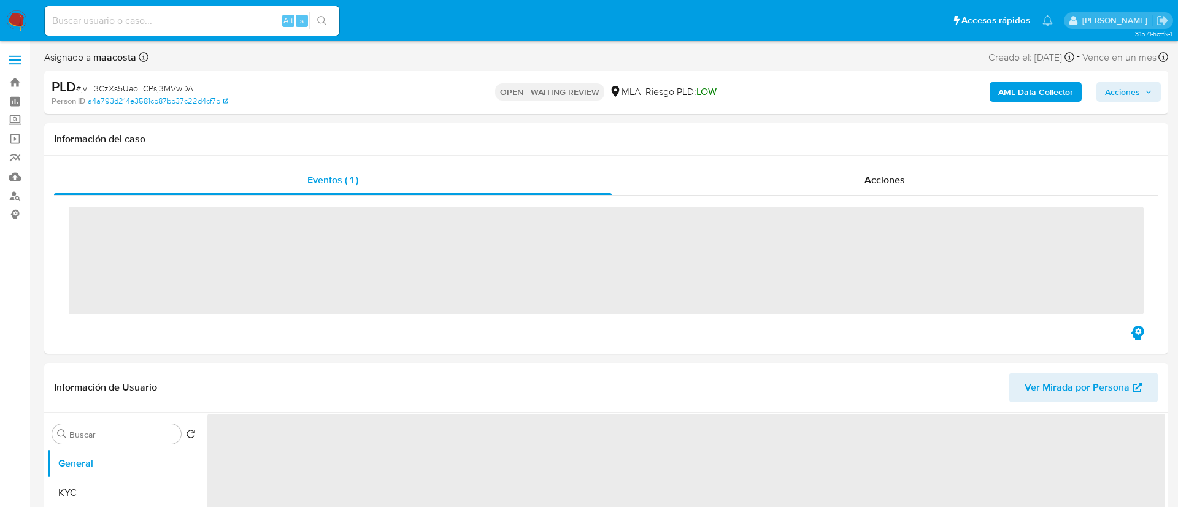
select select "10"
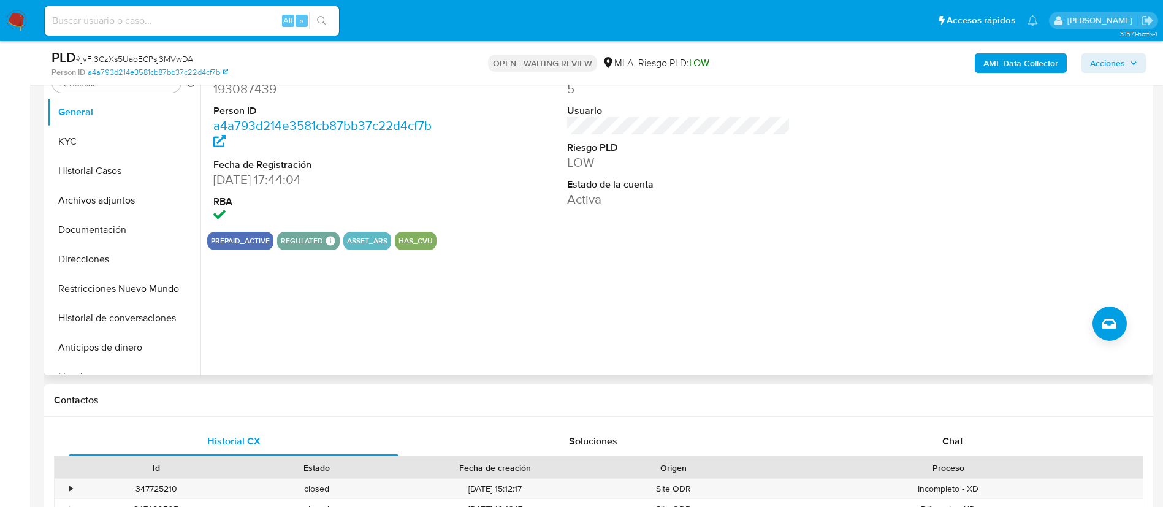
scroll to position [259, 0]
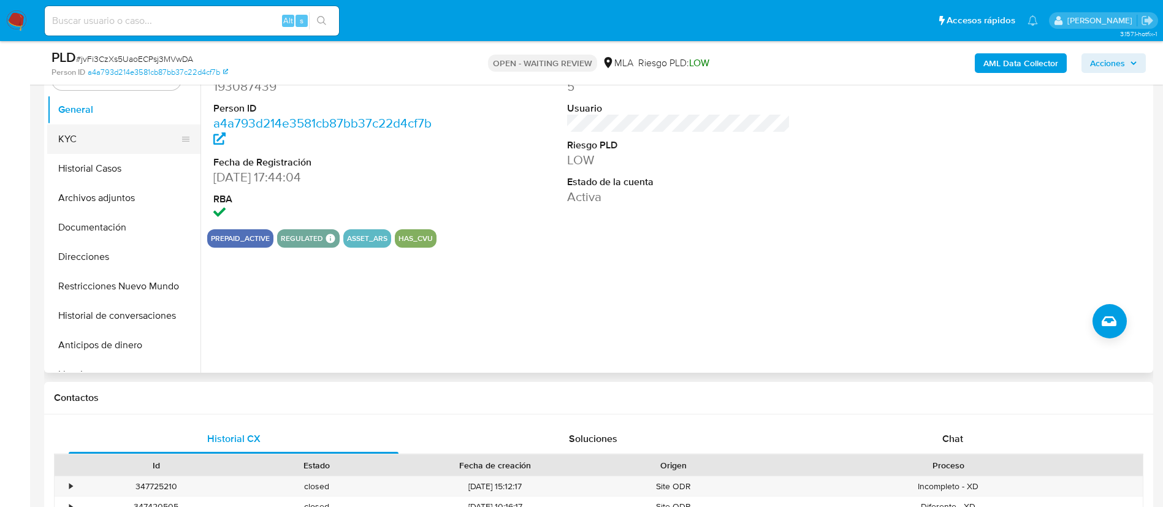
click at [112, 137] on button "KYC" at bounding box center [119, 139] width 144 height 29
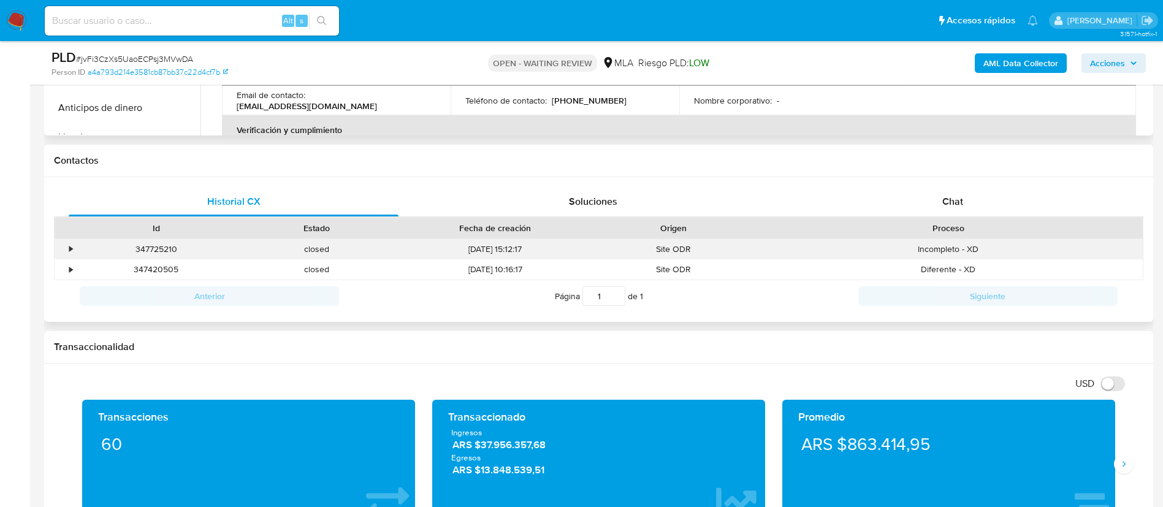
scroll to position [499, 0]
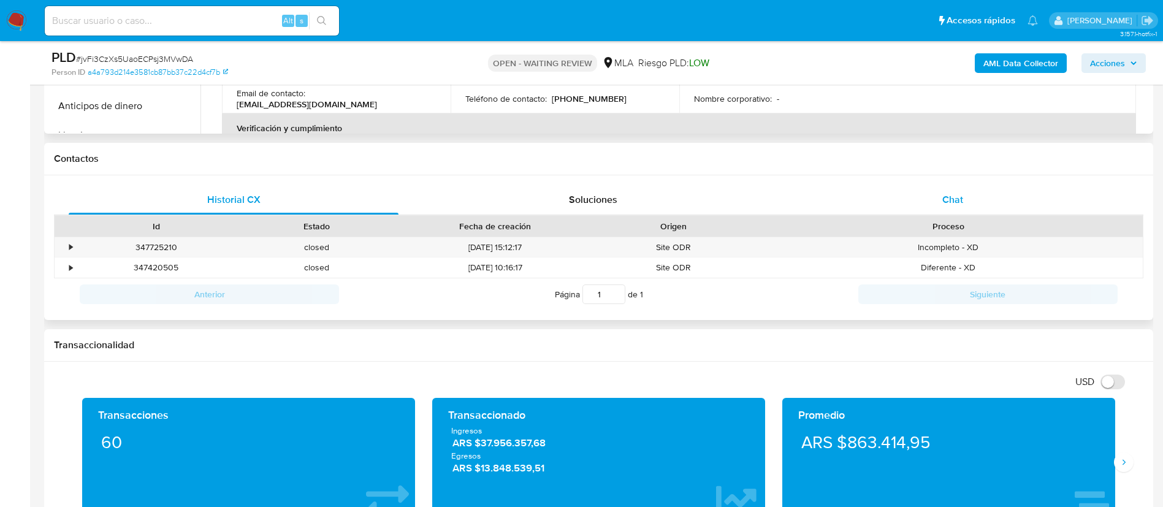
click at [954, 204] on span "Chat" at bounding box center [953, 200] width 21 height 14
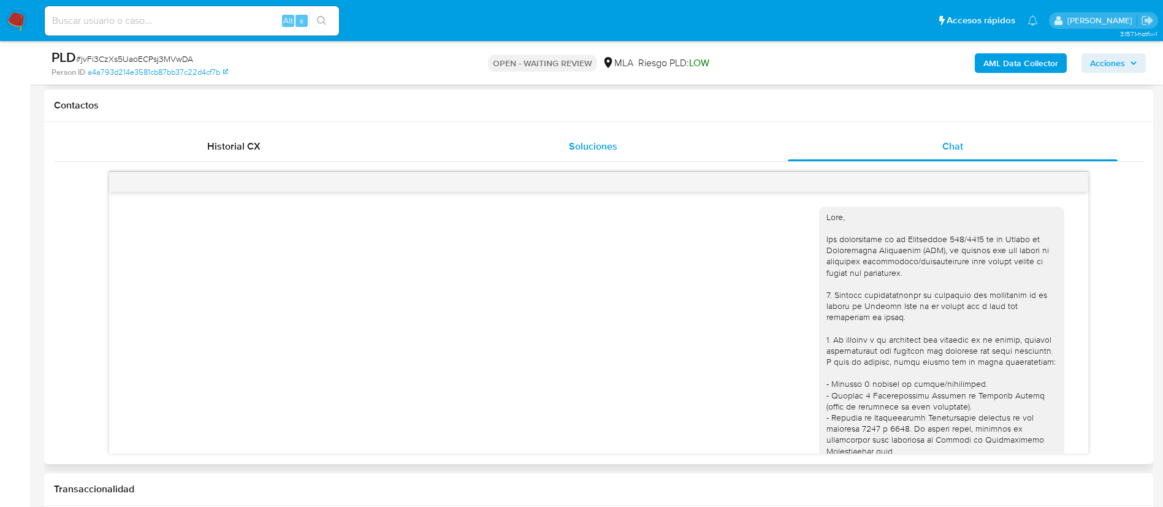
scroll to position [886, 0]
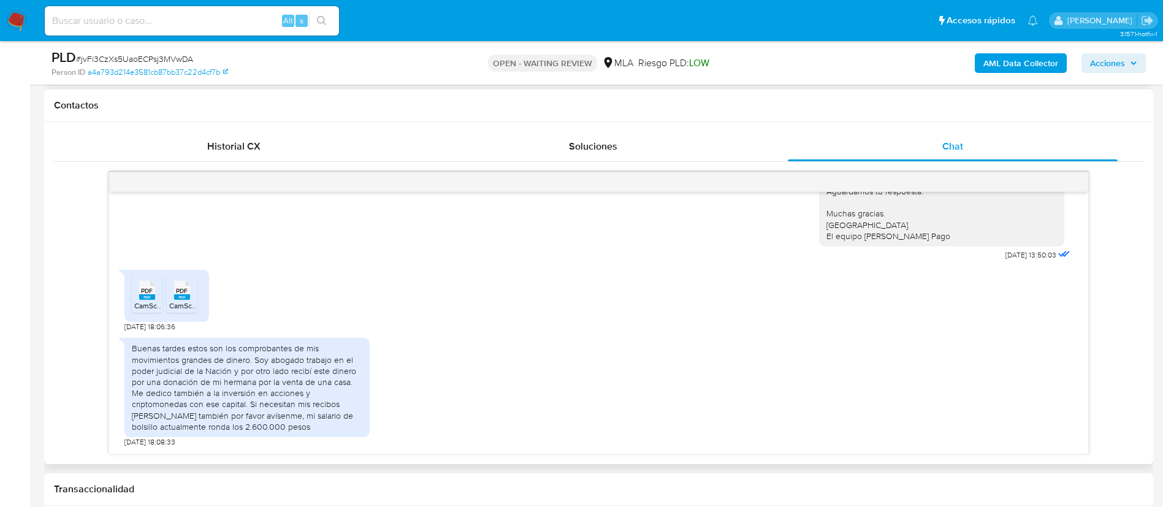
click at [142, 296] on rect at bounding box center [147, 297] width 16 height 6
click at [179, 303] on span "CamScanner [DATE] 23.02.pdf" at bounding box center [218, 306] width 98 height 10
